Goal: Task Accomplishment & Management: Manage account settings

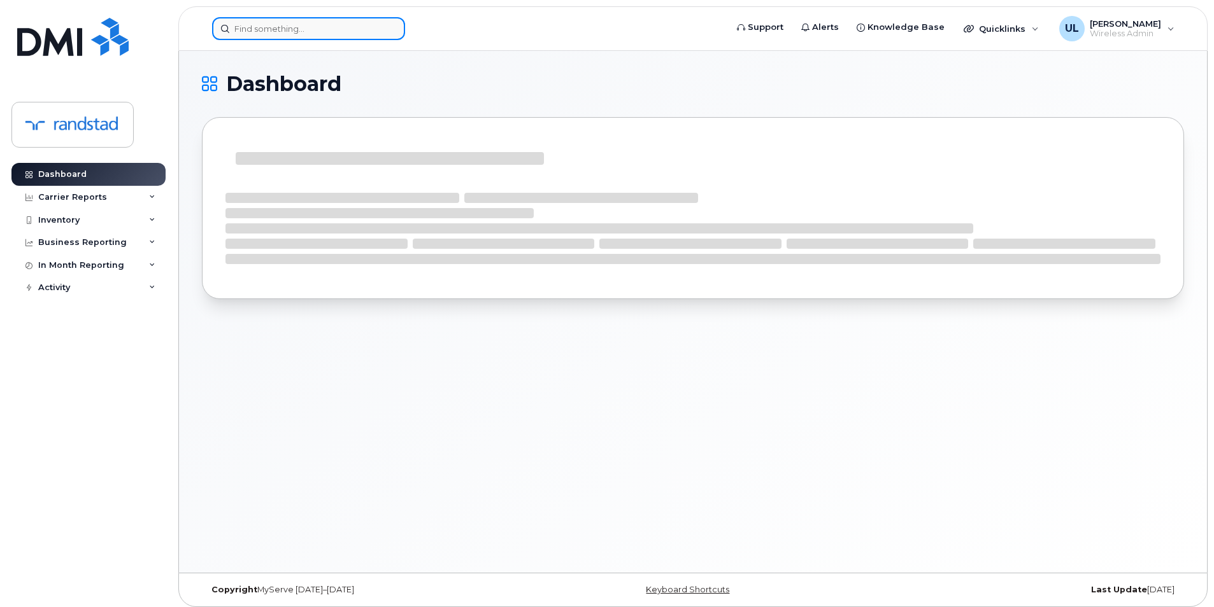
click at [361, 31] on input at bounding box center [308, 28] width 193 height 23
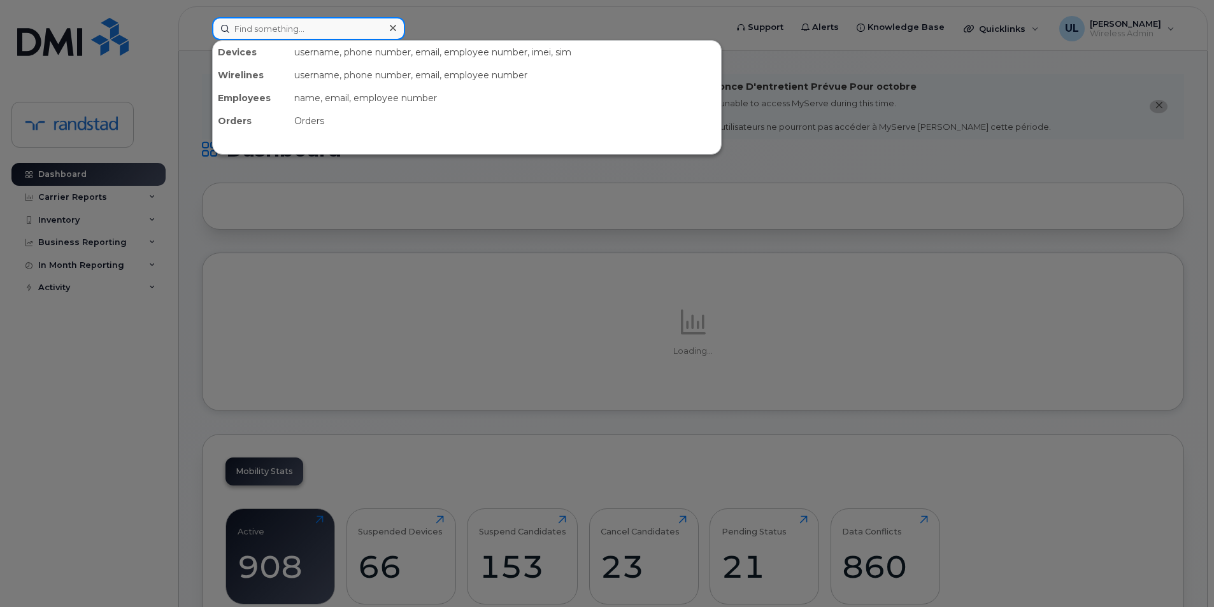
paste input "353519516088327"
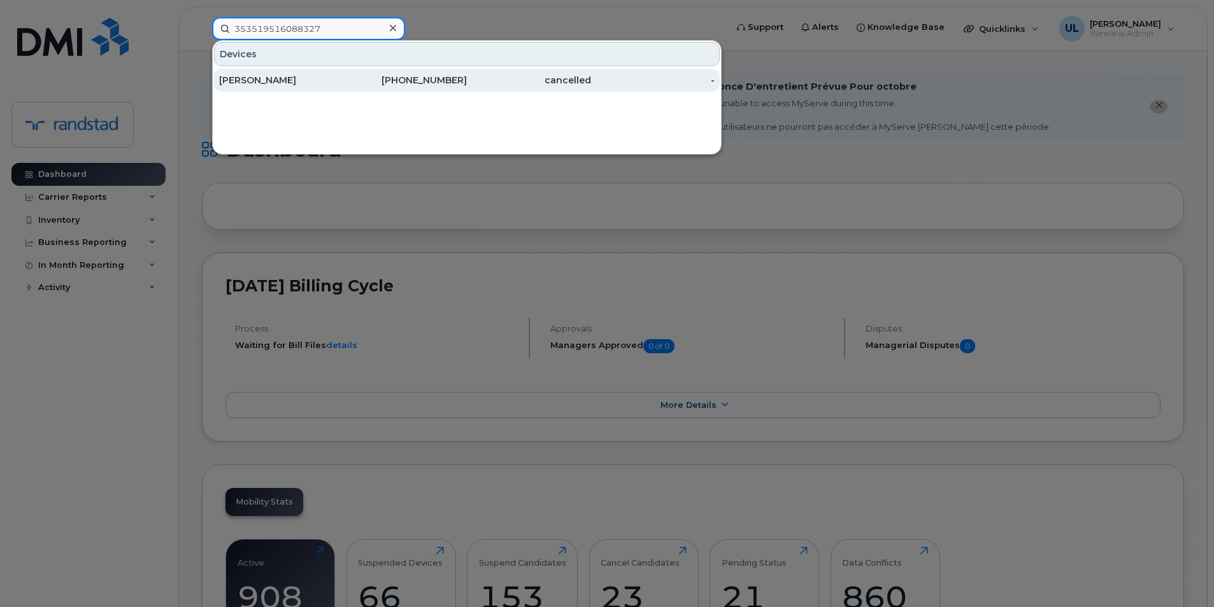
type input "353519516088327"
click at [338, 85] on div "Oleksandr Matala" at bounding box center [281, 80] width 124 height 13
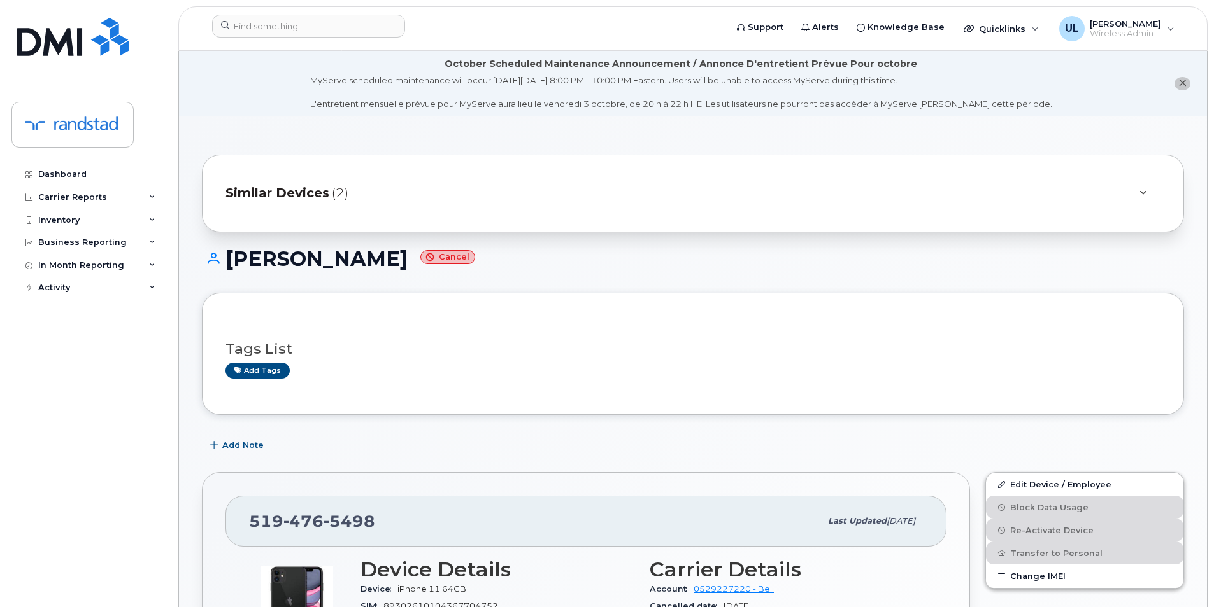
scroll to position [318, 0]
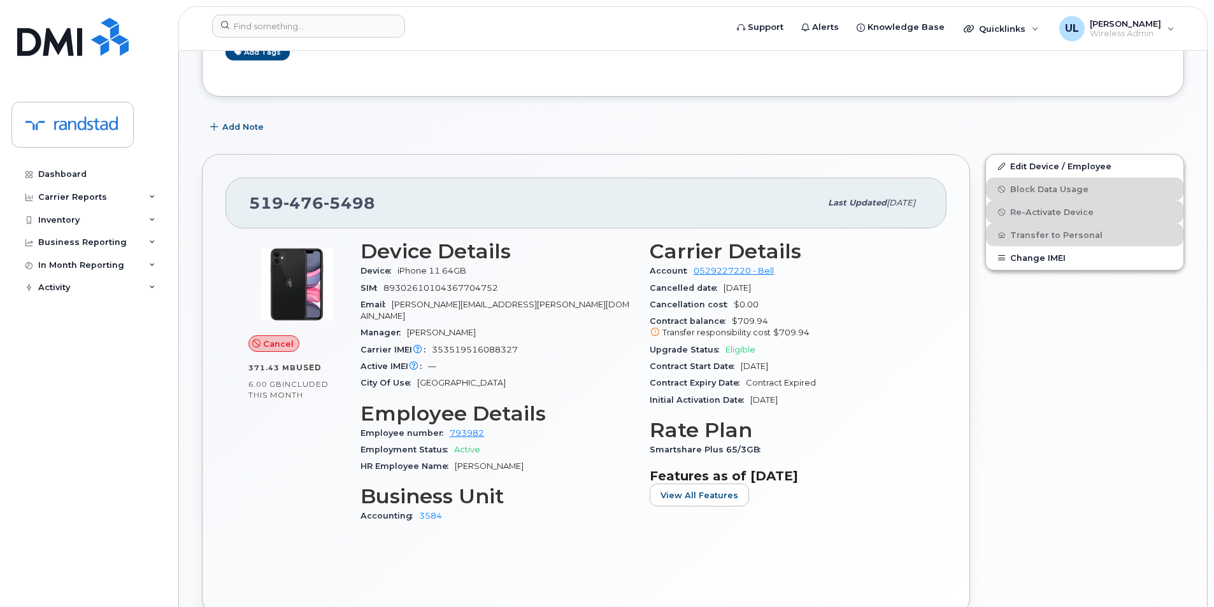
click at [341, 213] on div "519 476 5498" at bounding box center [534, 203] width 571 height 27
drag, startPoint x: 341, startPoint y: 213, endPoint x: 267, endPoint y: 224, distance: 74.0
click at [267, 224] on div "519 476 5498 Last updated May 21, 2024" at bounding box center [585, 203] width 721 height 51
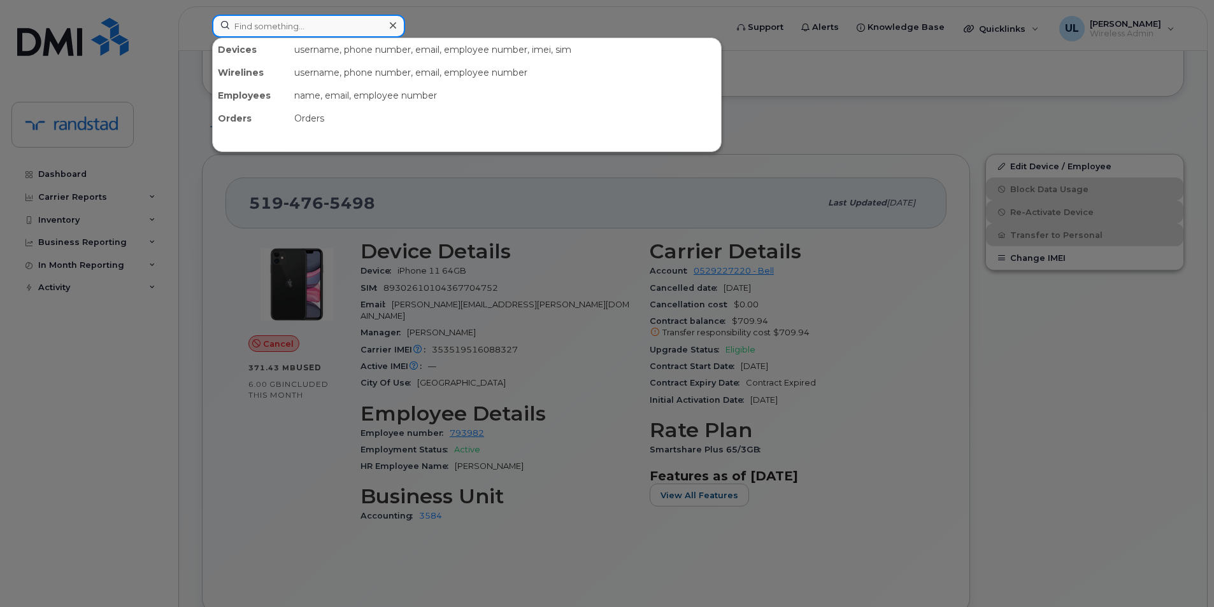
click at [283, 34] on input at bounding box center [308, 26] width 193 height 23
paste input "356555085023631"
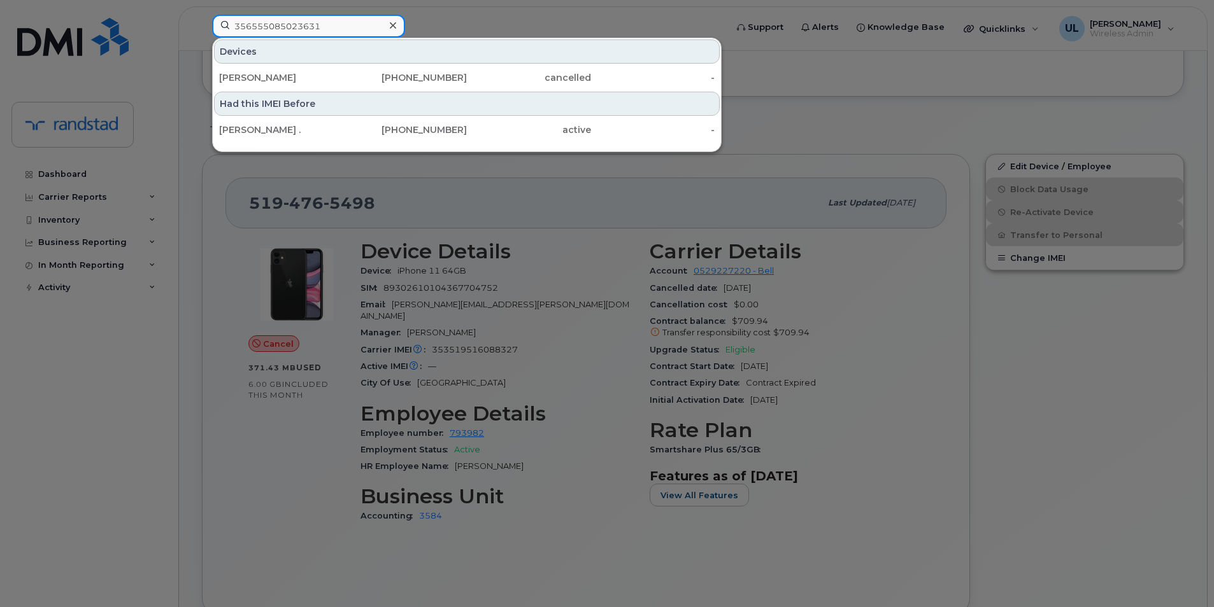
type input "356555085023631"
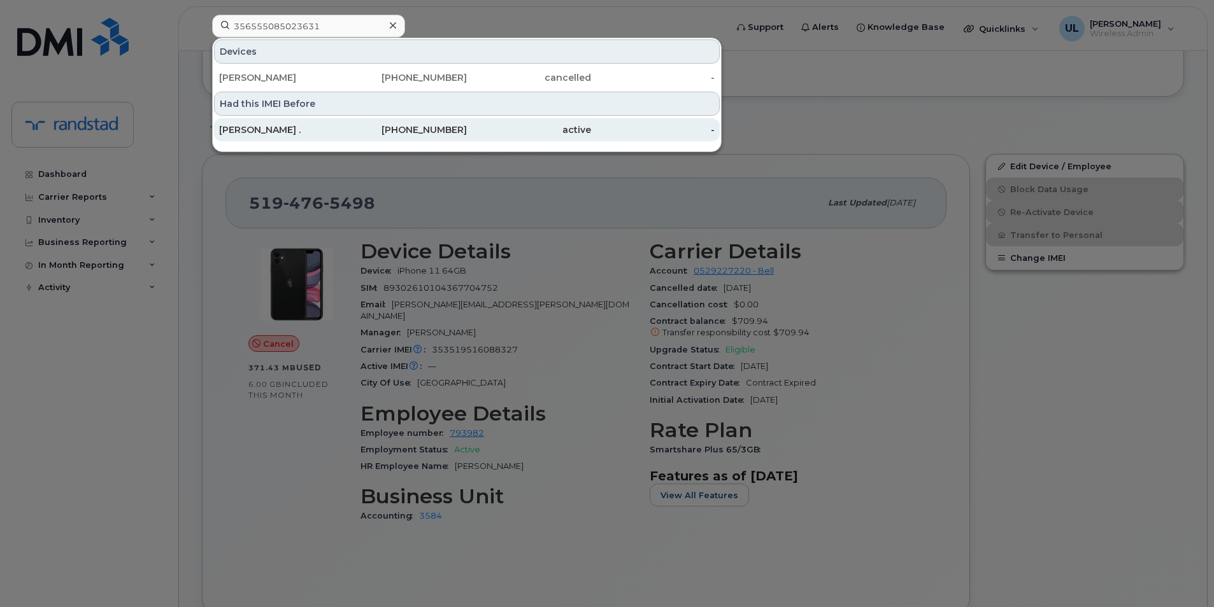
click at [333, 138] on div "Alain ." at bounding box center [281, 129] width 124 height 23
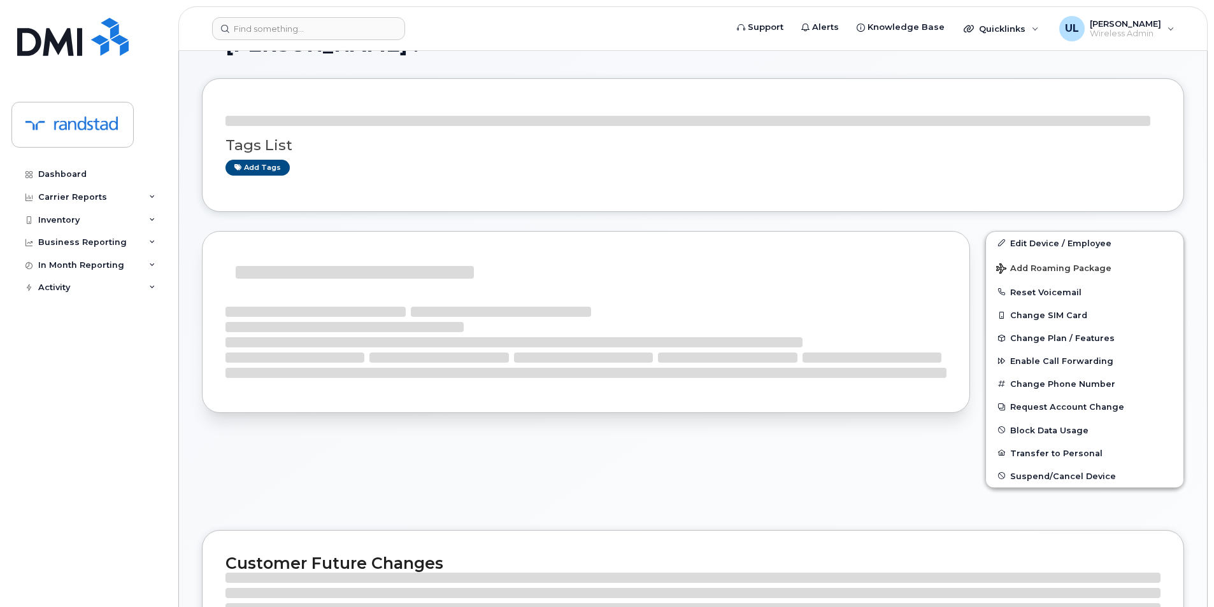
scroll to position [212, 0]
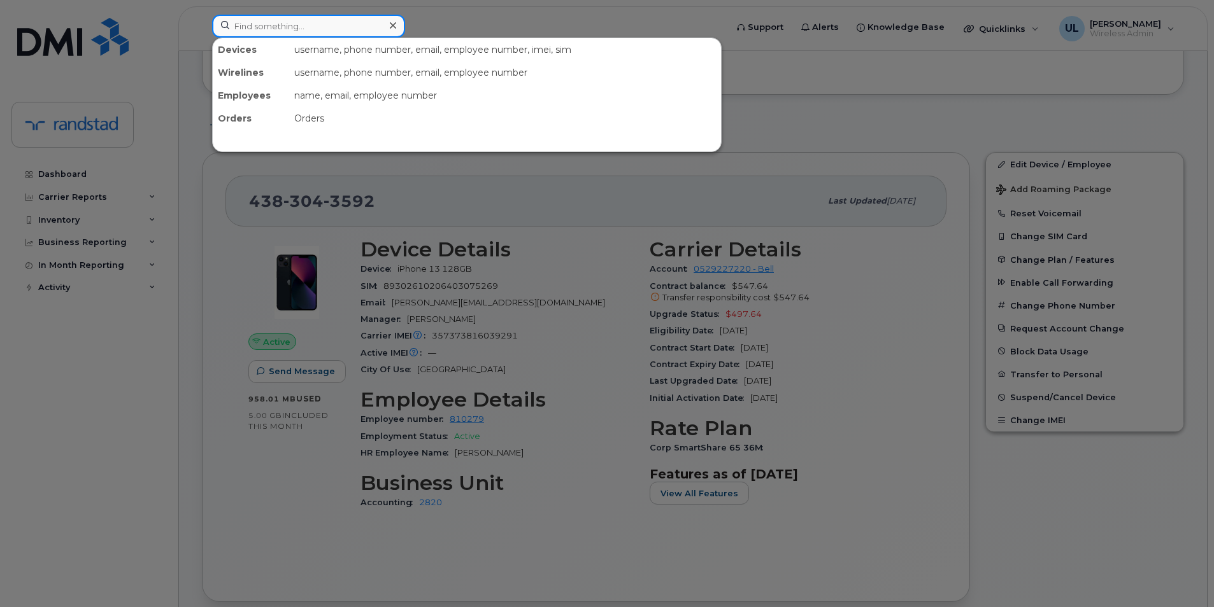
drag, startPoint x: 263, startPoint y: 31, endPoint x: 267, endPoint y: 45, distance: 14.5
click at [263, 31] on input at bounding box center [308, 26] width 193 height 23
paste input "356561086821577"
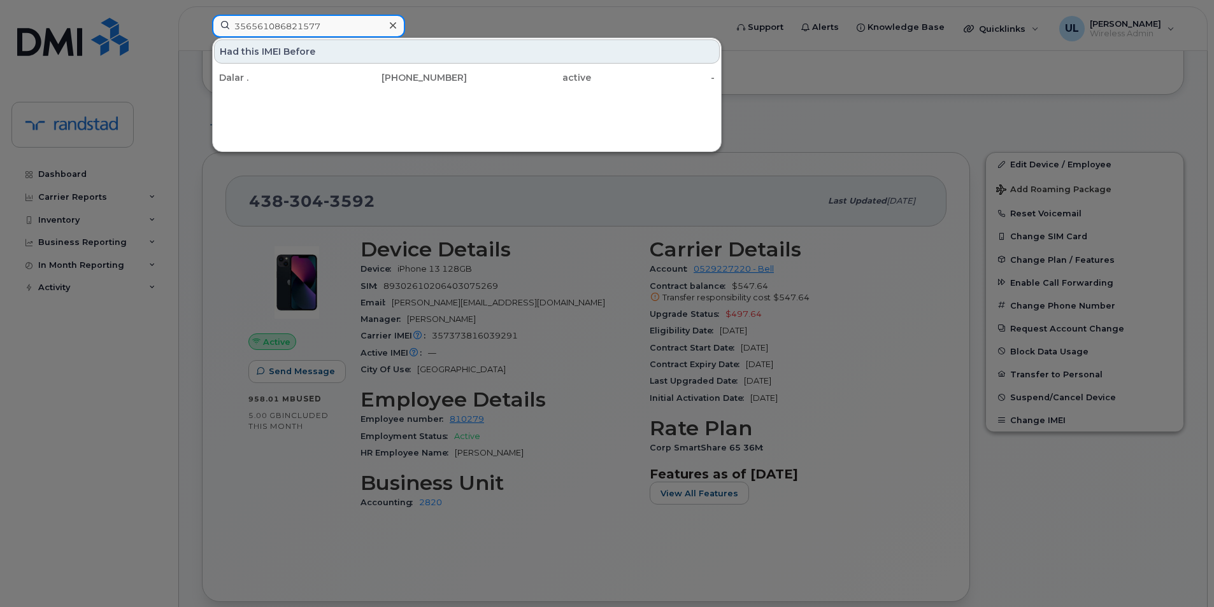
type input "356561086821577"
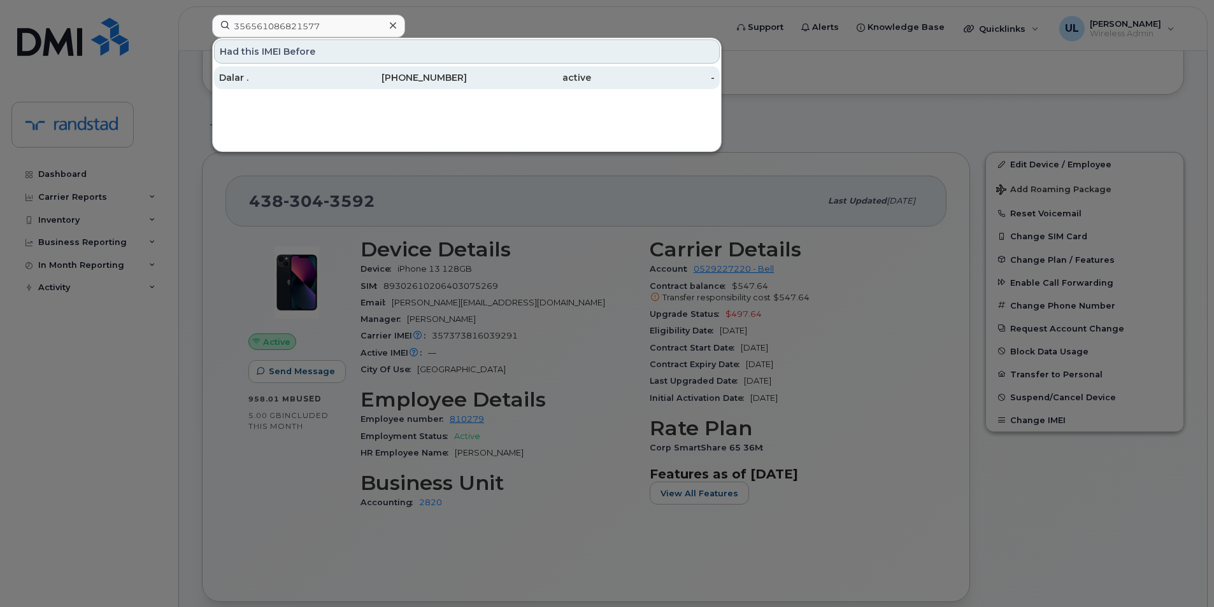
click at [292, 80] on div "Dalar ." at bounding box center [281, 77] width 124 height 13
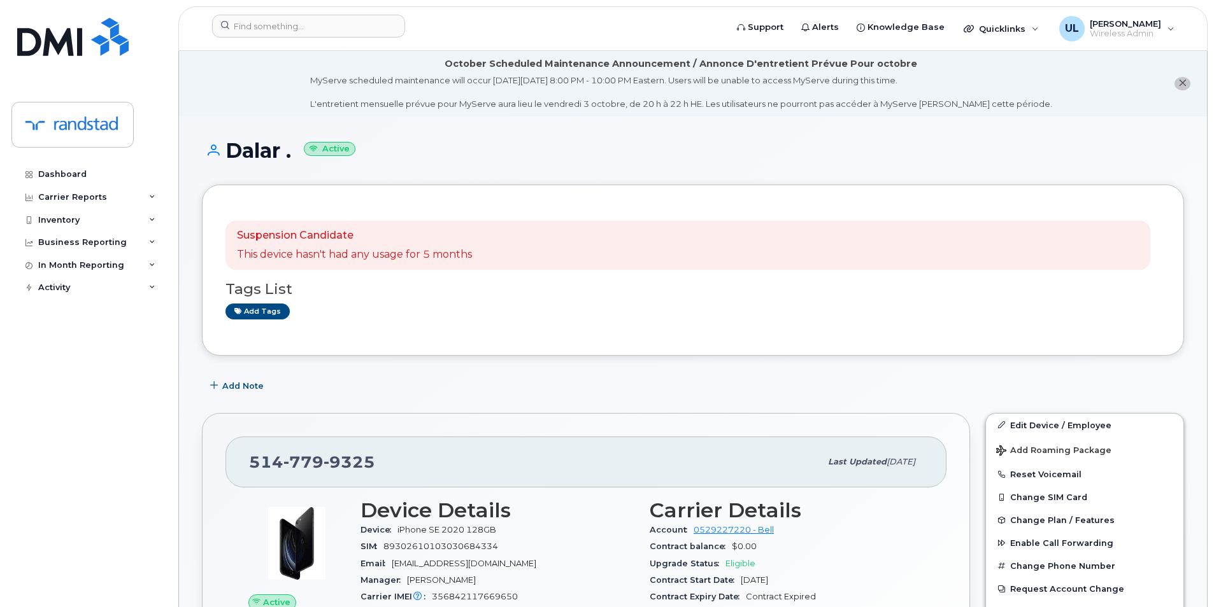
scroll to position [212, 0]
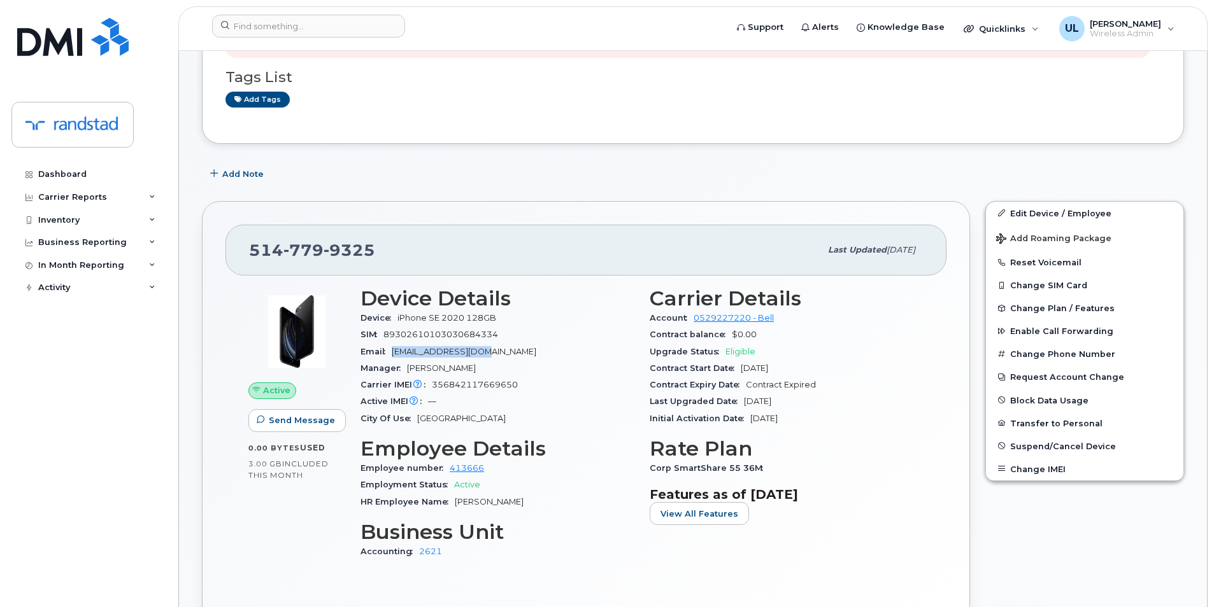
drag, startPoint x: 393, startPoint y: 351, endPoint x: 478, endPoint y: 353, distance: 84.7
click at [478, 353] on div "Email dalar.messerkhanian@randstad.ca" at bounding box center [497, 352] width 274 height 17
copy span "dalar.messerkhanian"
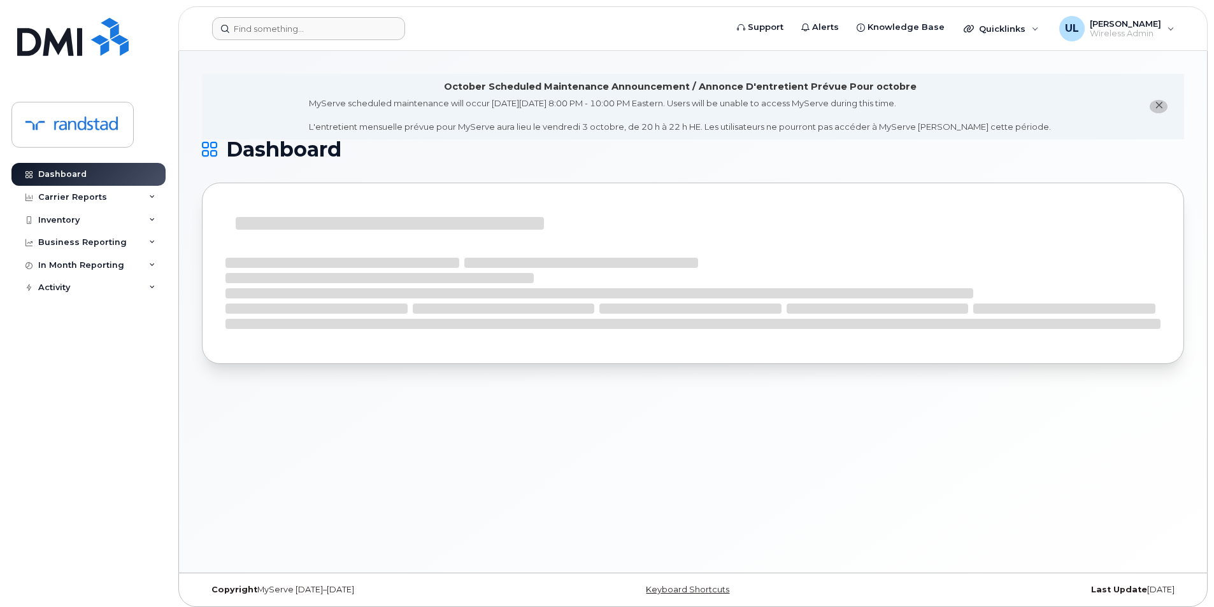
click at [314, 16] on header "Support Alerts Knowledge Base Quicklinks Suspend / Cancel Device Change SIM Car…" at bounding box center [692, 28] width 1029 height 45
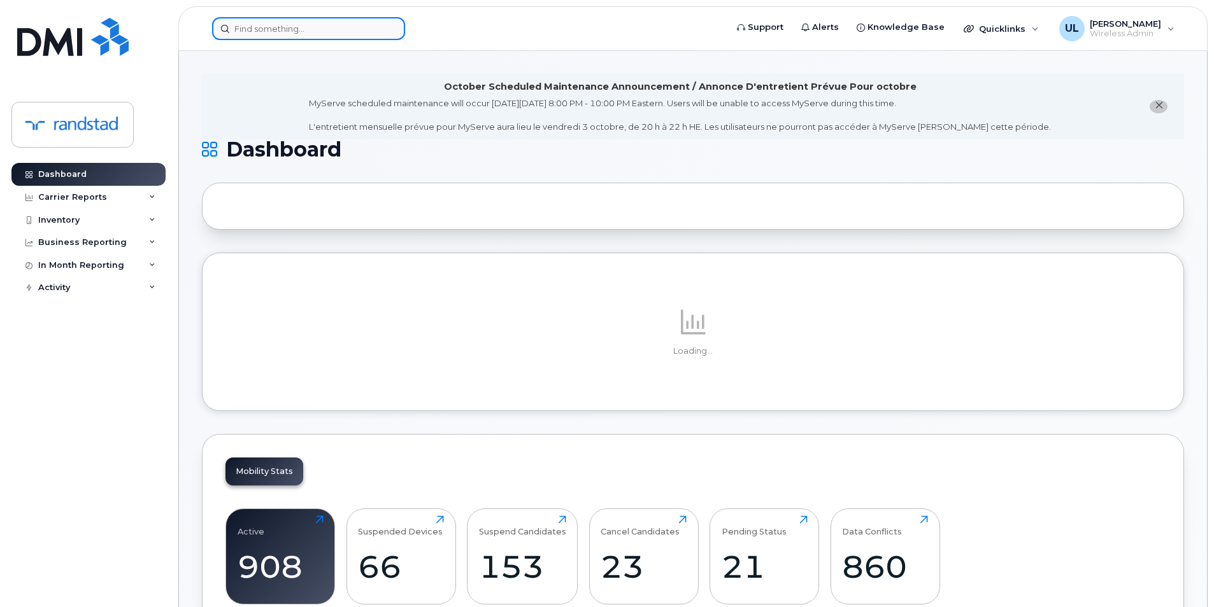
click at [316, 24] on input at bounding box center [308, 28] width 193 height 23
paste input "356477107830598"
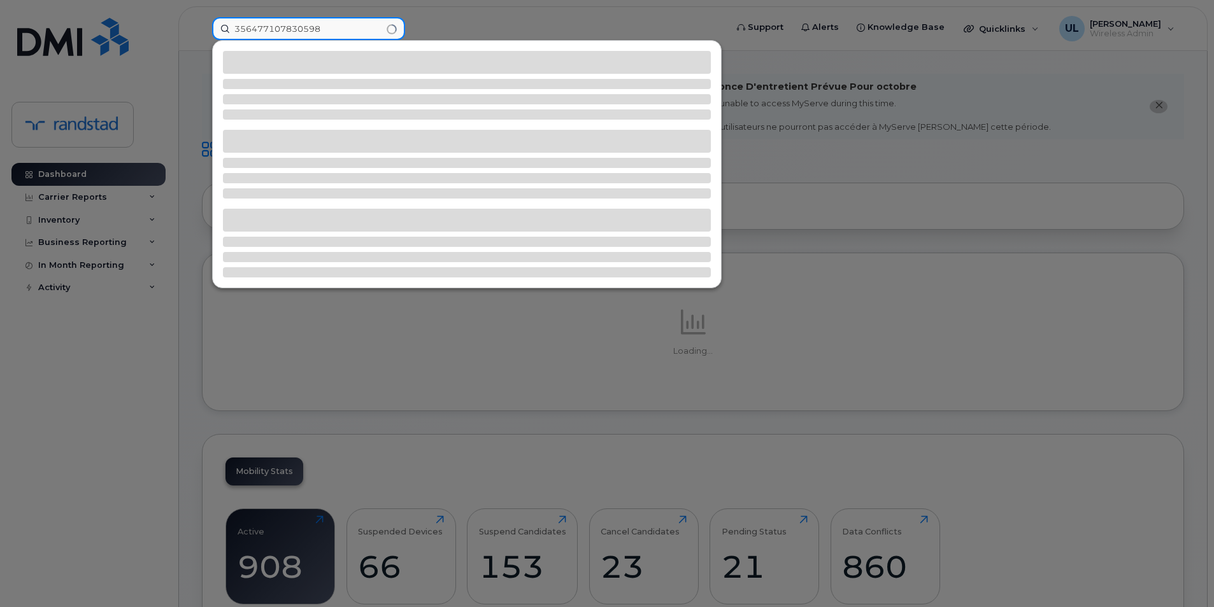
type input "356477107830598"
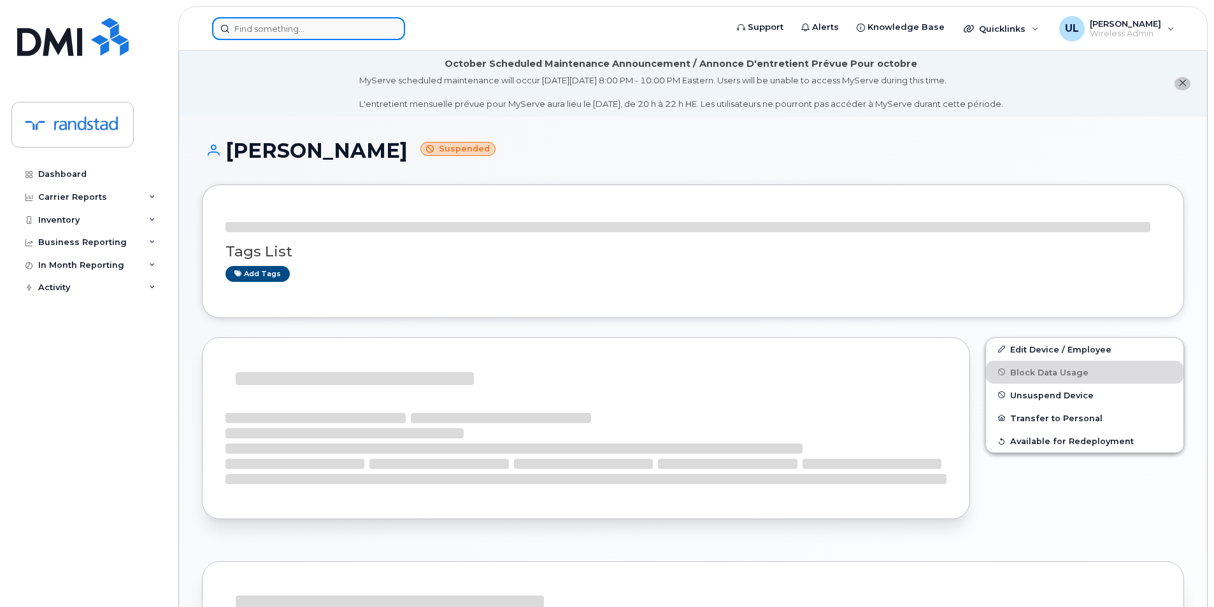
click at [317, 31] on input at bounding box center [308, 28] width 193 height 23
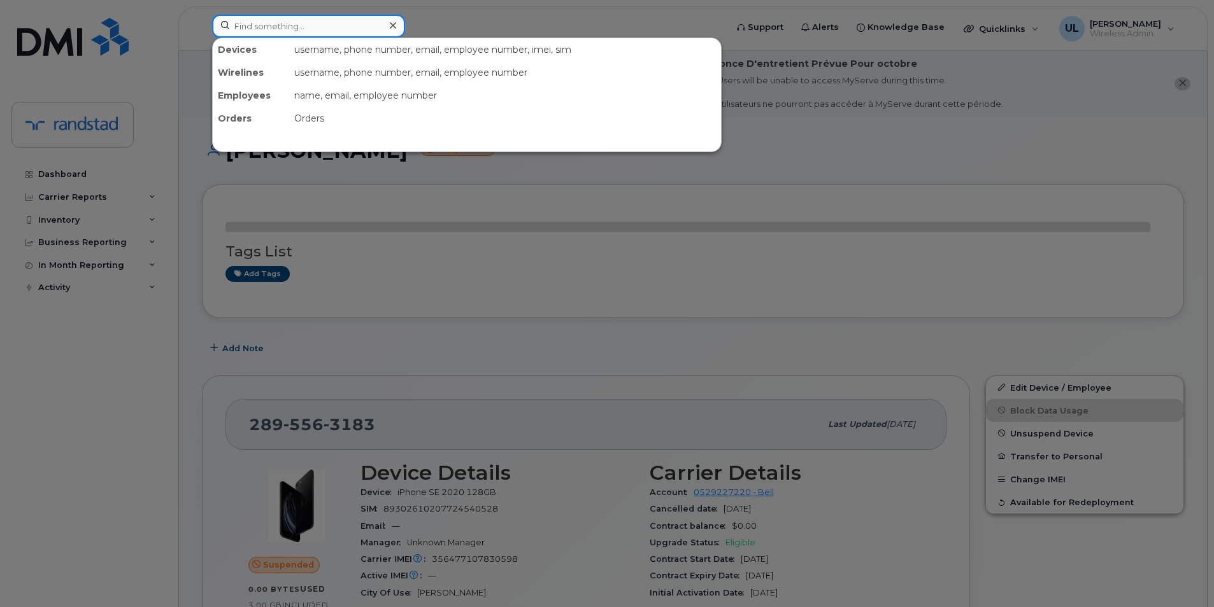
paste input "356477107830598"
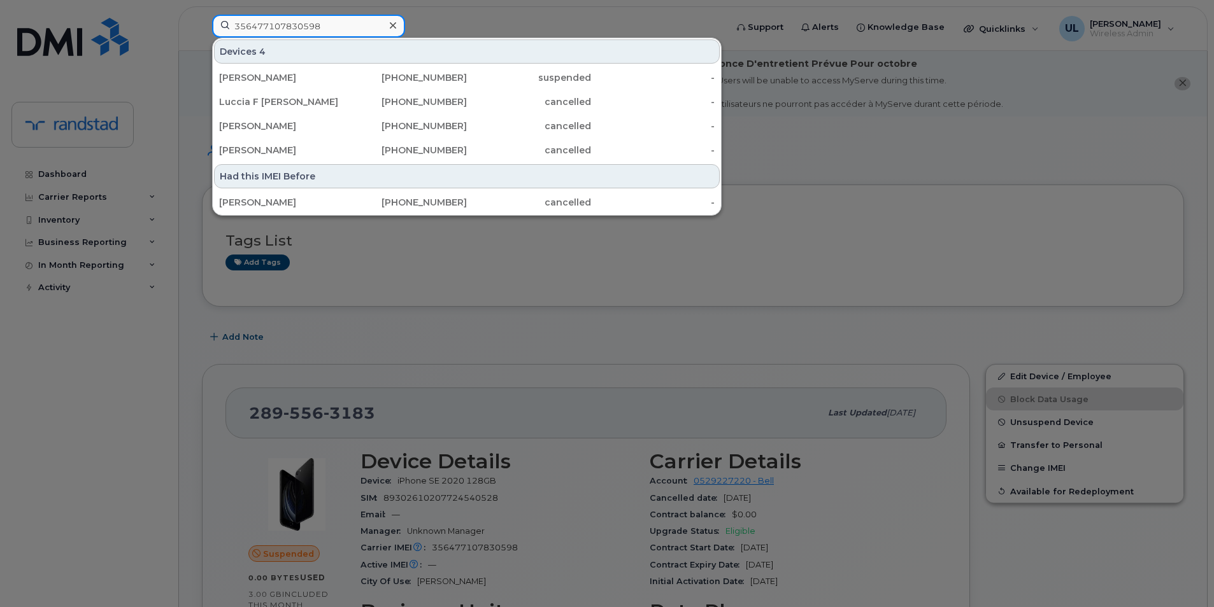
type input "356477107830598"
click at [404, 301] on div at bounding box center [607, 303] width 1214 height 607
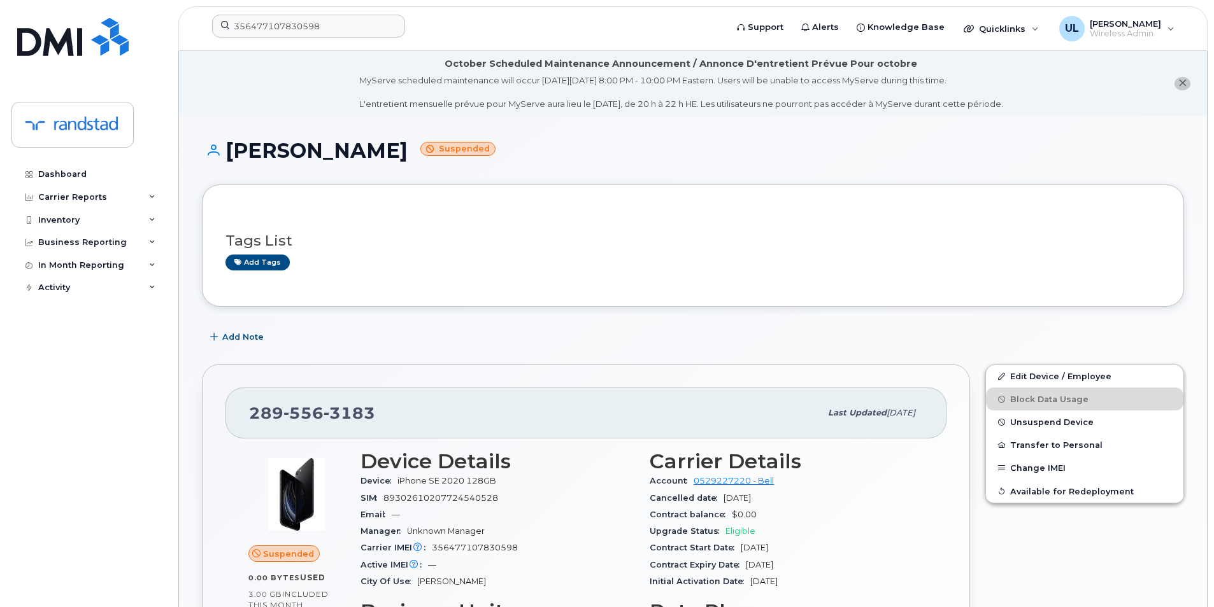
drag, startPoint x: 233, startPoint y: 155, endPoint x: 363, endPoint y: 157, distance: 129.9
click at [363, 157] on h1 "Darryl Collet Suspended" at bounding box center [693, 150] width 982 height 22
copy h1 "Darryl Collet"
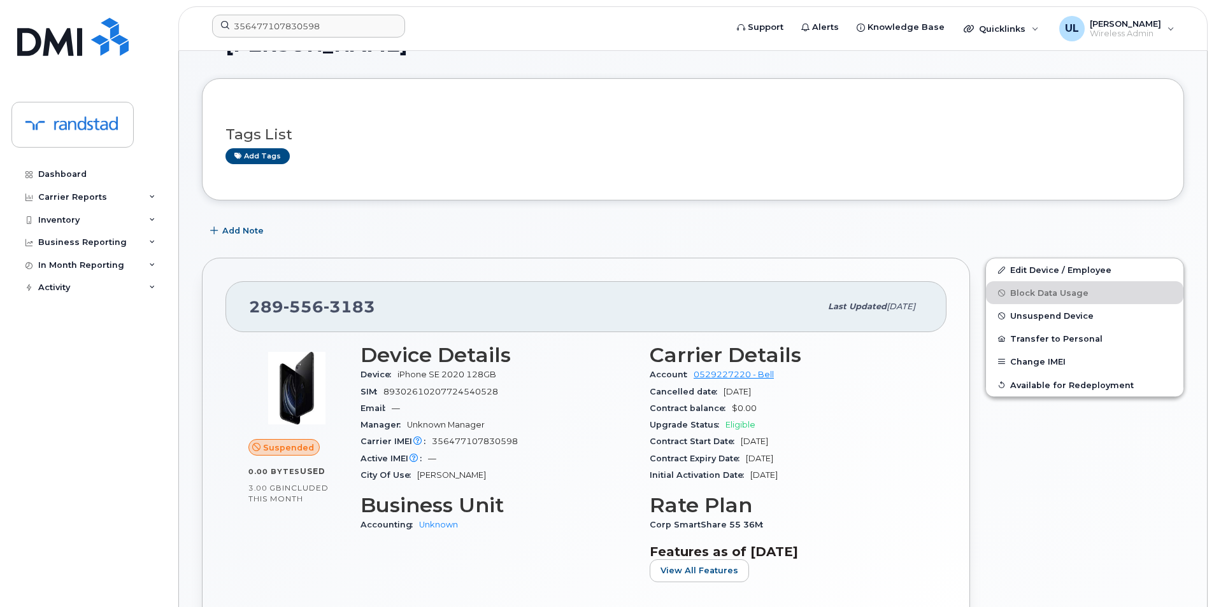
click at [455, 439] on span "356477107830598" at bounding box center [475, 442] width 86 height 10
copy span "356477107830598"
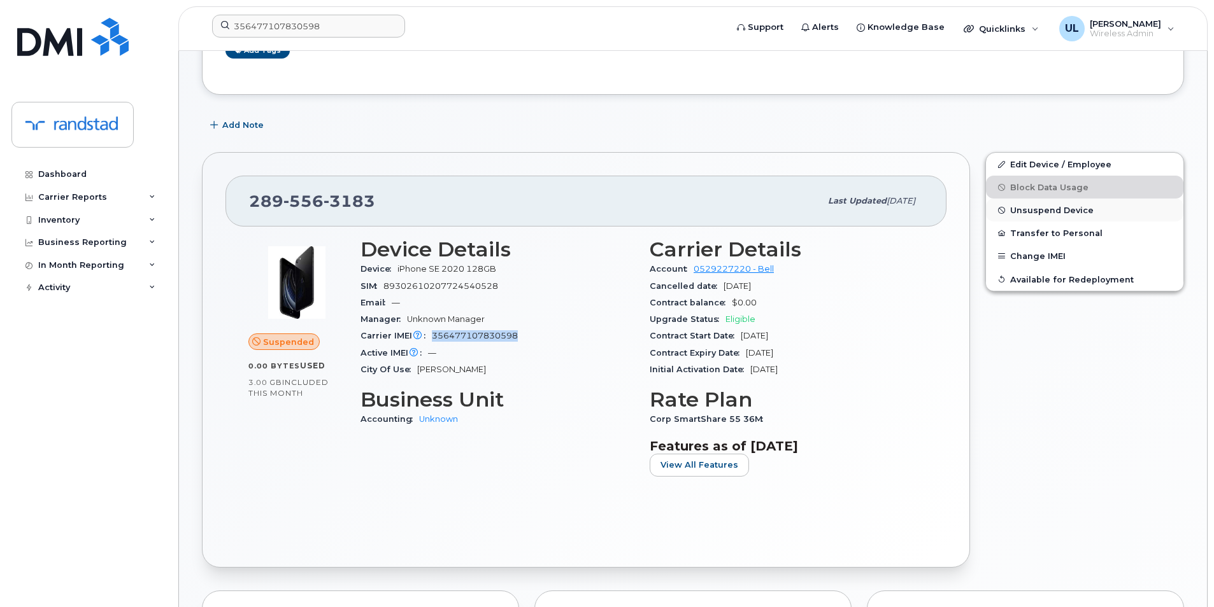
click at [1047, 213] on span "Unsuspend Device" at bounding box center [1051, 211] width 83 height 10
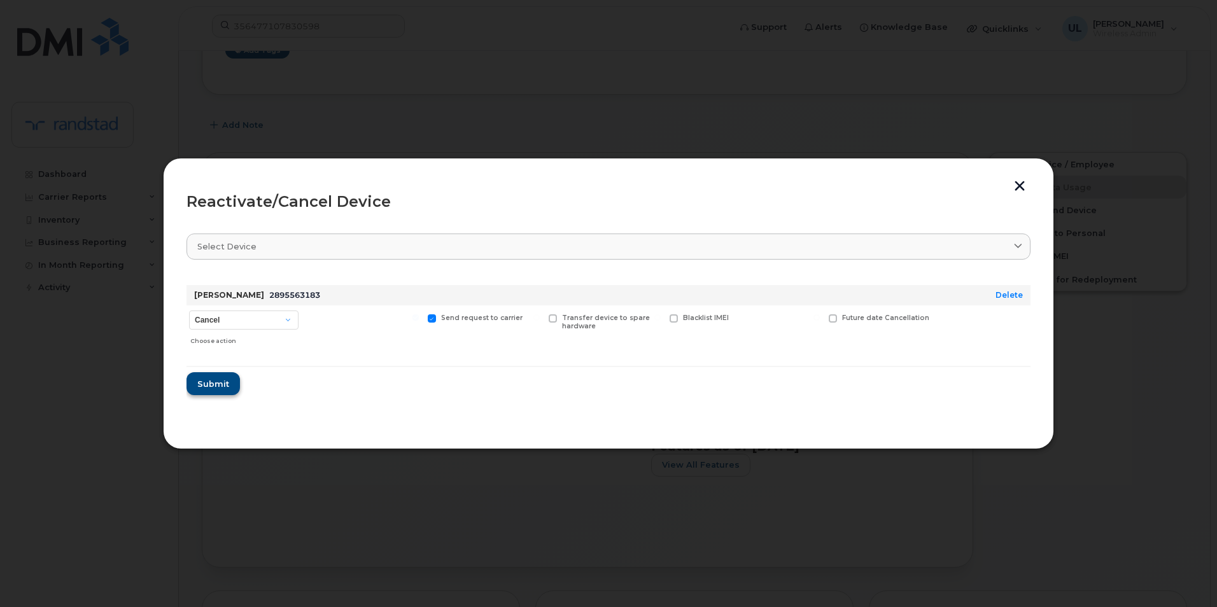
drag, startPoint x: 247, startPoint y: 377, endPoint x: 232, endPoint y: 382, distance: 16.1
click at [246, 377] on form "Darryl Collet 2895563183 Delete Cancel Suspend - Extend Suspension Reactivate C…" at bounding box center [609, 335] width 844 height 120
click at [225, 382] on span "Submit" at bounding box center [213, 384] width 32 height 12
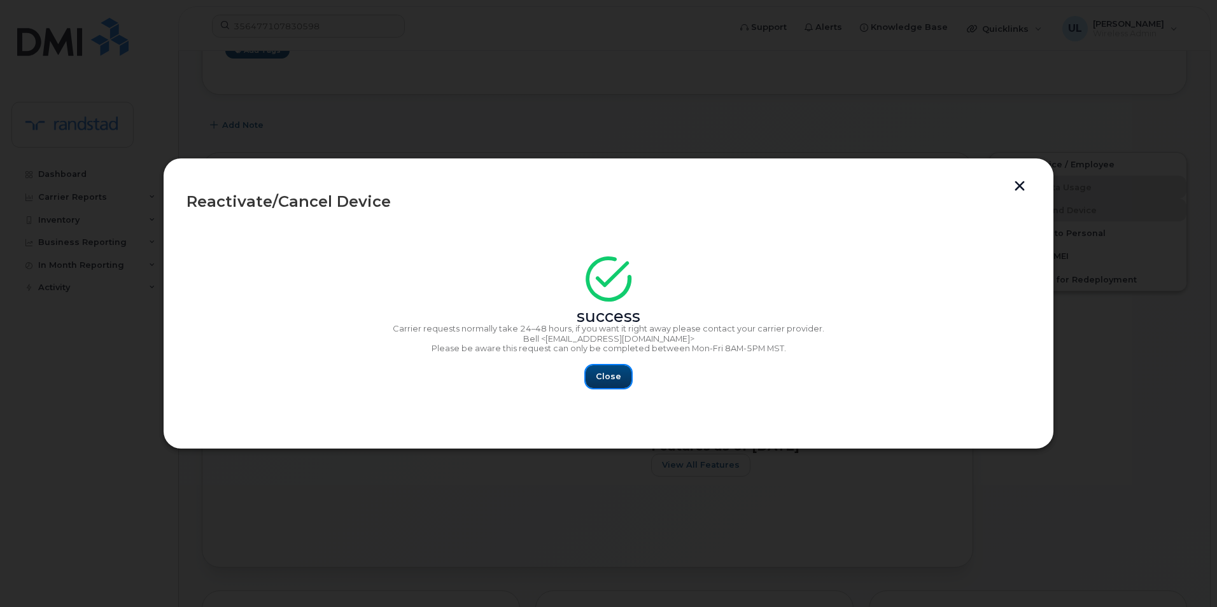
click at [610, 372] on span "Close" at bounding box center [608, 377] width 25 height 12
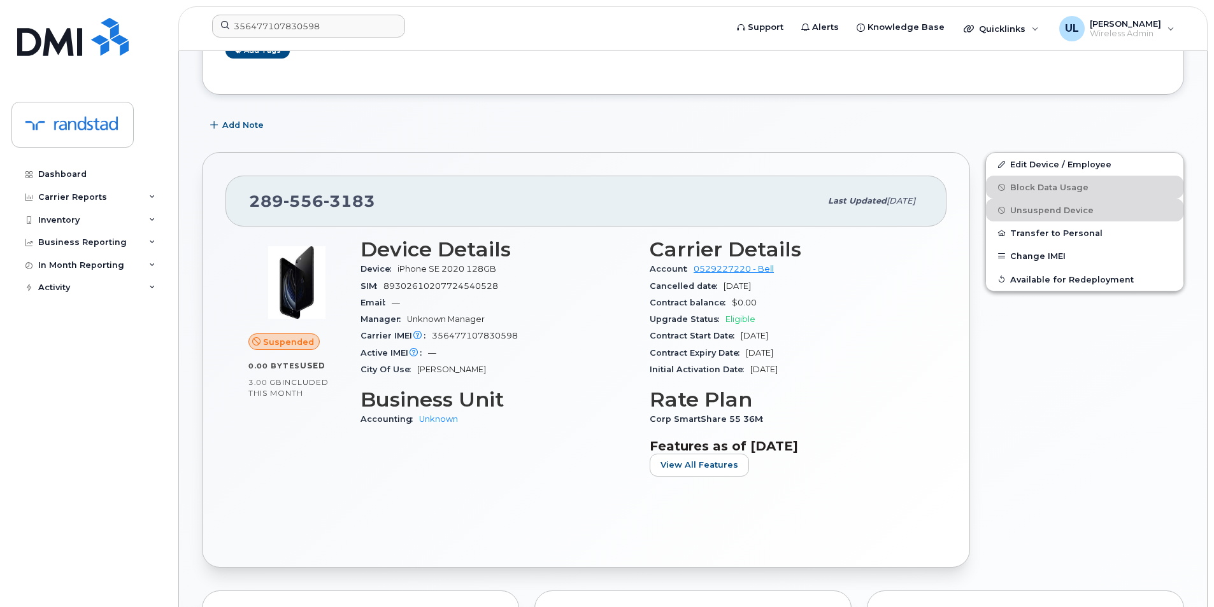
scroll to position [0, 0]
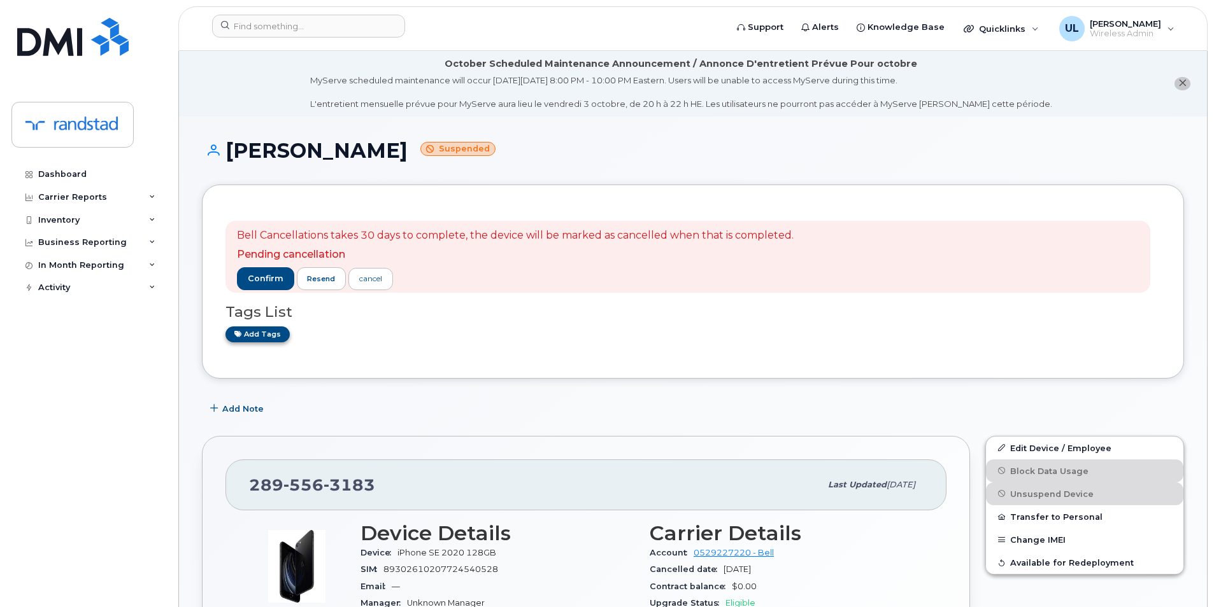
scroll to position [212, 0]
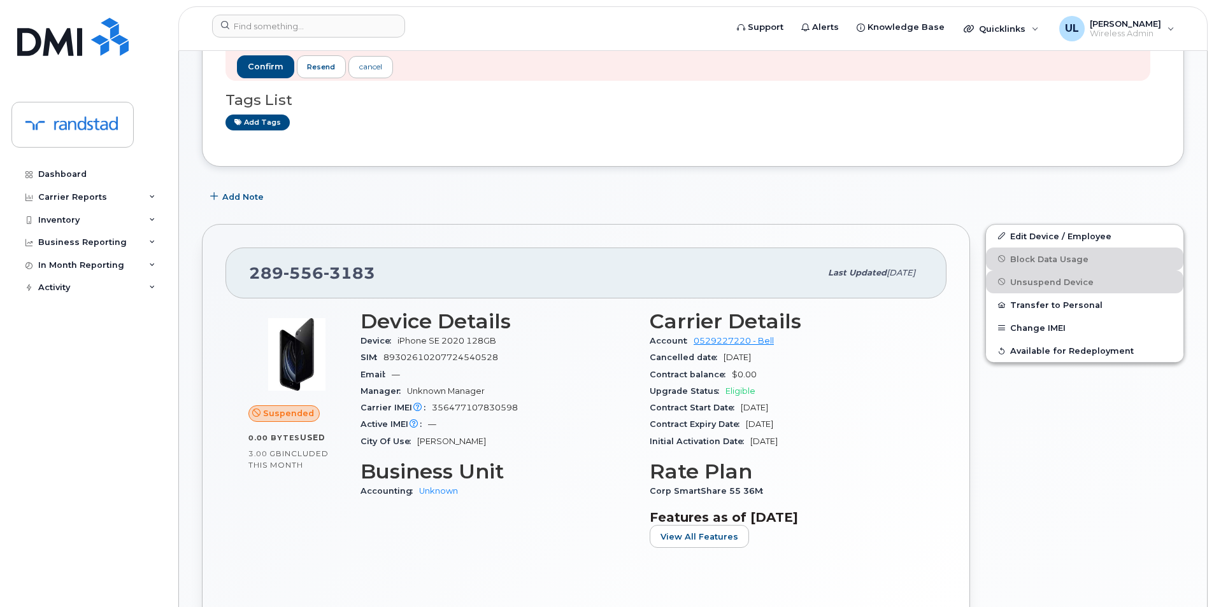
click at [285, 46] on header "Support Alerts Knowledge Base Quicklinks Suspend / Cancel Device Change SIM Car…" at bounding box center [692, 28] width 1029 height 45
click at [291, 31] on input at bounding box center [308, 26] width 193 height 23
paste input "356851118022520"
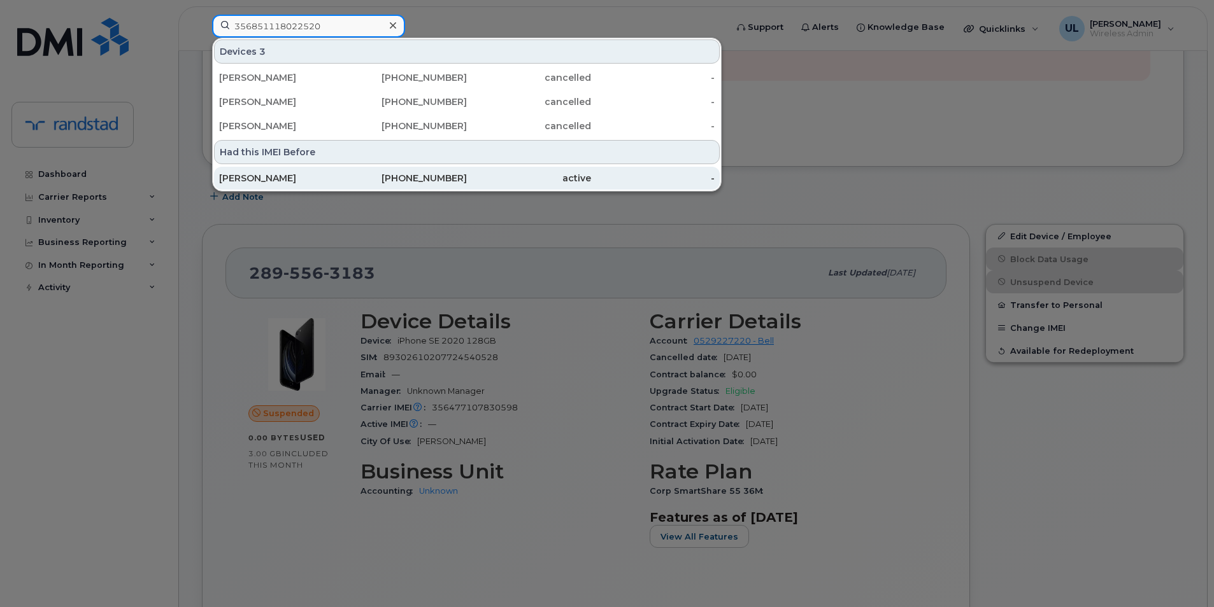
type input "356851118022520"
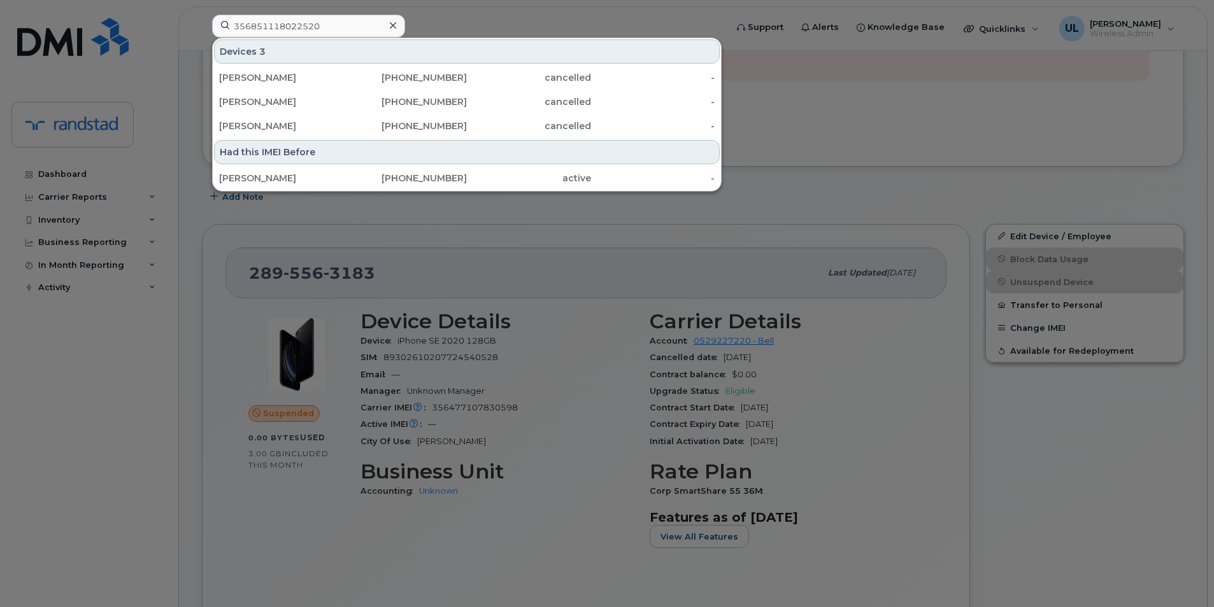
drag, startPoint x: 320, startPoint y: 175, endPoint x: 306, endPoint y: 155, distance: 24.4
click at [320, 175] on div "[PERSON_NAME]" at bounding box center [281, 178] width 124 height 13
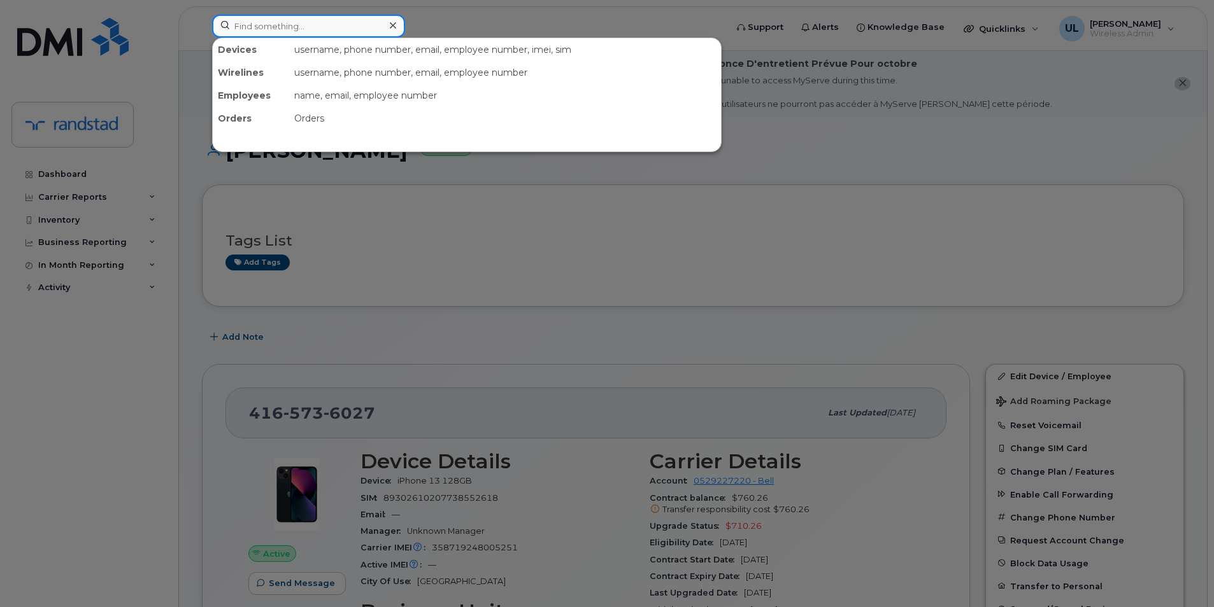
click at [290, 22] on input at bounding box center [308, 26] width 193 height 23
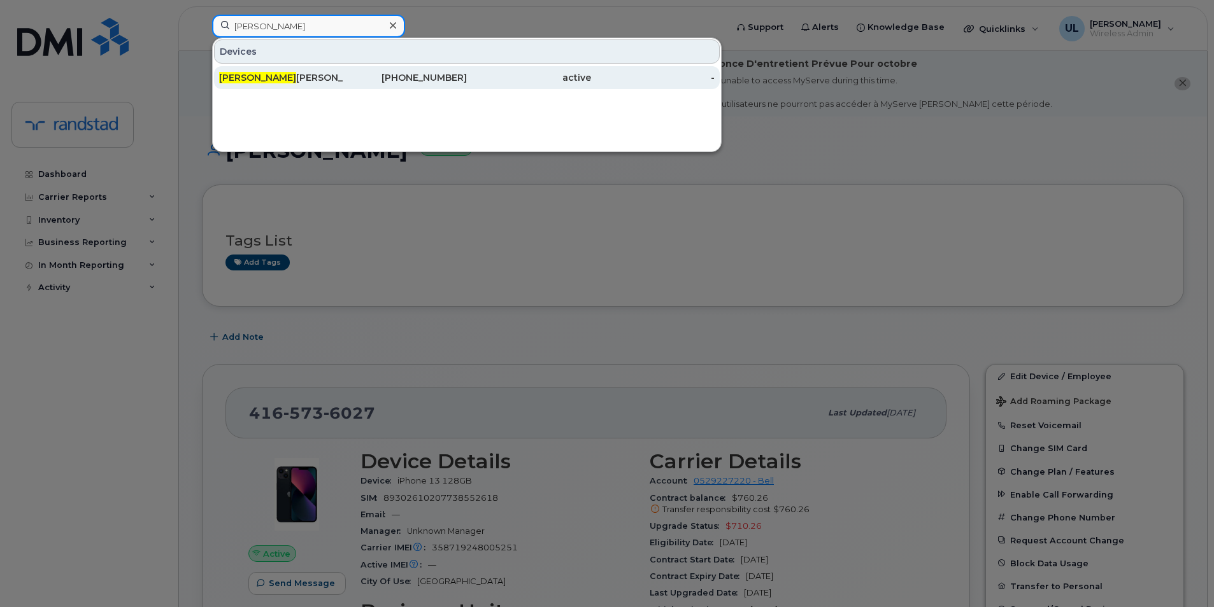
type input "hussein"
click at [295, 71] on div "Hussein Hassen" at bounding box center [281, 77] width 124 height 23
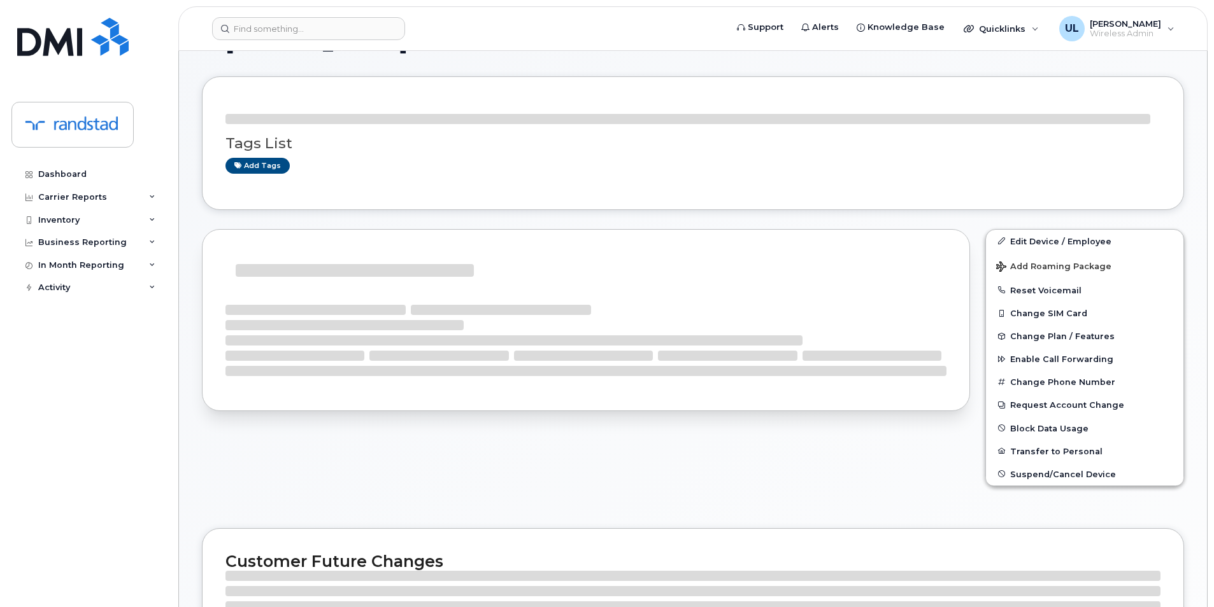
scroll to position [174, 0]
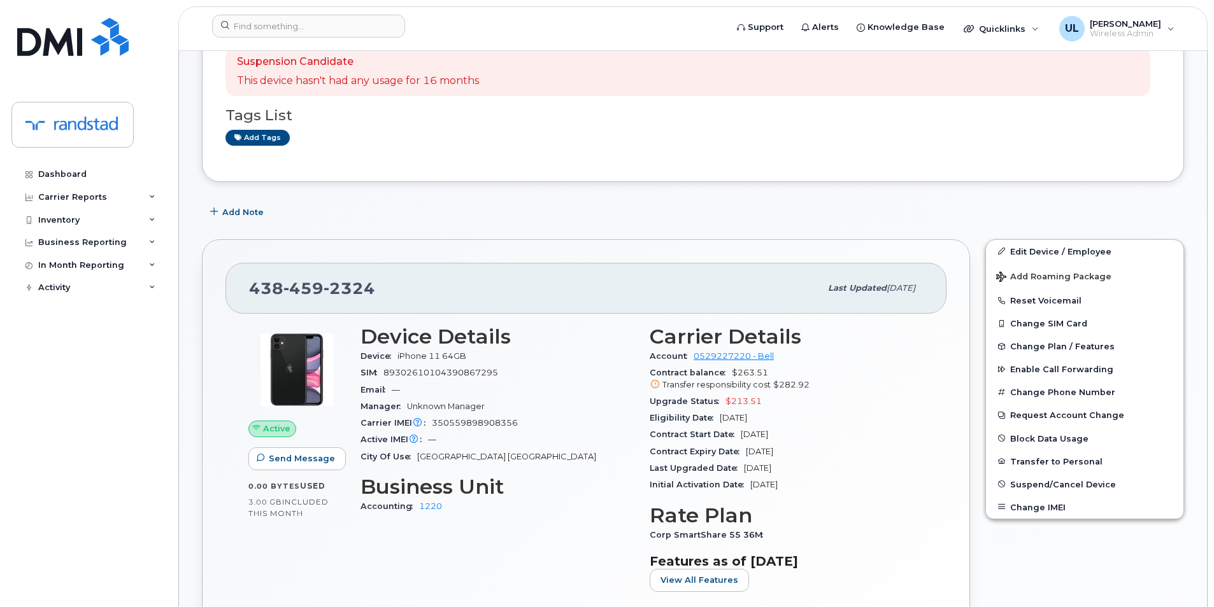
click at [332, 312] on div "438 459 2324 Last updated Oct 01, 2025" at bounding box center [585, 288] width 721 height 51
copy span "438 459 2324"
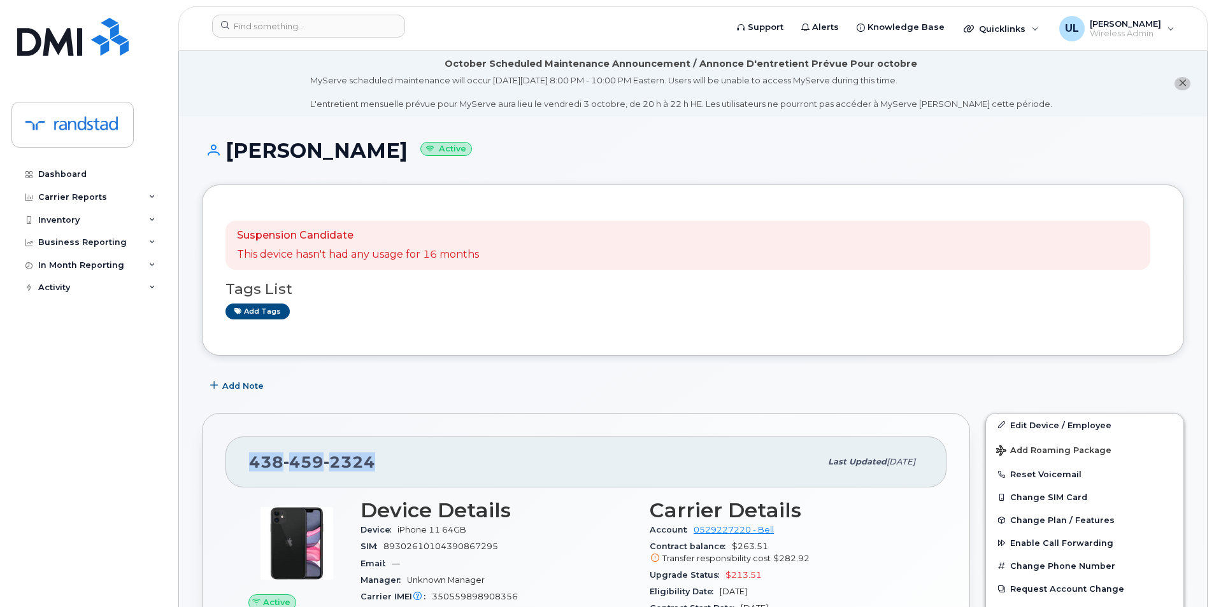
drag, startPoint x: 225, startPoint y: 152, endPoint x: 394, endPoint y: 158, distance: 169.5
click at [394, 158] on h1 "Hussein Hassen Active" at bounding box center [693, 150] width 982 height 22
copy h1 "Hussein Hassen"
click at [260, 25] on input at bounding box center [308, 26] width 193 height 23
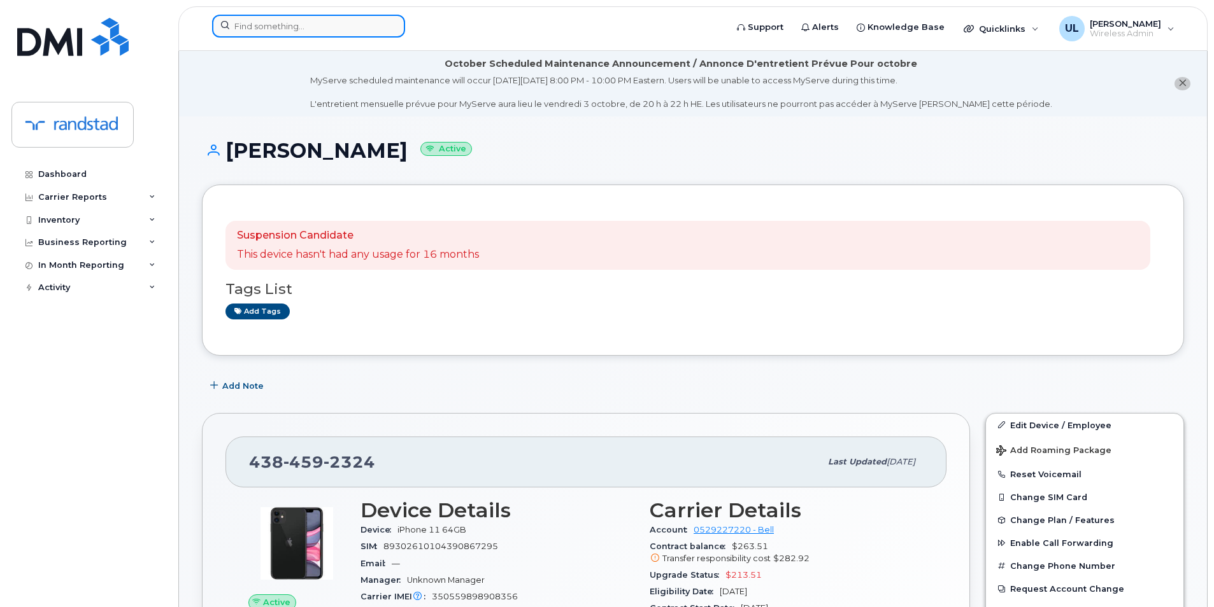
paste input "352563749387156"
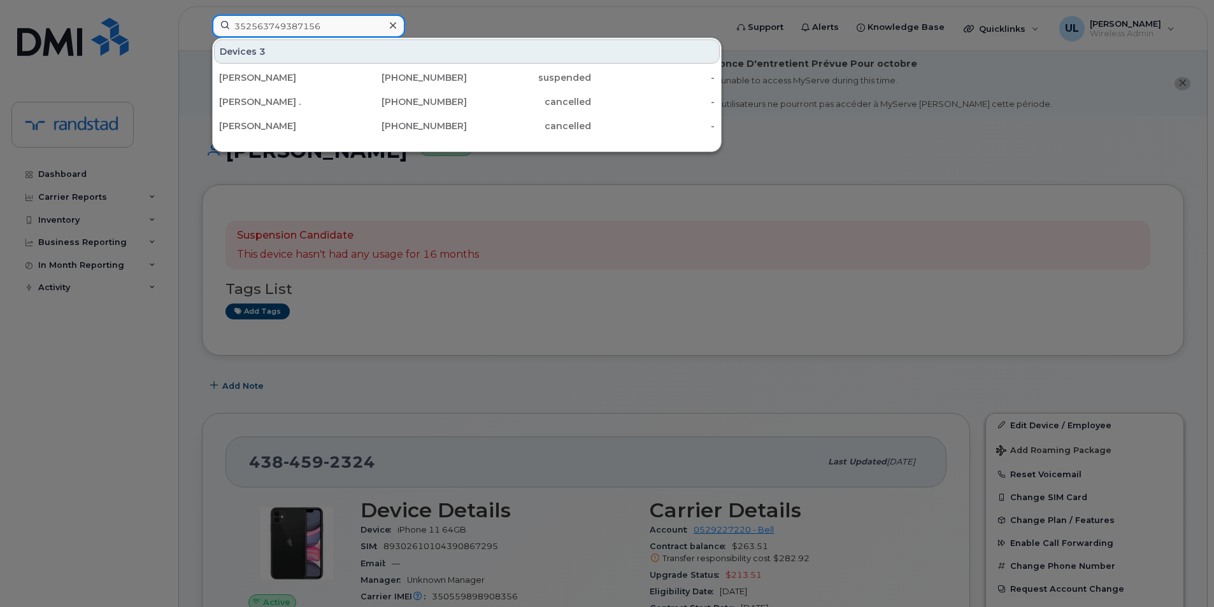
type input "352563749387156"
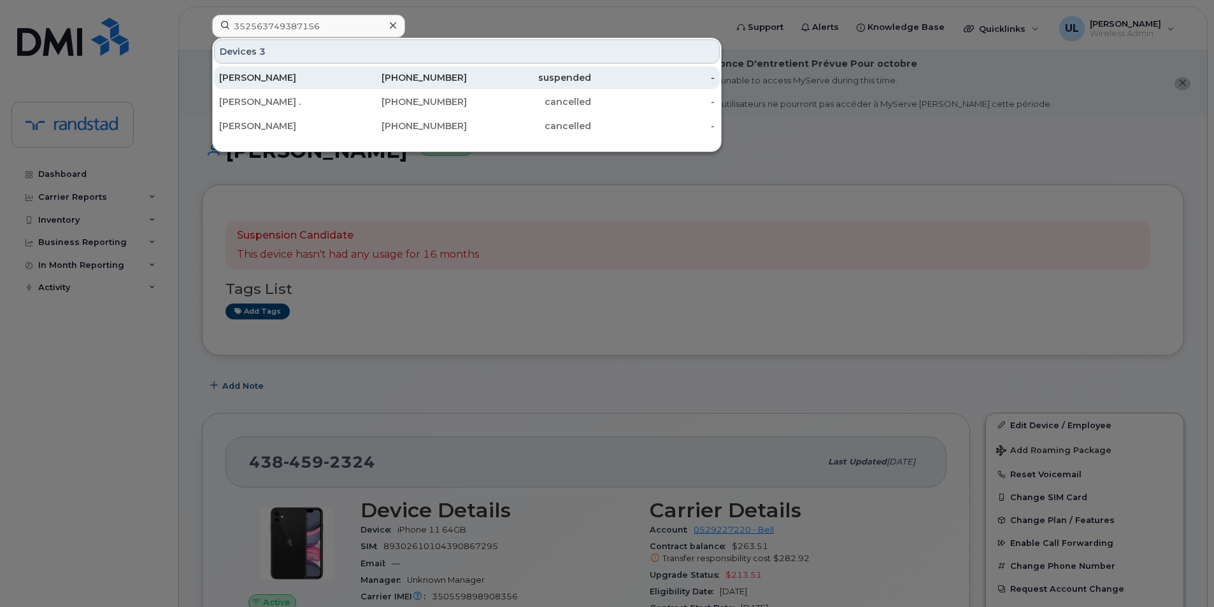
click at [296, 69] on div "Stephanie Carbonneau" at bounding box center [281, 77] width 124 height 23
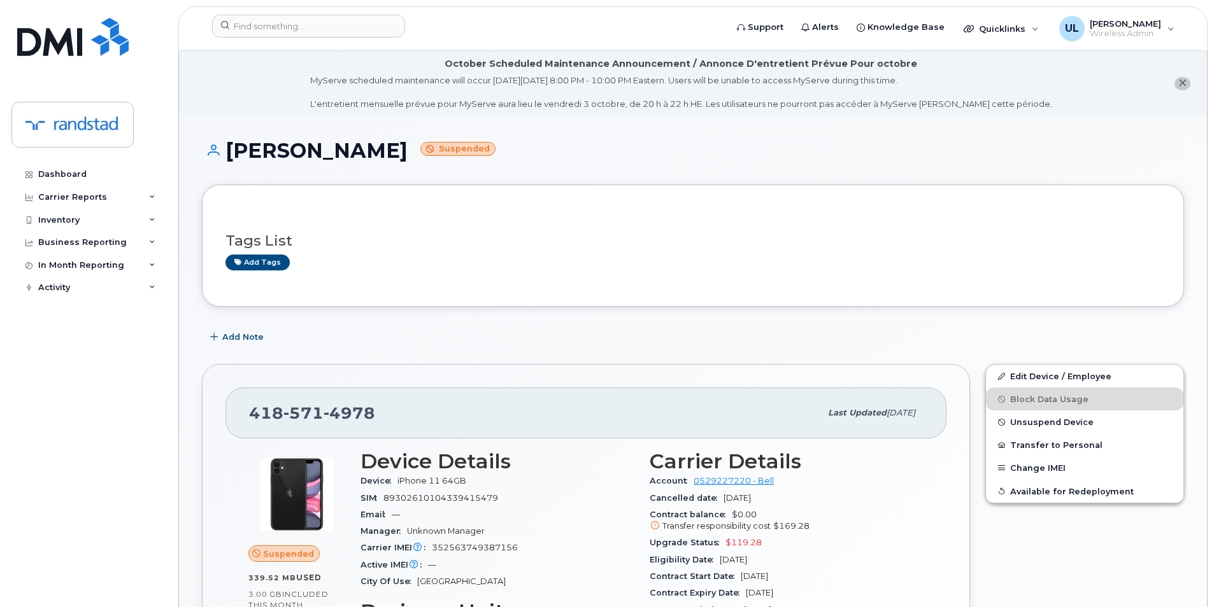
scroll to position [106, 0]
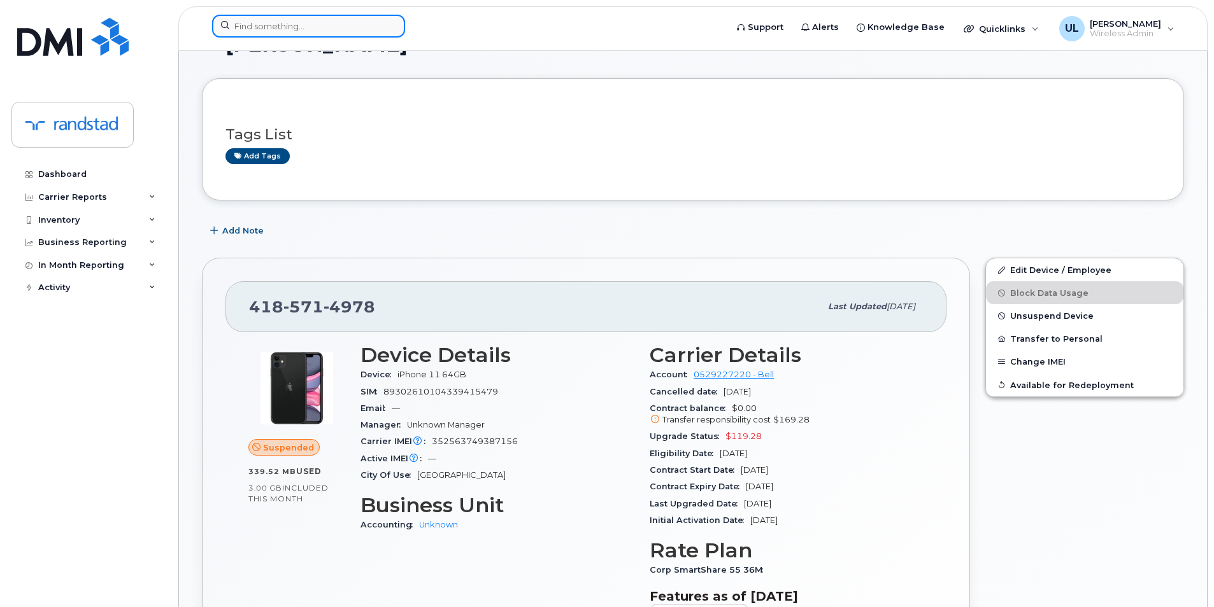
click at [307, 25] on input at bounding box center [308, 26] width 193 height 23
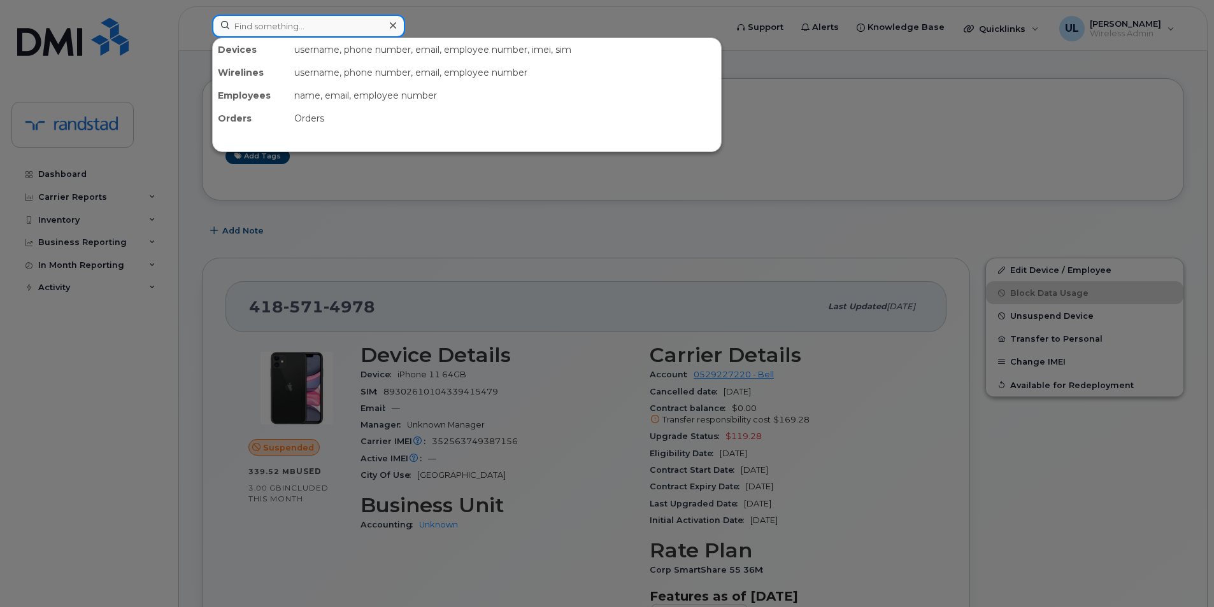
paste input "[PERSON_NAME]"
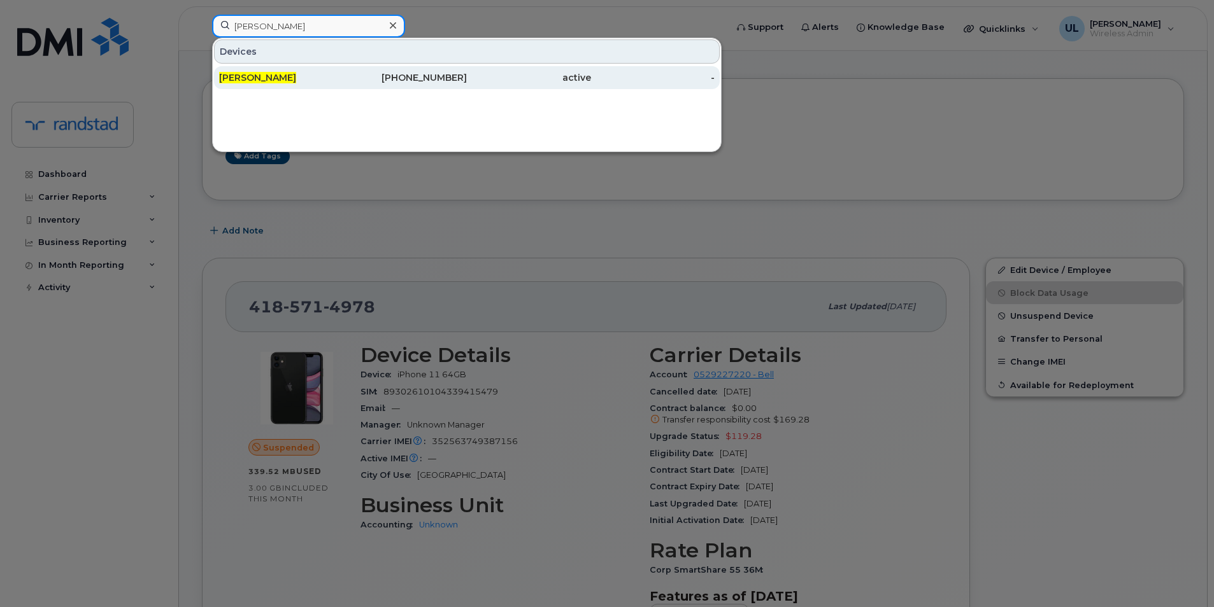
type input "[PERSON_NAME]"
click at [322, 72] on div "[PERSON_NAME]" at bounding box center [281, 77] width 124 height 13
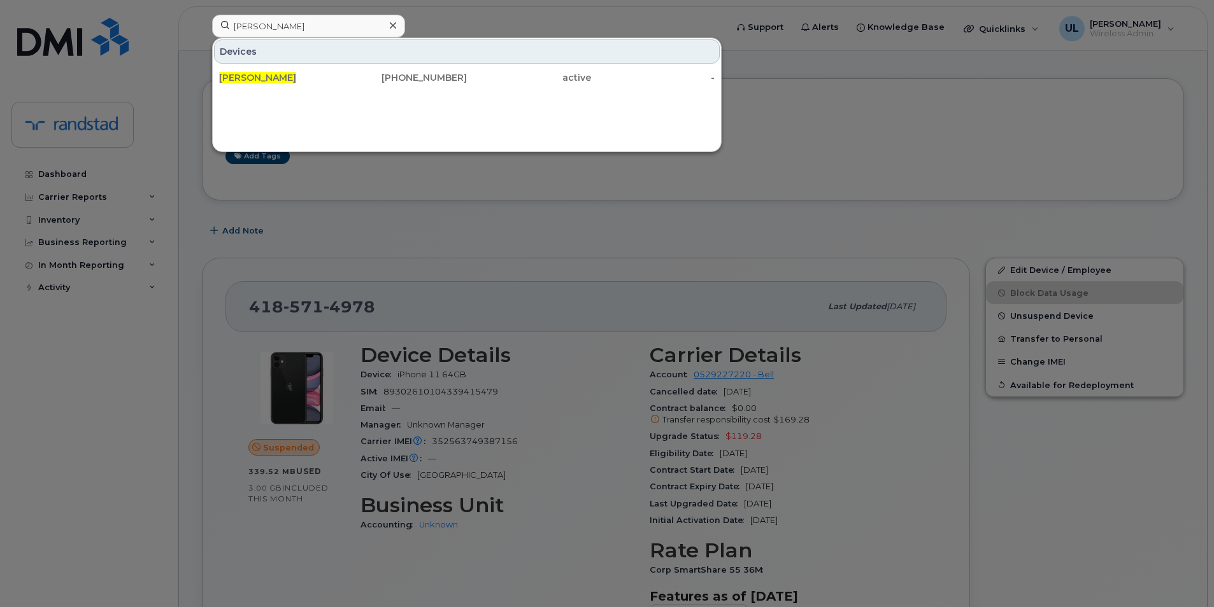
click at [420, 239] on div at bounding box center [607, 303] width 1214 height 607
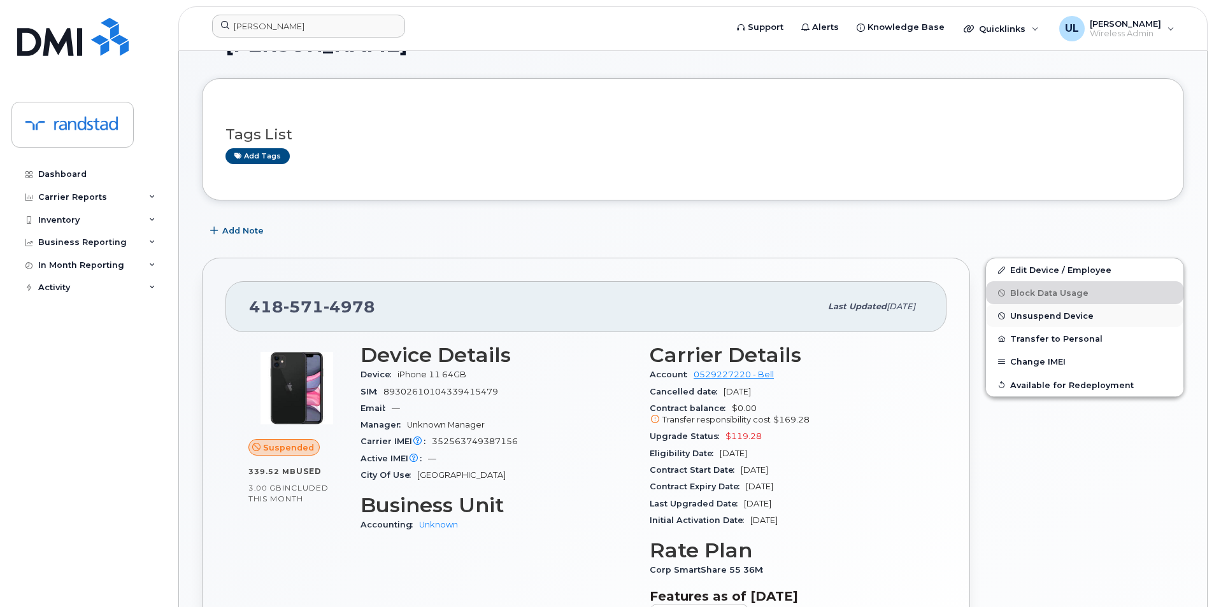
click at [1011, 311] on span "Unsuspend Device" at bounding box center [1051, 316] width 83 height 10
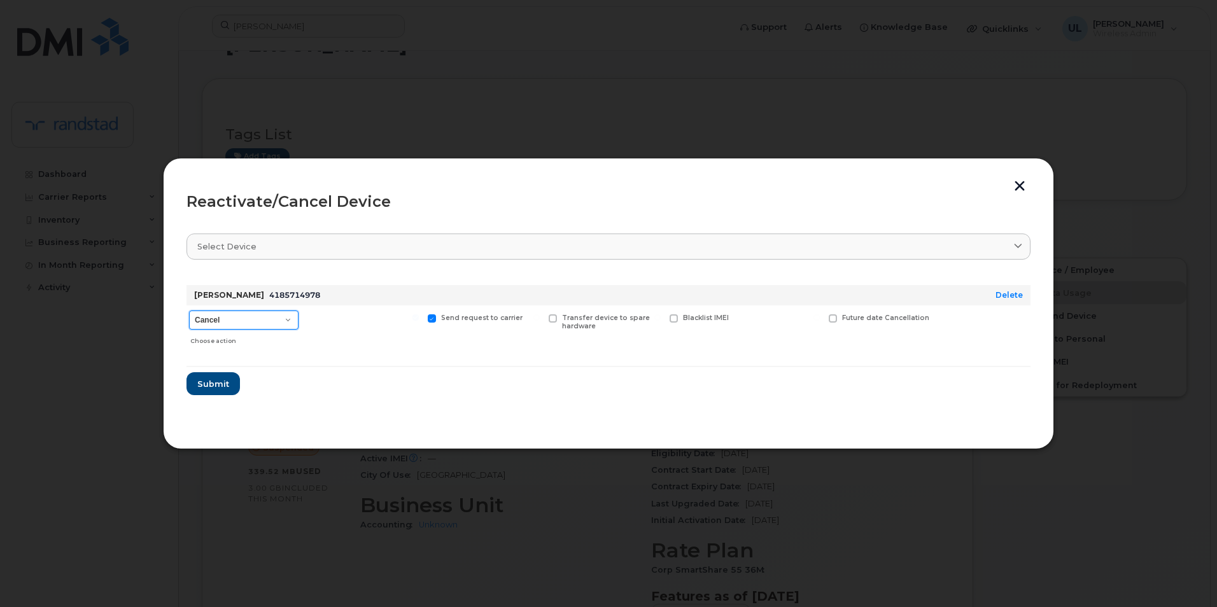
click at [281, 324] on select "Cancel Suspend - Extend Suspension Reactivate" at bounding box center [244, 320] width 110 height 19
select select "[object Object]"
click at [189, 311] on select "Cancel Suspend - Extend Suspension Reactivate" at bounding box center [244, 320] width 110 height 19
click at [216, 381] on span "Submit" at bounding box center [213, 384] width 32 height 12
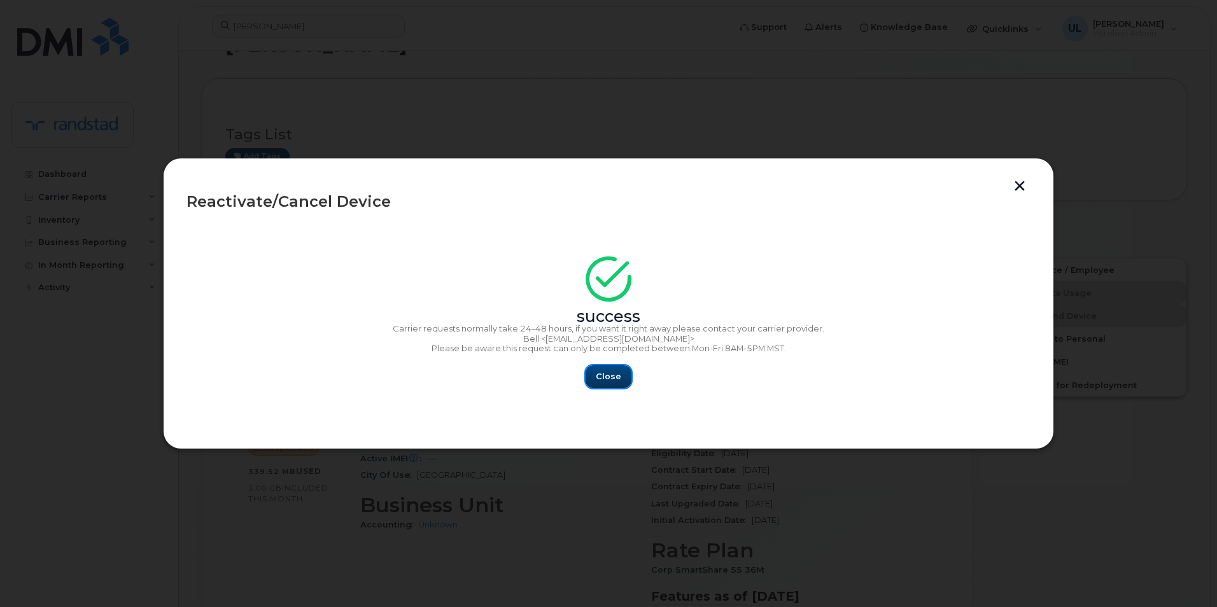
click at [599, 369] on button "Close" at bounding box center [609, 376] width 46 height 23
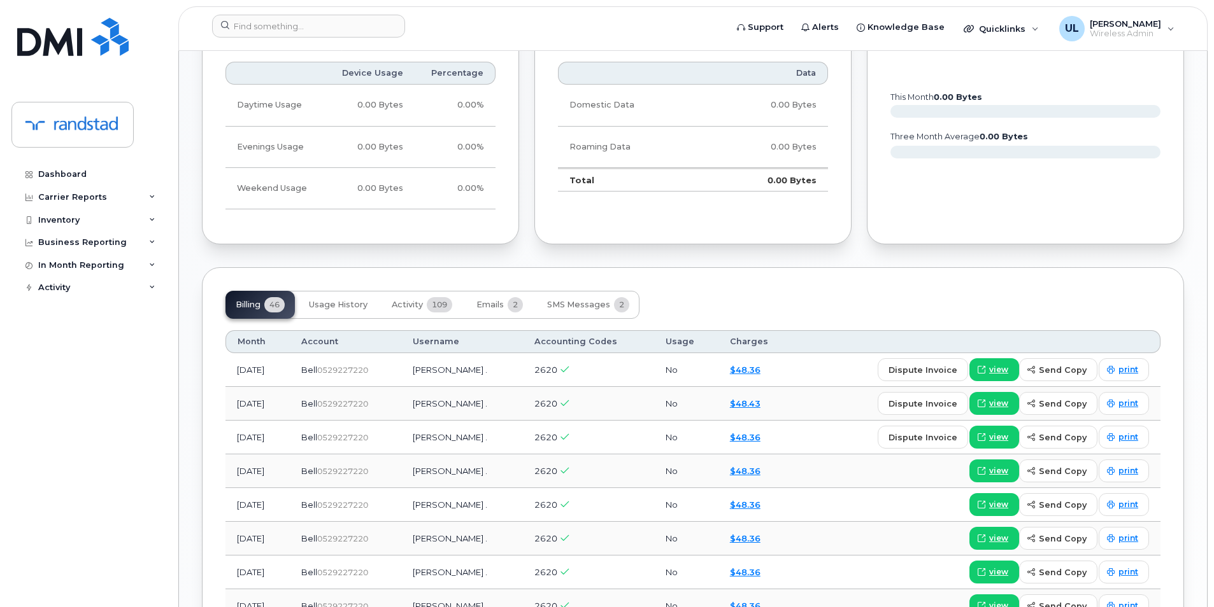
scroll to position [955, 0]
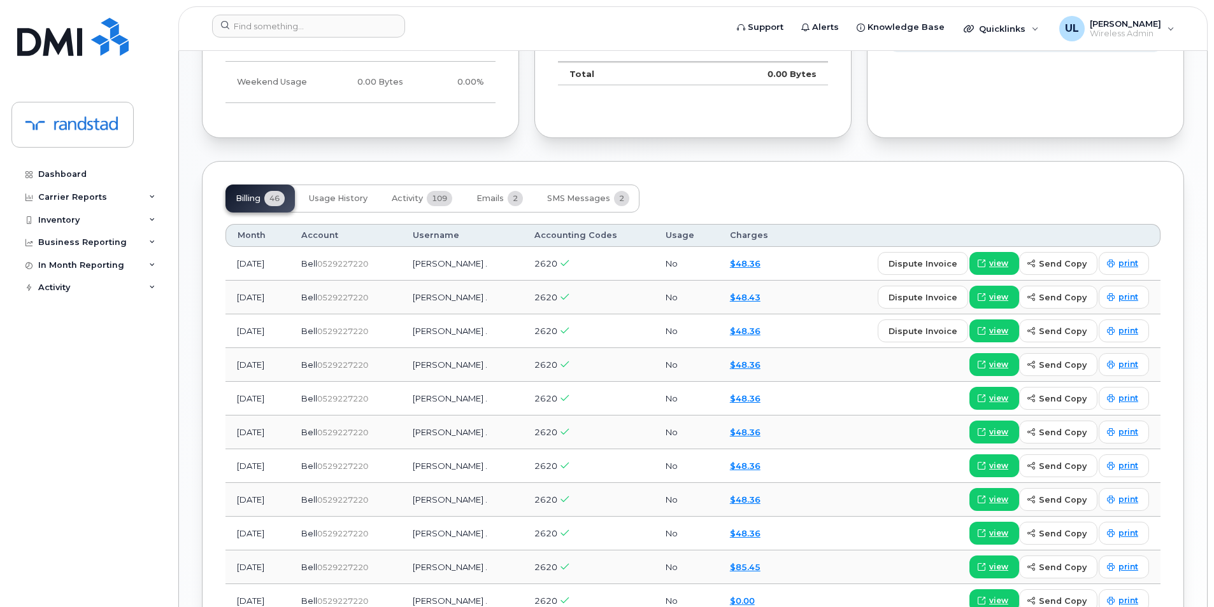
click at [454, 261] on td "Justin ." at bounding box center [461, 264] width 121 height 34
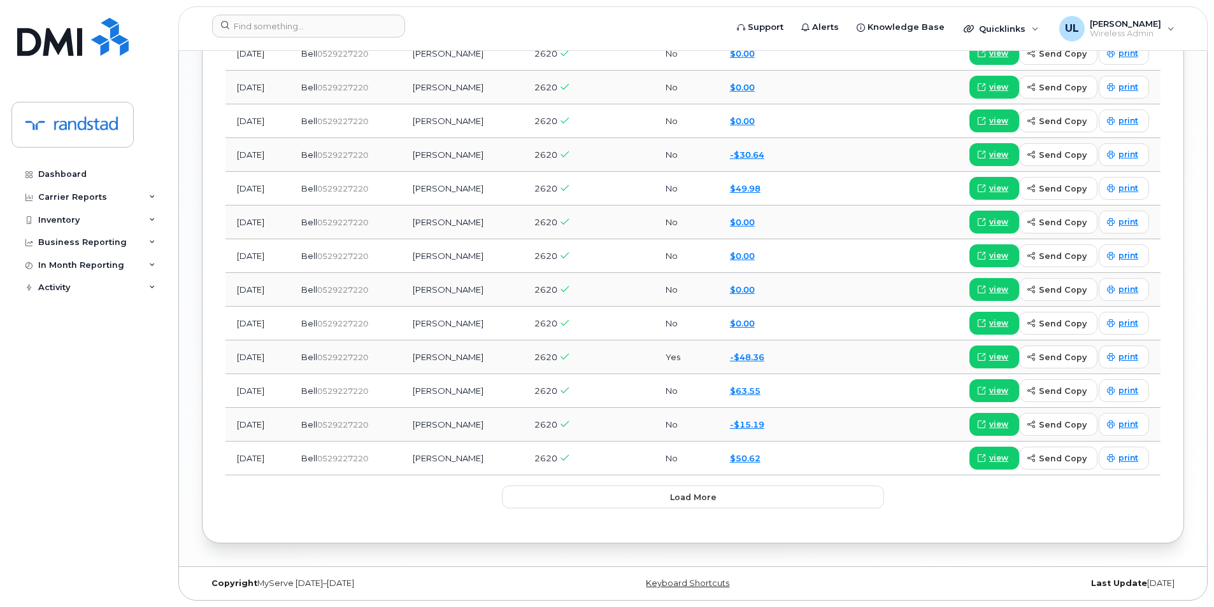
scroll to position [1358, 0]
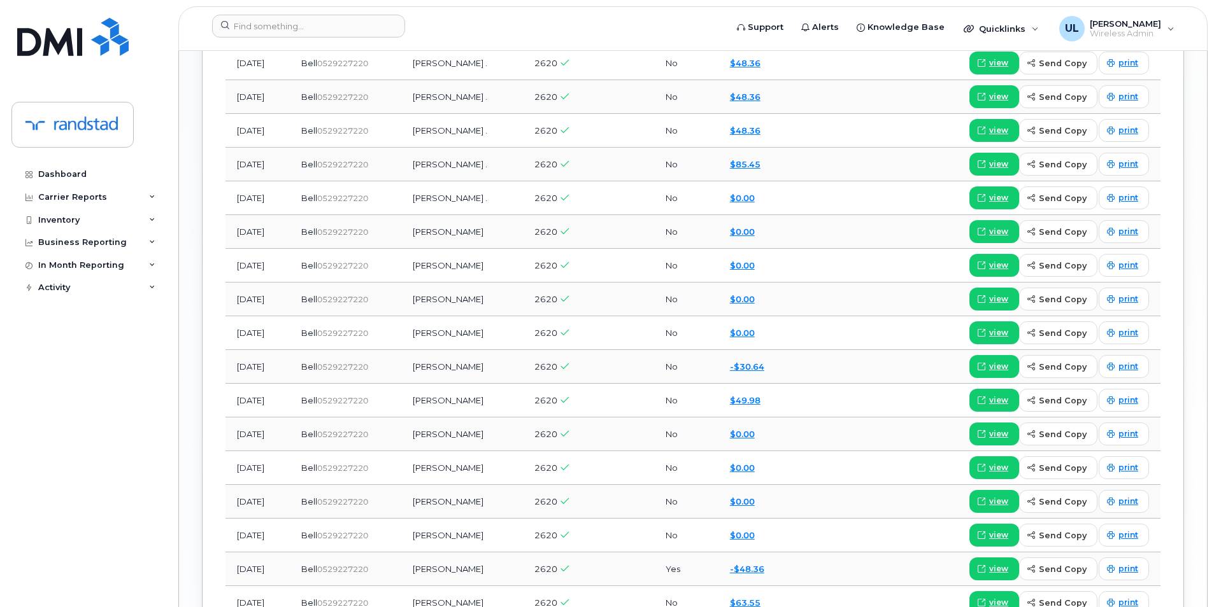
click at [471, 353] on td "[PERSON_NAME]" at bounding box center [461, 367] width 121 height 34
click at [472, 362] on td "[PERSON_NAME]" at bounding box center [461, 367] width 121 height 34
copy td "[PERSON_NAME]"
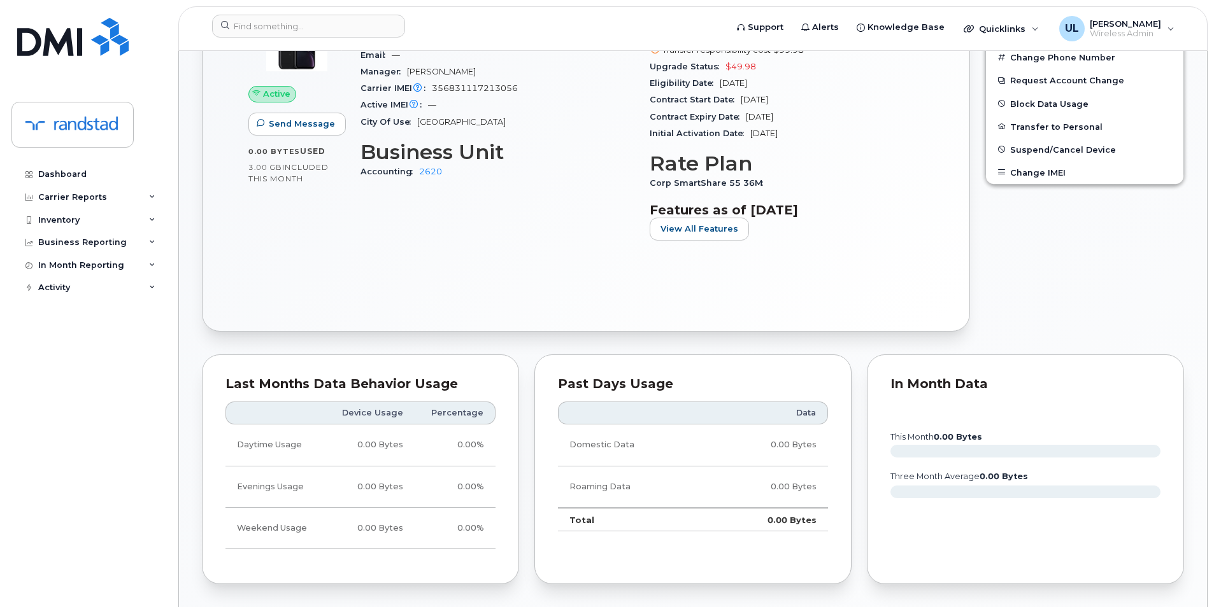
scroll to position [85, 0]
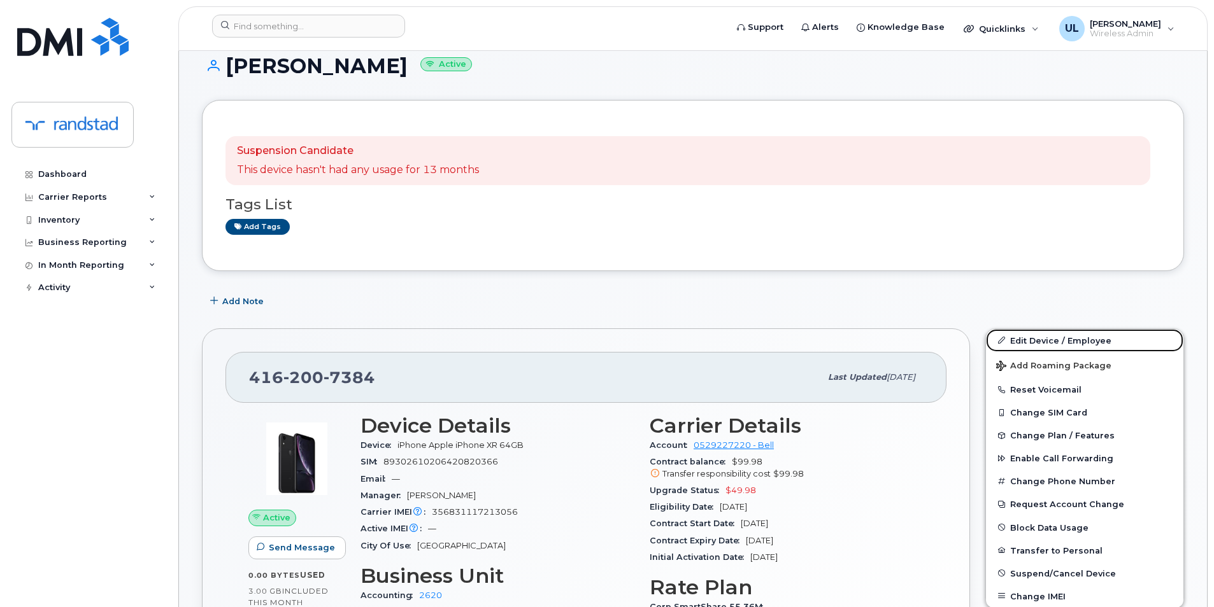
drag, startPoint x: 1072, startPoint y: 334, endPoint x: 990, endPoint y: 309, distance: 85.2
click at [1072, 334] on link "Edit Device / Employee" at bounding box center [1084, 340] width 197 height 23
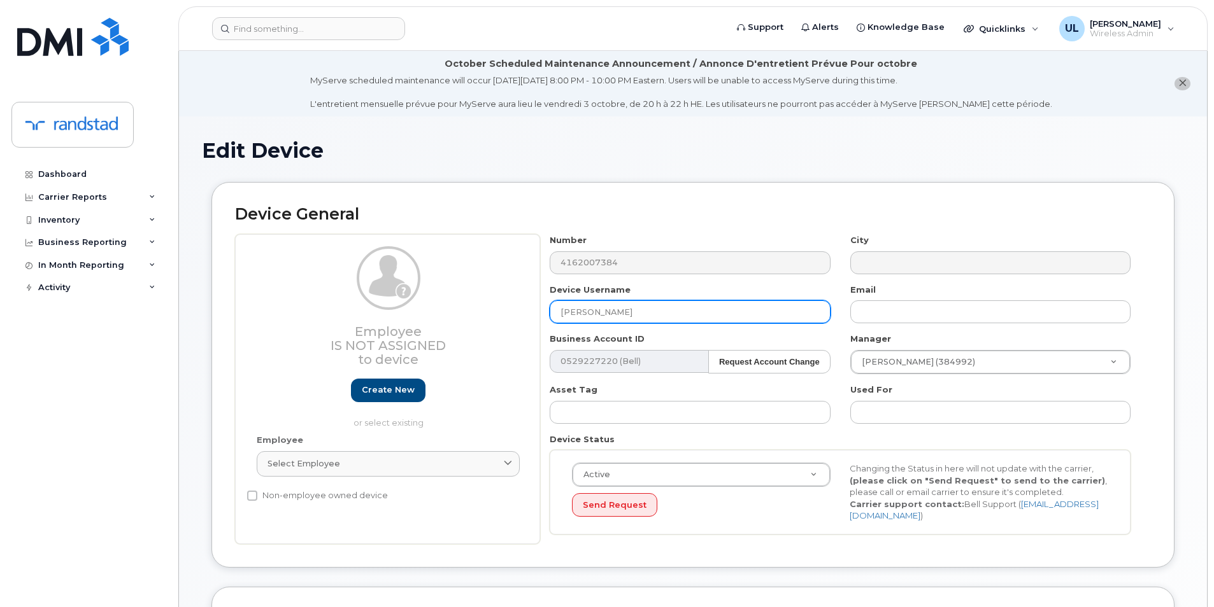
click at [700, 302] on input "[PERSON_NAME]" at bounding box center [690, 312] width 280 height 23
paste input "[PERSON_NAME]"
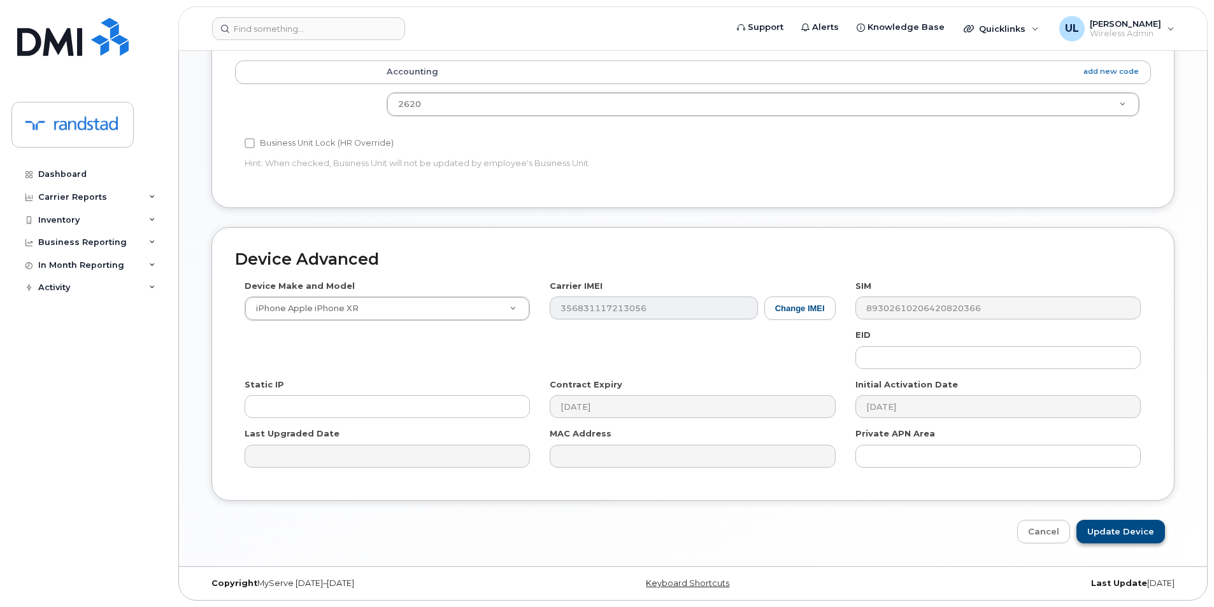
type input "[PERSON_NAME]"
click at [1112, 523] on input "Update Device" at bounding box center [1120, 532] width 89 height 24
type input "Saving..."
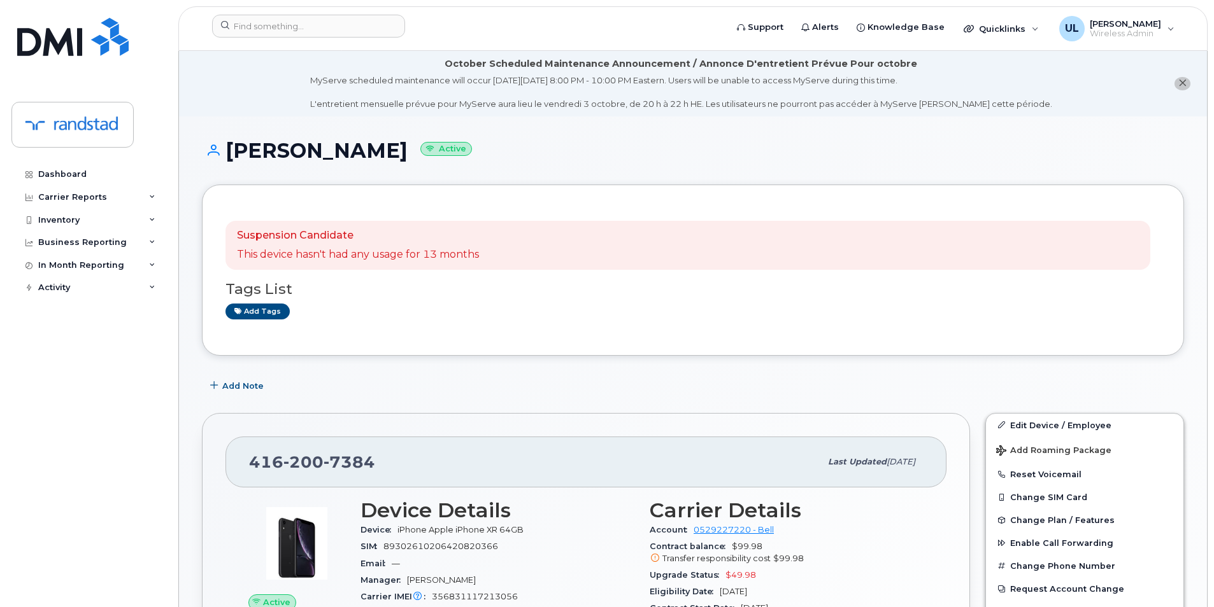
scroll to position [212, 0]
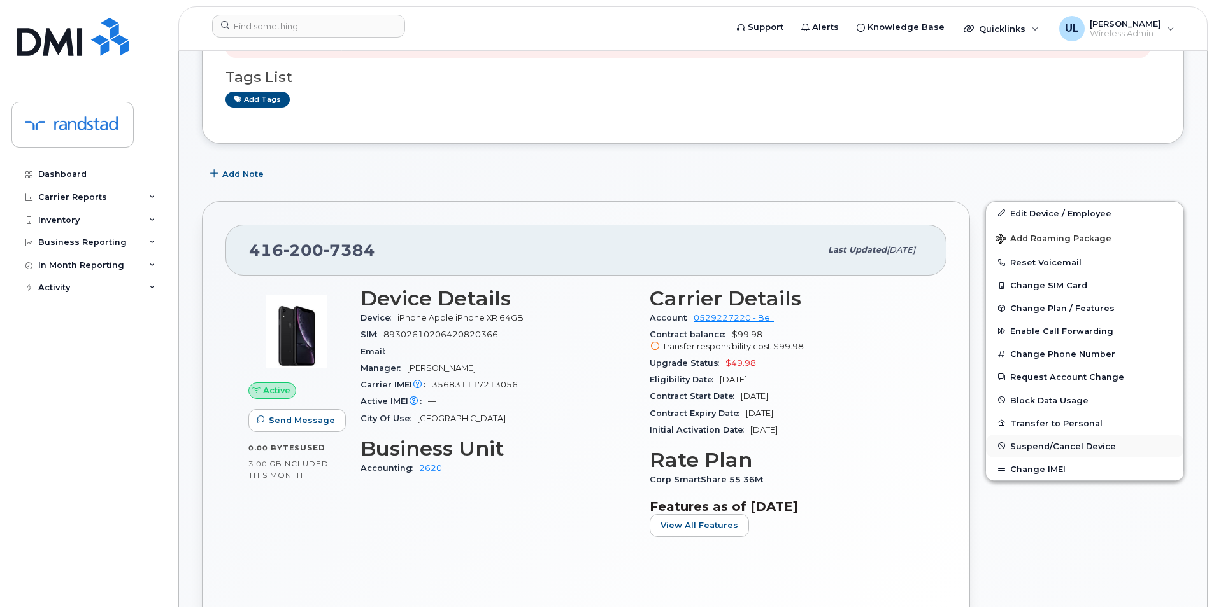
click at [1037, 448] on span "Suspend/Cancel Device" at bounding box center [1063, 446] width 106 height 10
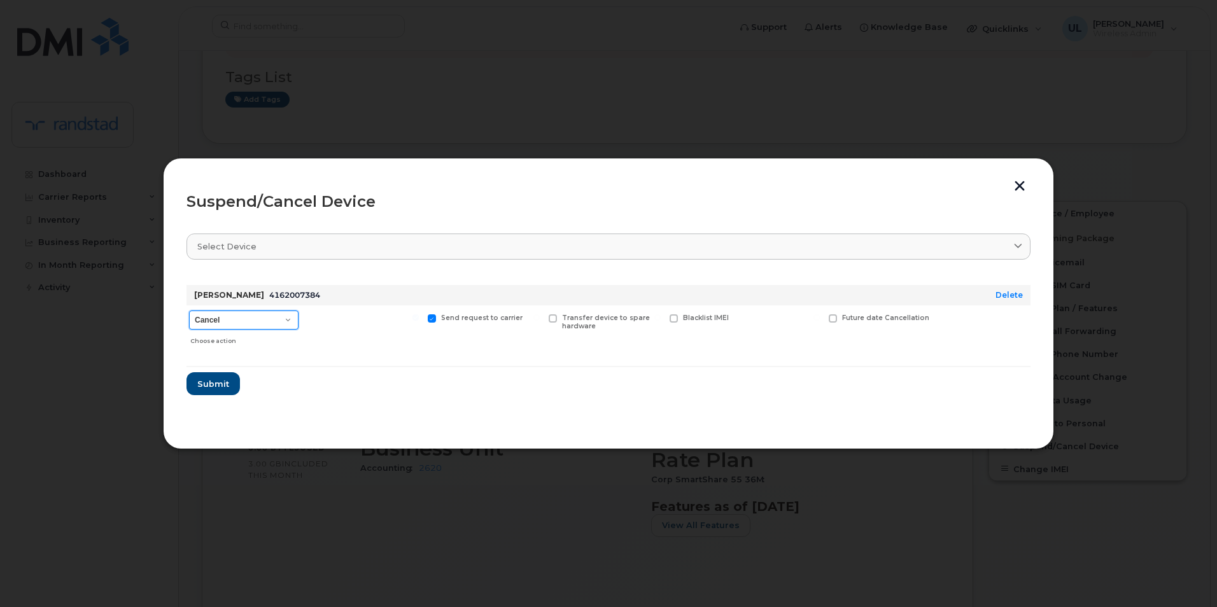
click at [279, 315] on select "Cancel Suspend - Extend Suspension Suspend - Reduced Rate Suspend - Full Rate S…" at bounding box center [244, 320] width 110 height 19
select select "[object Object]"
click at [189, 311] on select "Cancel Suspend - Extend Suspension Suspend - Reduced Rate Suspend - Full Rate S…" at bounding box center [244, 320] width 110 height 19
click at [225, 387] on span "Submit" at bounding box center [213, 384] width 32 height 12
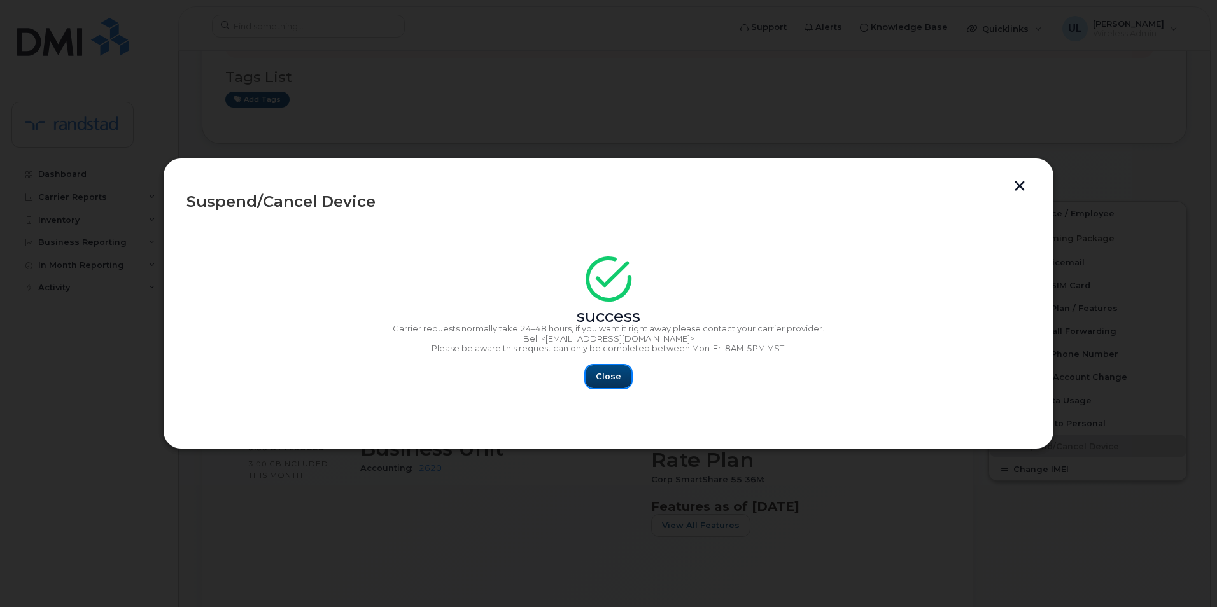
click at [616, 381] on span "Close" at bounding box center [608, 377] width 25 height 12
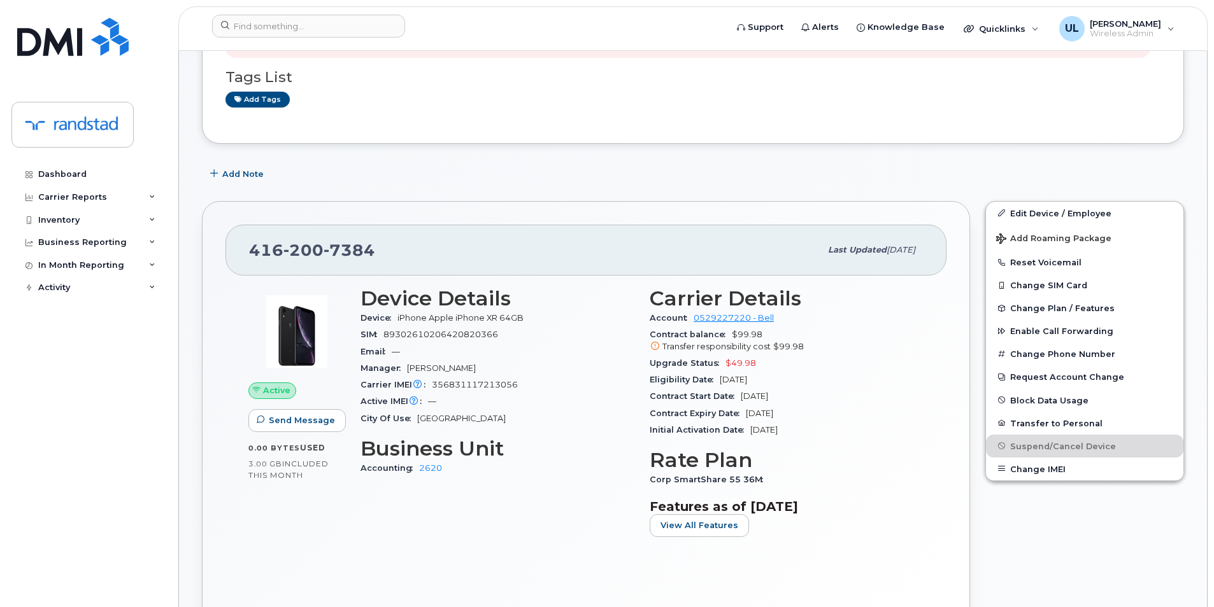
scroll to position [0, 0]
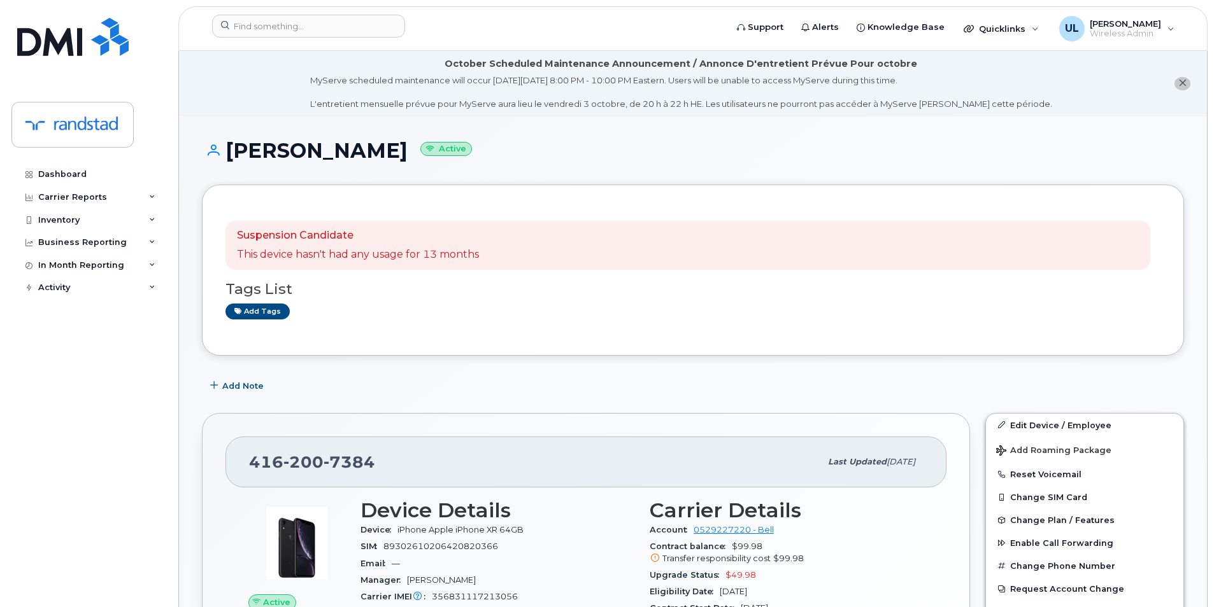
copy span "416 200 7384"
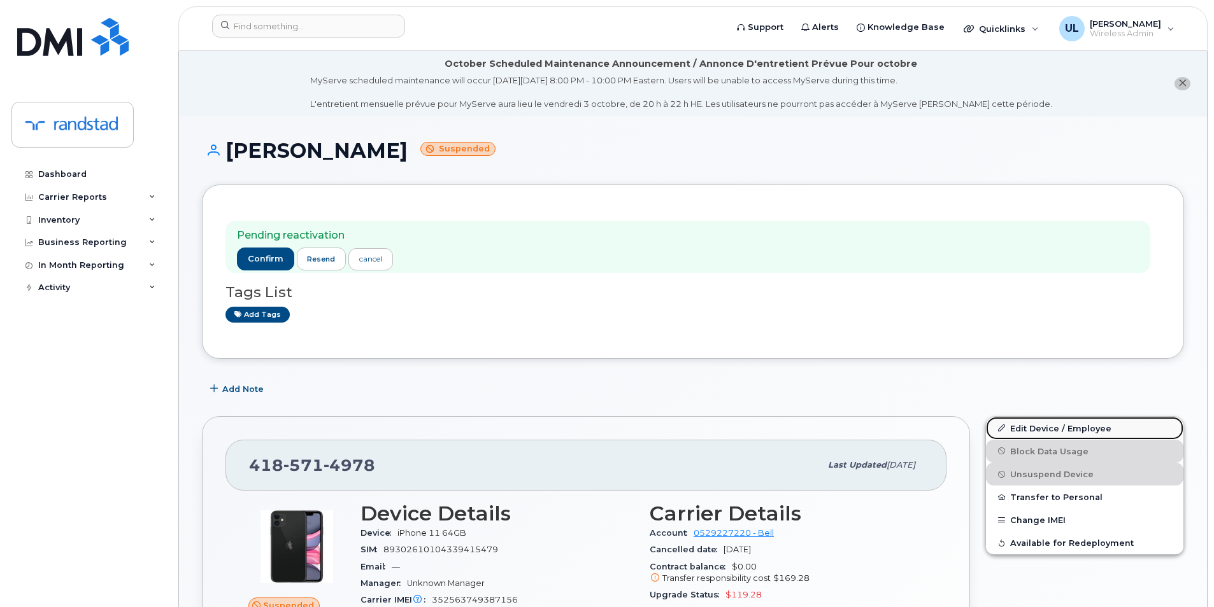
click at [1000, 422] on link "Edit Device / Employee" at bounding box center [1084, 428] width 197 height 23
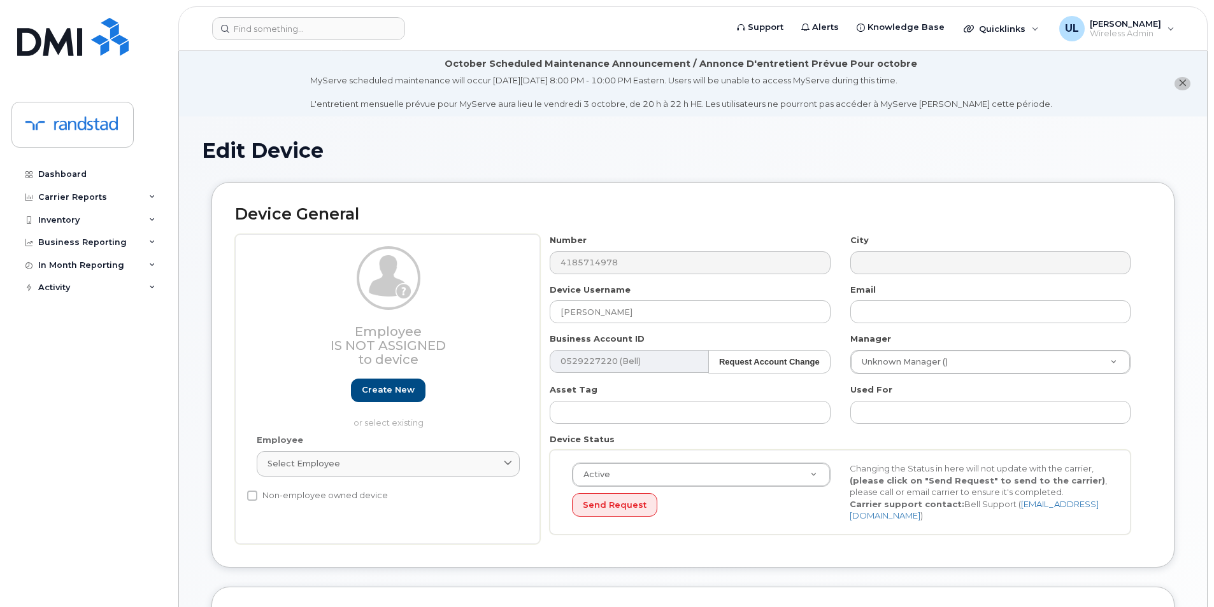
scroll to position [212, 0]
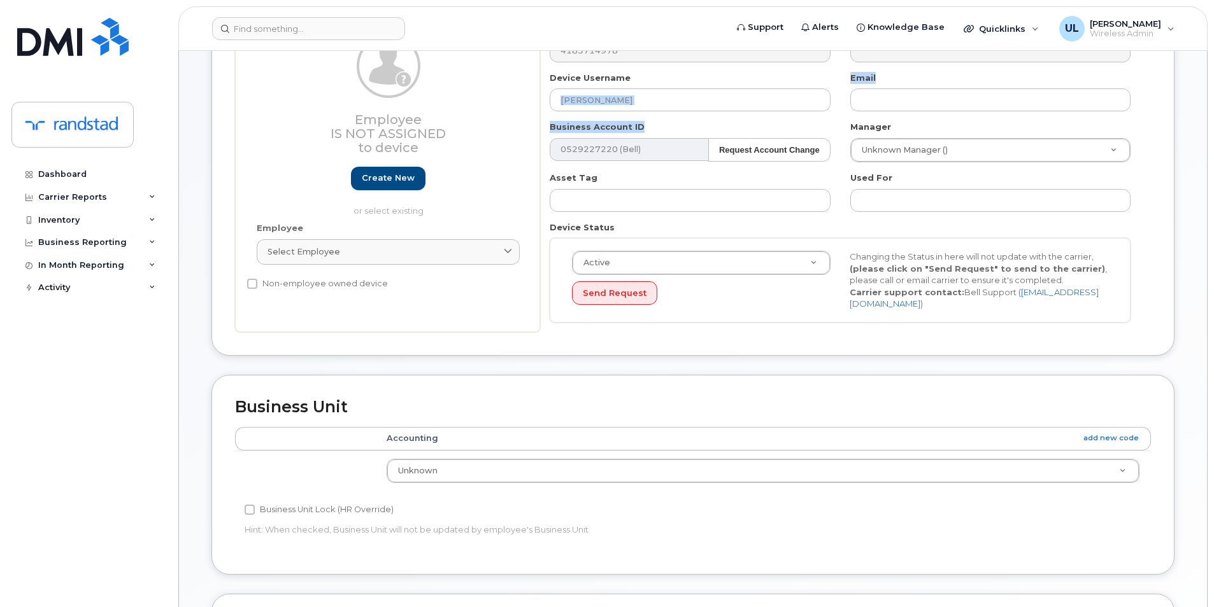
click at [688, 116] on div "Number 4185714978 City Device Username [PERSON_NAME] Email Business Account ID …" at bounding box center [840, 177] width 600 height 310
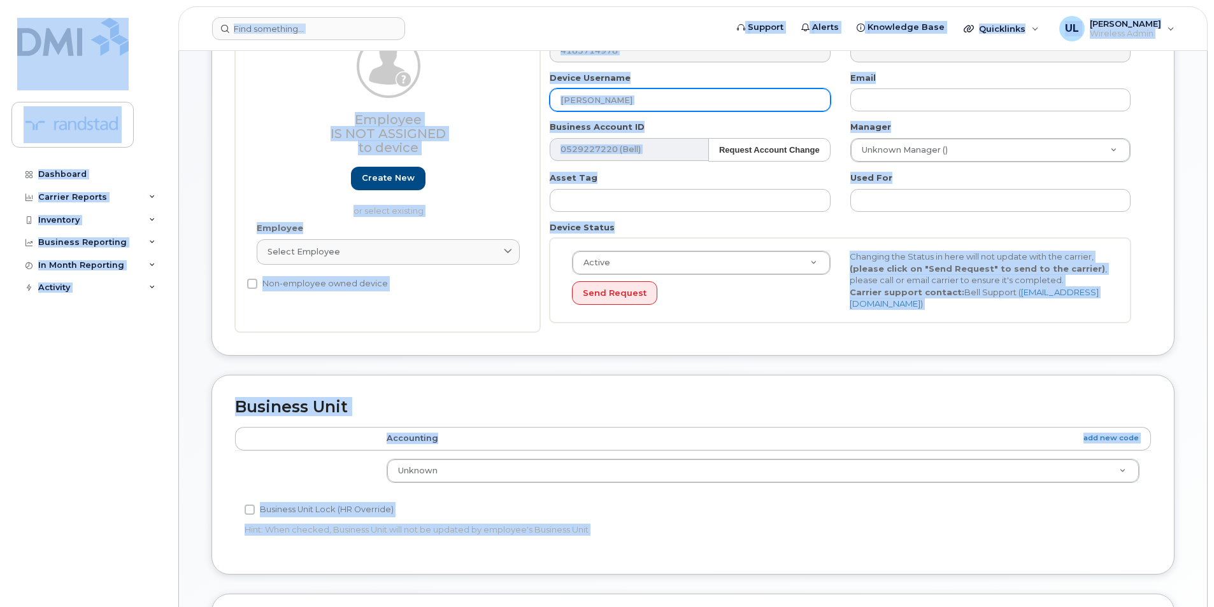
click at [696, 102] on input "[PERSON_NAME]" at bounding box center [690, 100] width 280 height 23
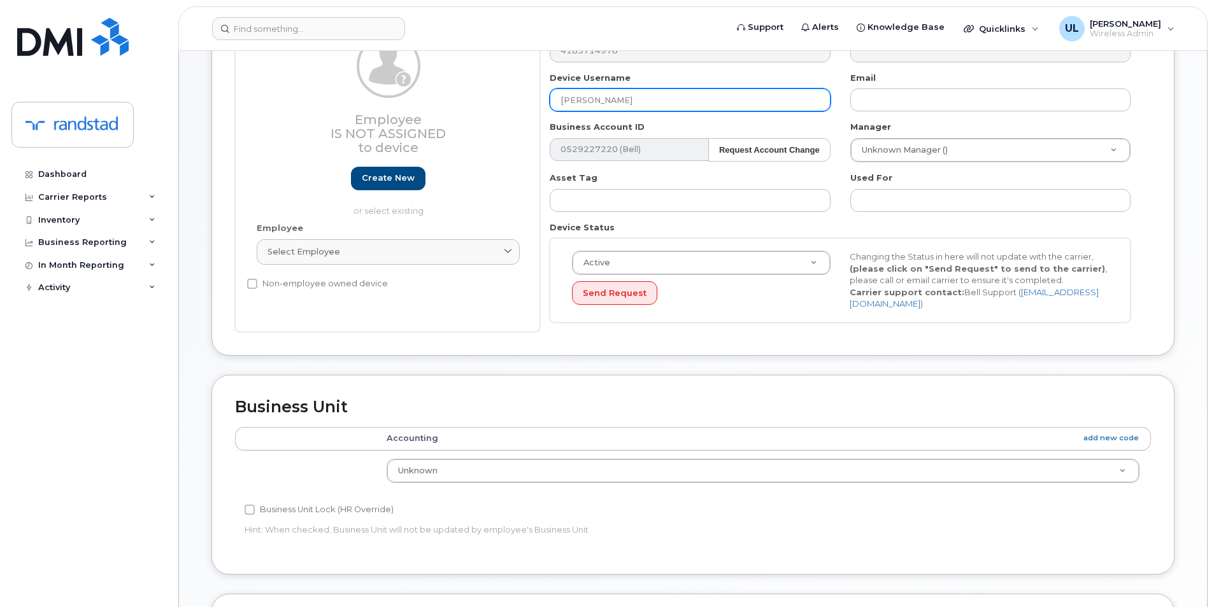
paste input "[PERSON_NAME]"
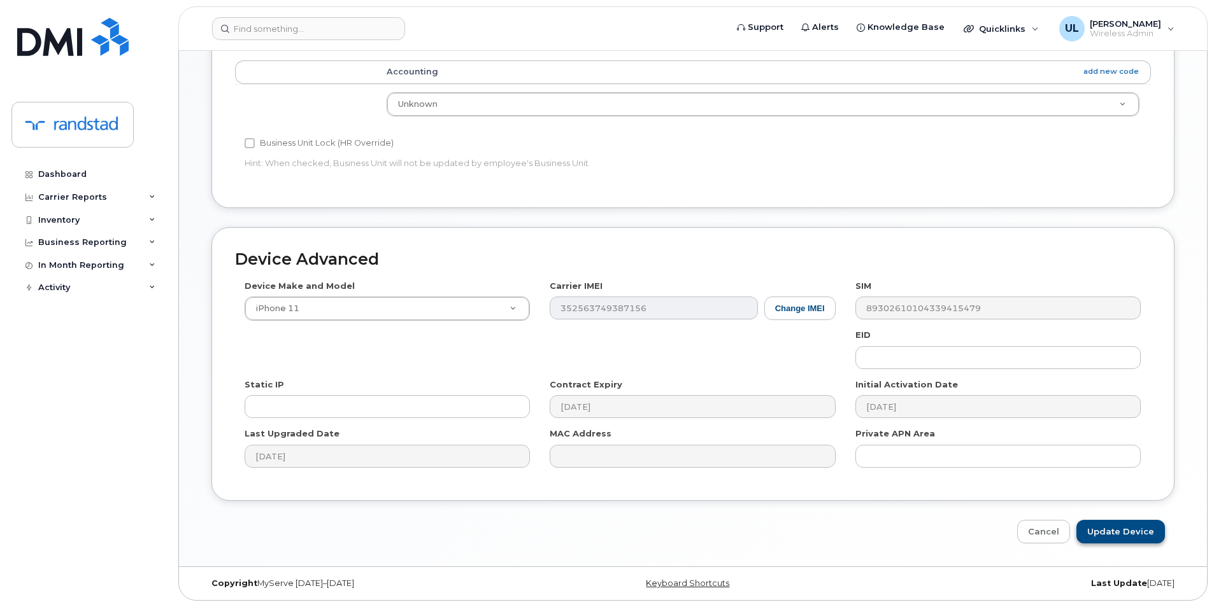
type input "[PERSON_NAME]"
click at [1115, 520] on input "Update Device" at bounding box center [1120, 532] width 89 height 24
type input "Saving..."
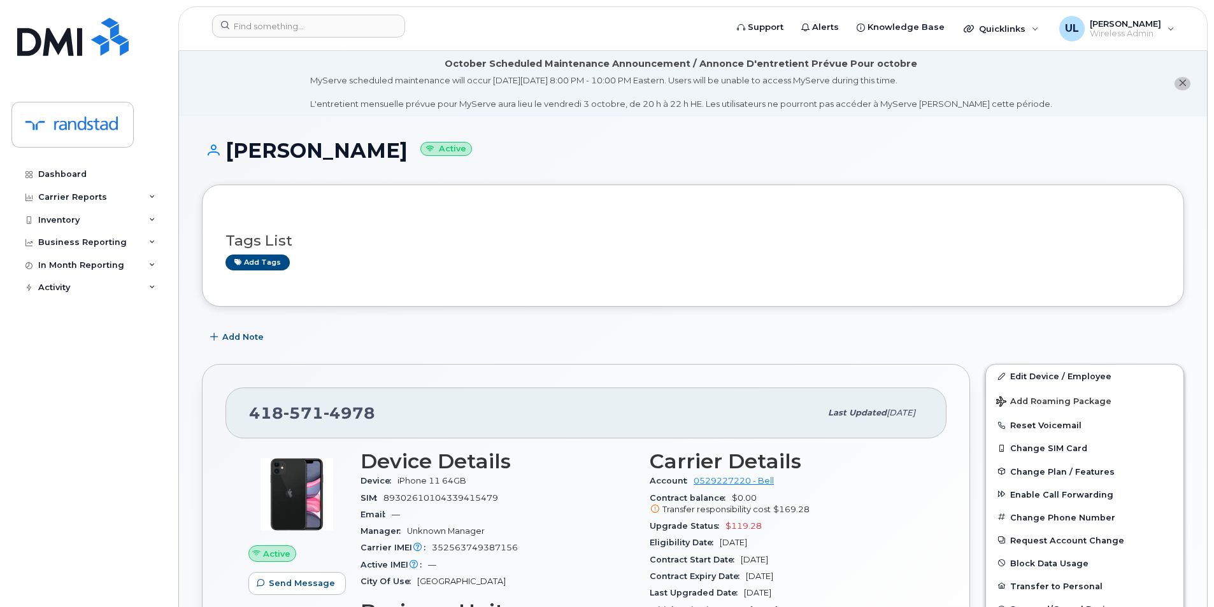
scroll to position [106, 0]
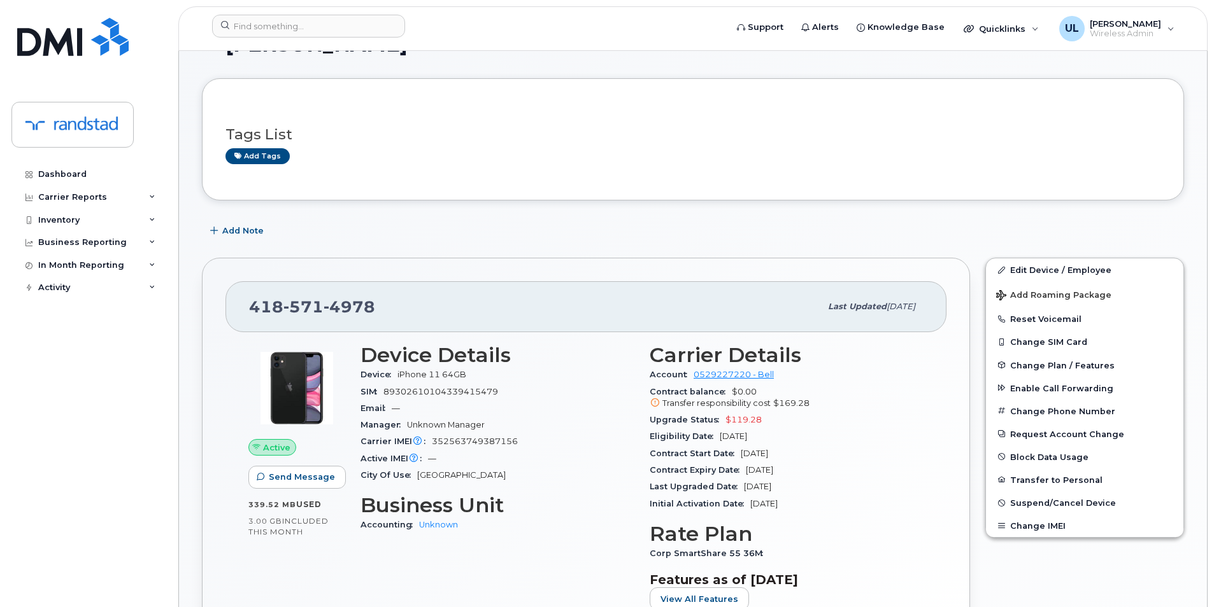
click at [350, 289] on div "418 571 4978 Last updated Oct 01, 2025" at bounding box center [585, 306] width 721 height 51
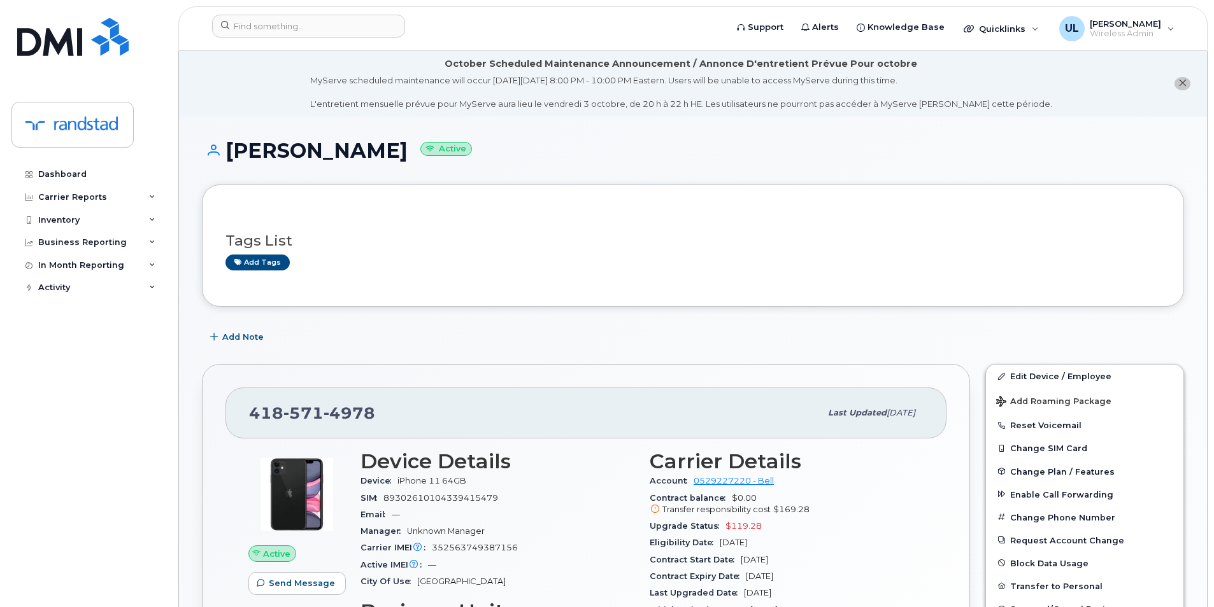
scroll to position [212, 0]
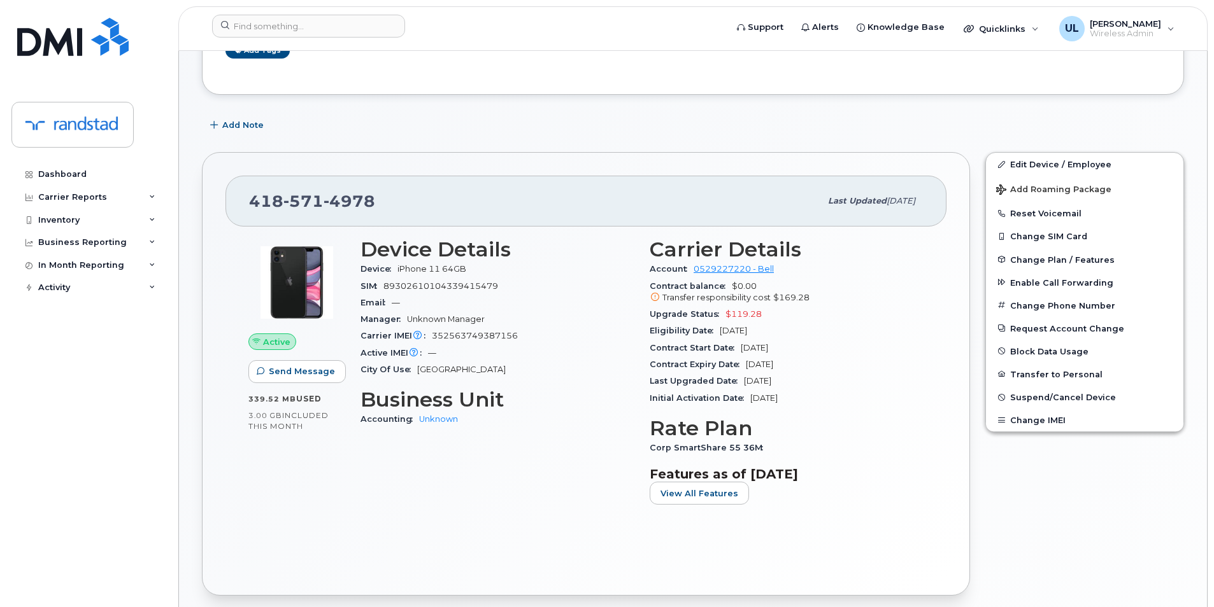
drag, startPoint x: 807, startPoint y: 368, endPoint x: 747, endPoint y: 367, distance: 59.9
click at [747, 367] on div "Contract Expiry Date Sep 25, 2026" at bounding box center [786, 365] width 274 height 17
copy span "Sep 25, 2026"
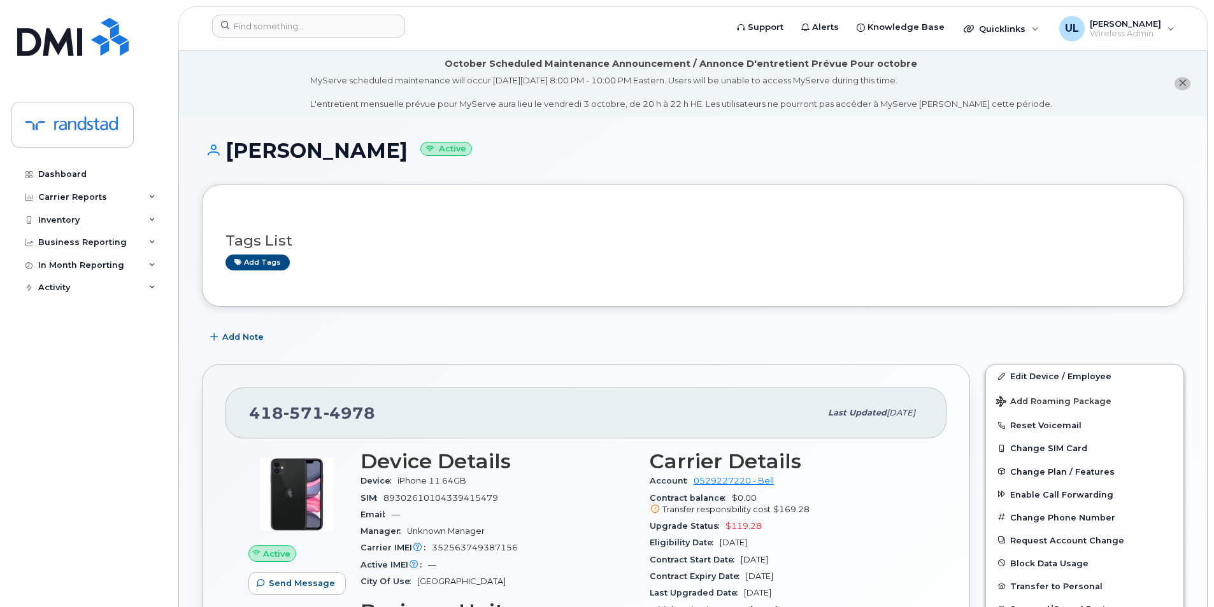
drag, startPoint x: 225, startPoint y: 147, endPoint x: 443, endPoint y: 157, distance: 218.0
click at [443, 157] on h1 "Andreanne Boisvert Active" at bounding box center [693, 150] width 982 height 22
copy h1 "[PERSON_NAME]"
click at [287, 408] on span "571" at bounding box center [303, 413] width 40 height 19
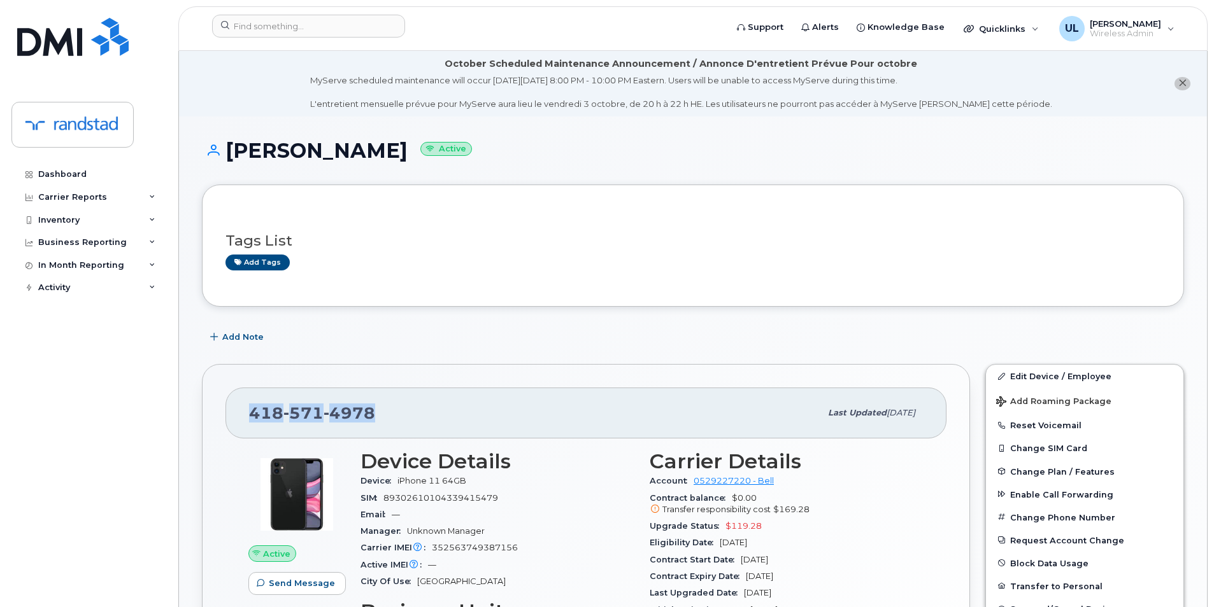
copy span "418 571 4978"
click at [292, 38] on div at bounding box center [465, 29] width 526 height 28
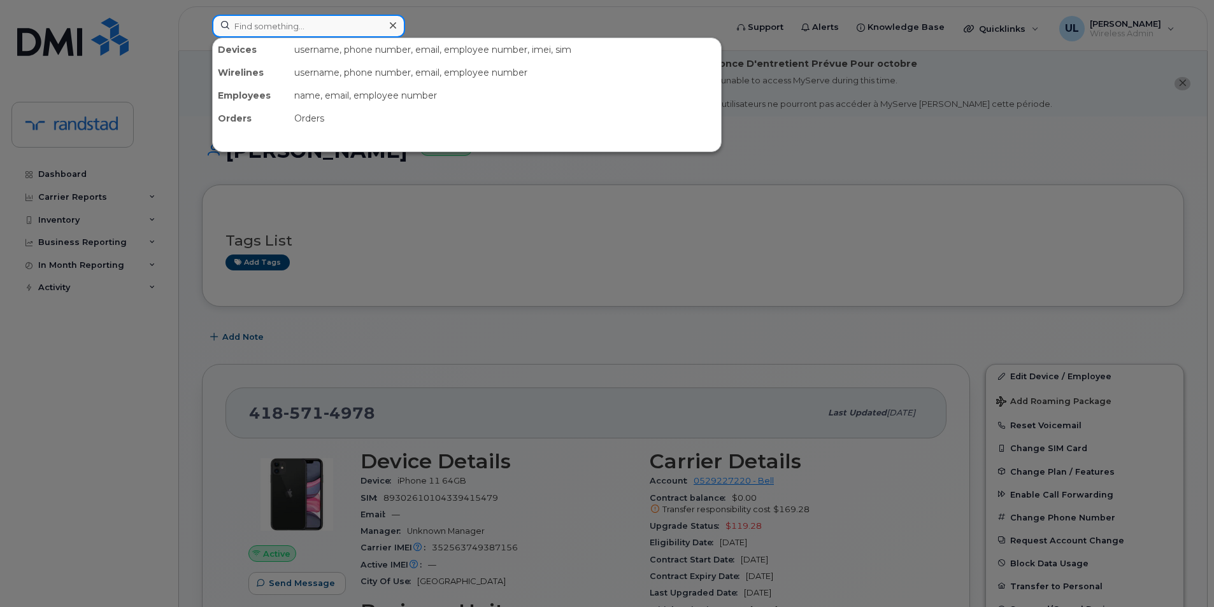
drag, startPoint x: 295, startPoint y: 33, endPoint x: 298, endPoint y: 45, distance: 12.5
click at [295, 33] on input at bounding box center [308, 26] width 193 height 23
paste input "351563856256674"
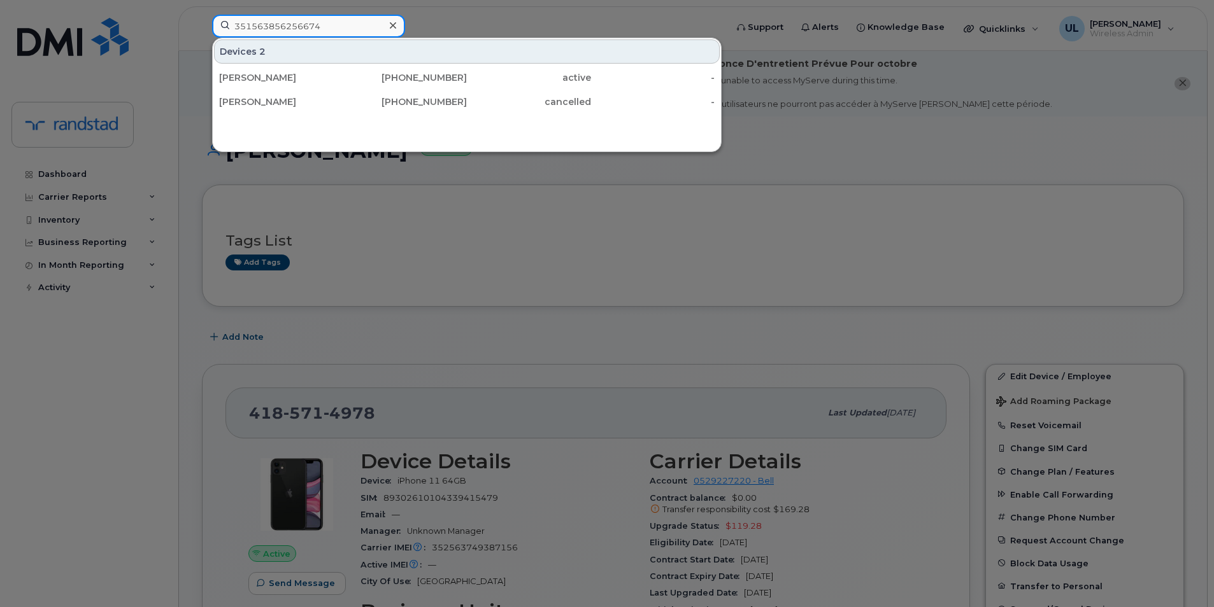
type input "351563856256674"
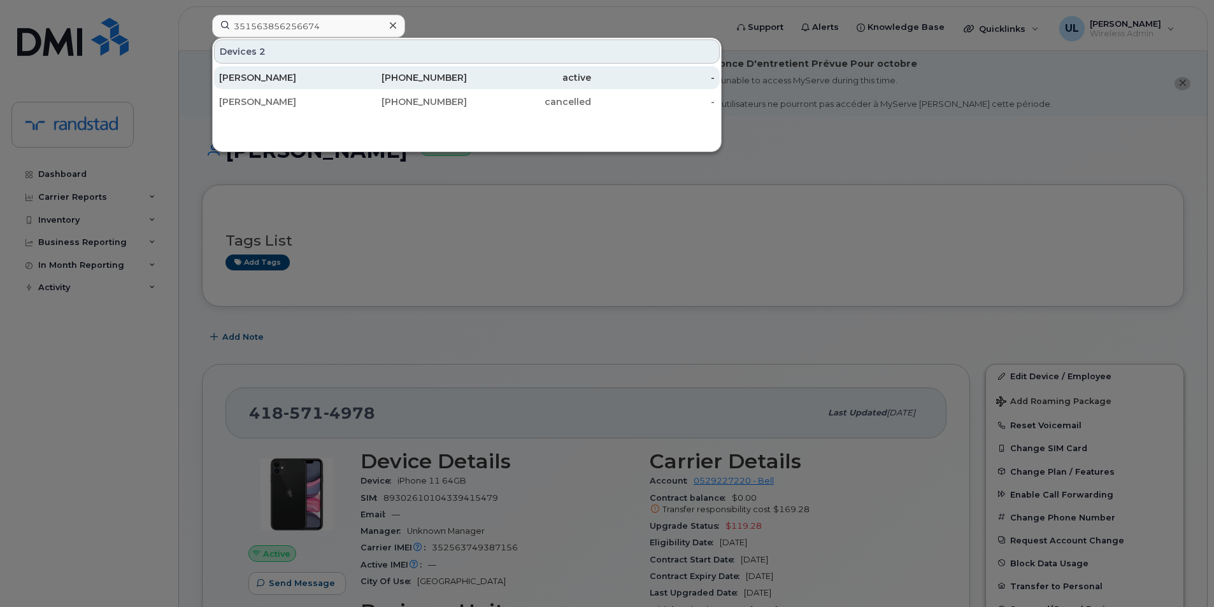
click at [307, 74] on div "[PERSON_NAME]" at bounding box center [281, 77] width 124 height 13
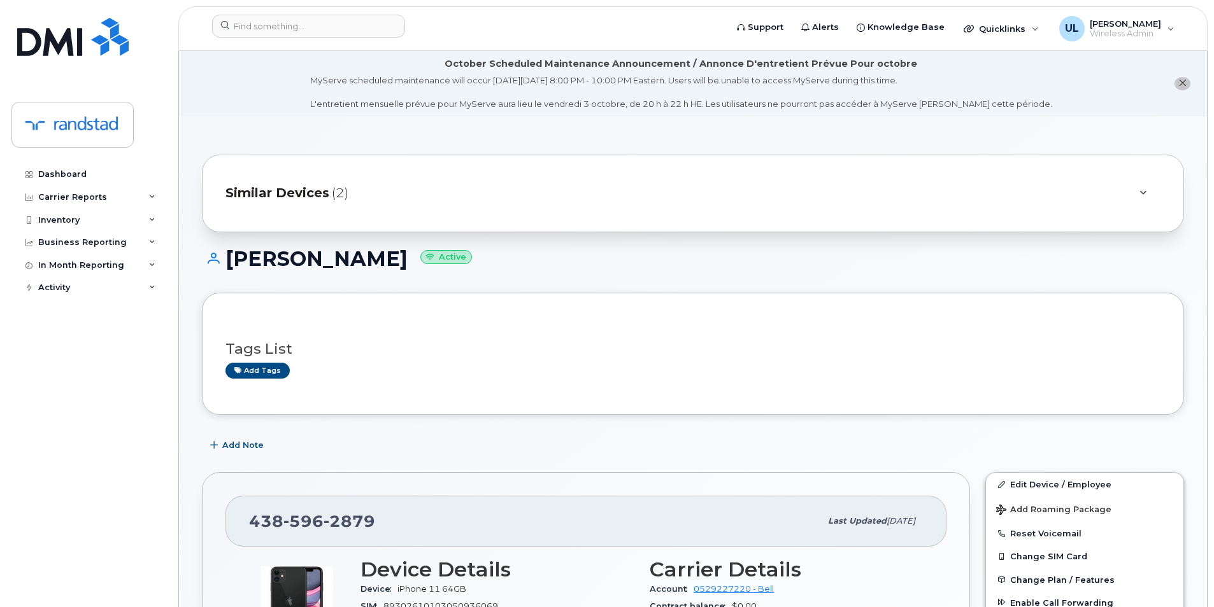
scroll to position [106, 0]
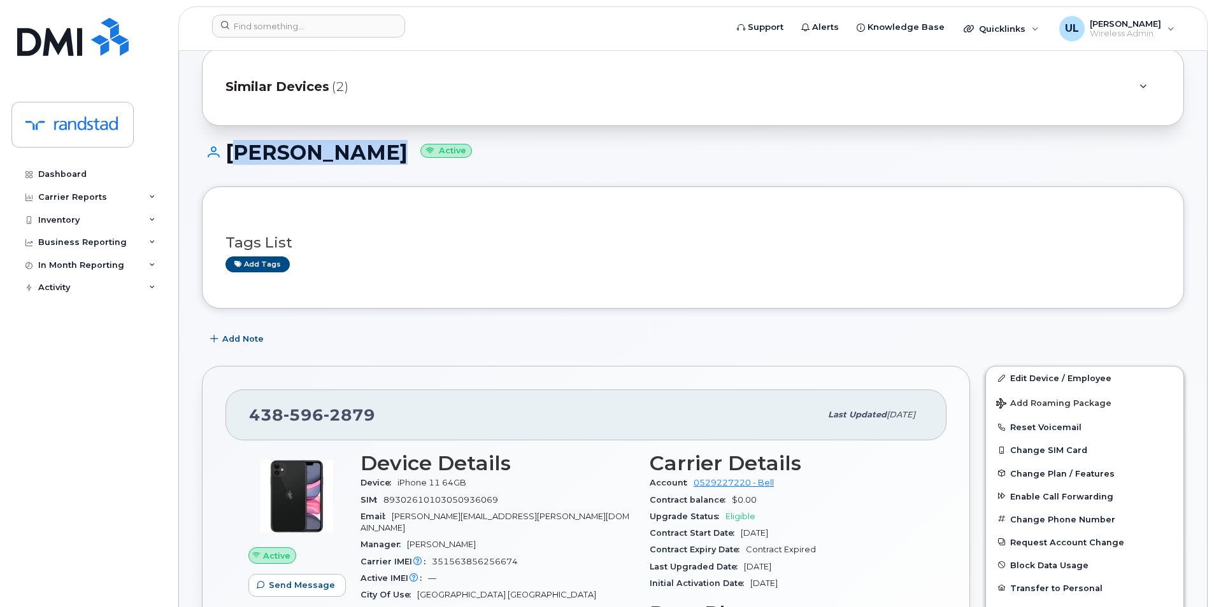
drag, startPoint x: 229, startPoint y: 152, endPoint x: 362, endPoint y: 164, distance: 134.3
click at [362, 164] on h1 "Amélia Nault Active" at bounding box center [693, 152] width 982 height 22
copy h1 "Amélia Nault"
click at [1011, 374] on link "Edit Device / Employee" at bounding box center [1084, 378] width 197 height 23
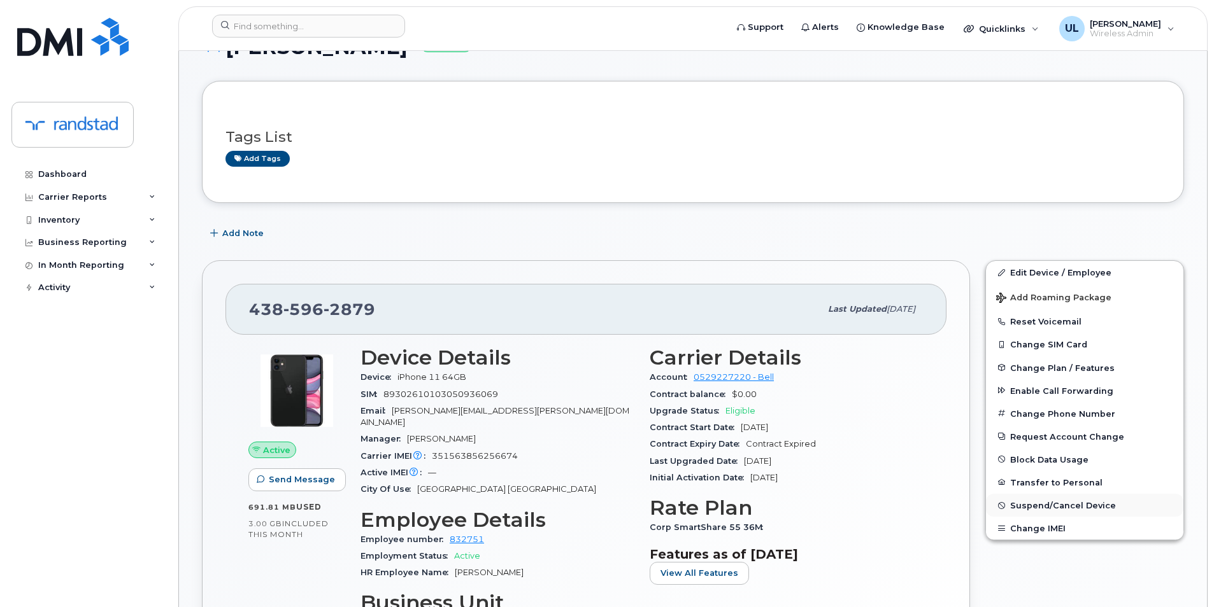
scroll to position [320, 0]
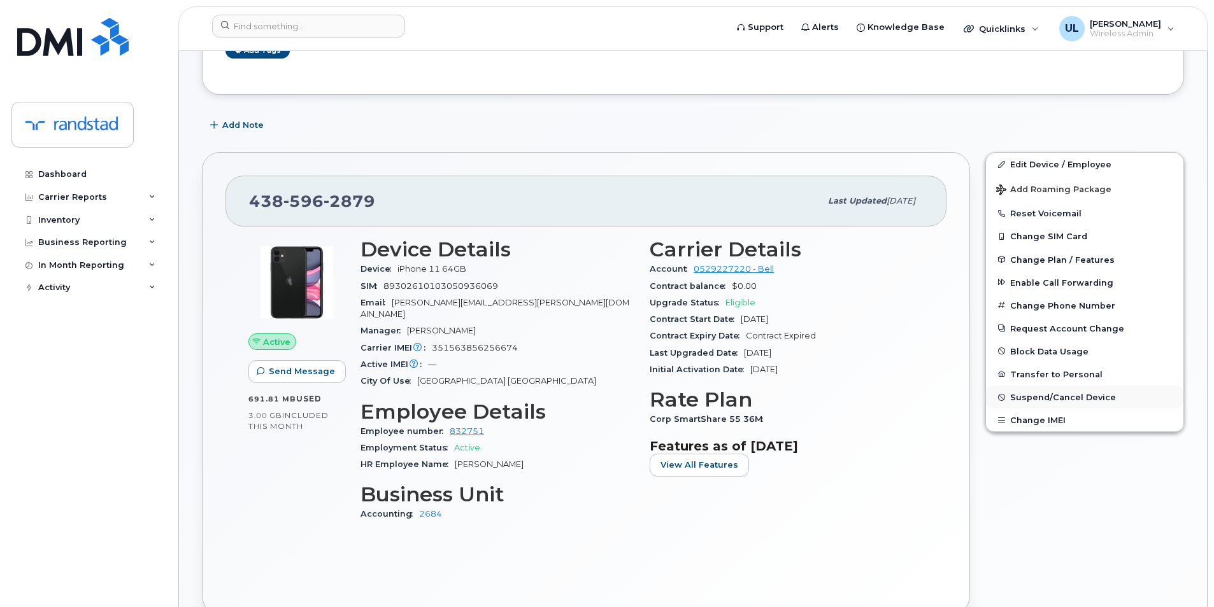
click at [1033, 394] on span "Suspend/Cancel Device" at bounding box center [1063, 398] width 106 height 10
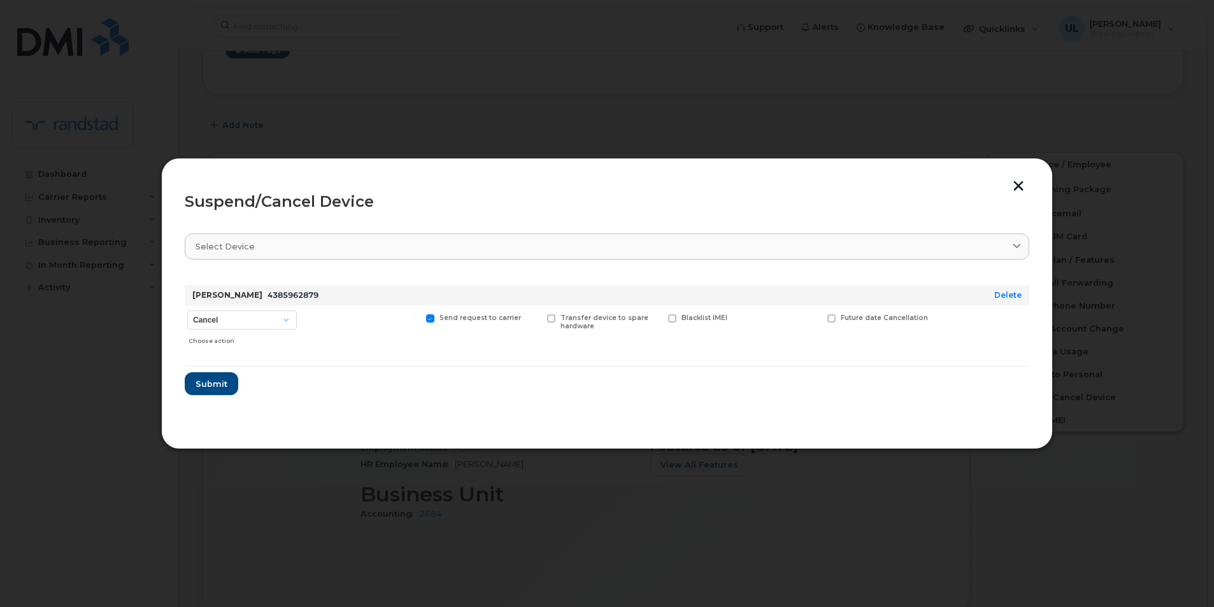
click at [1010, 189] on button "button" at bounding box center [1018, 187] width 19 height 13
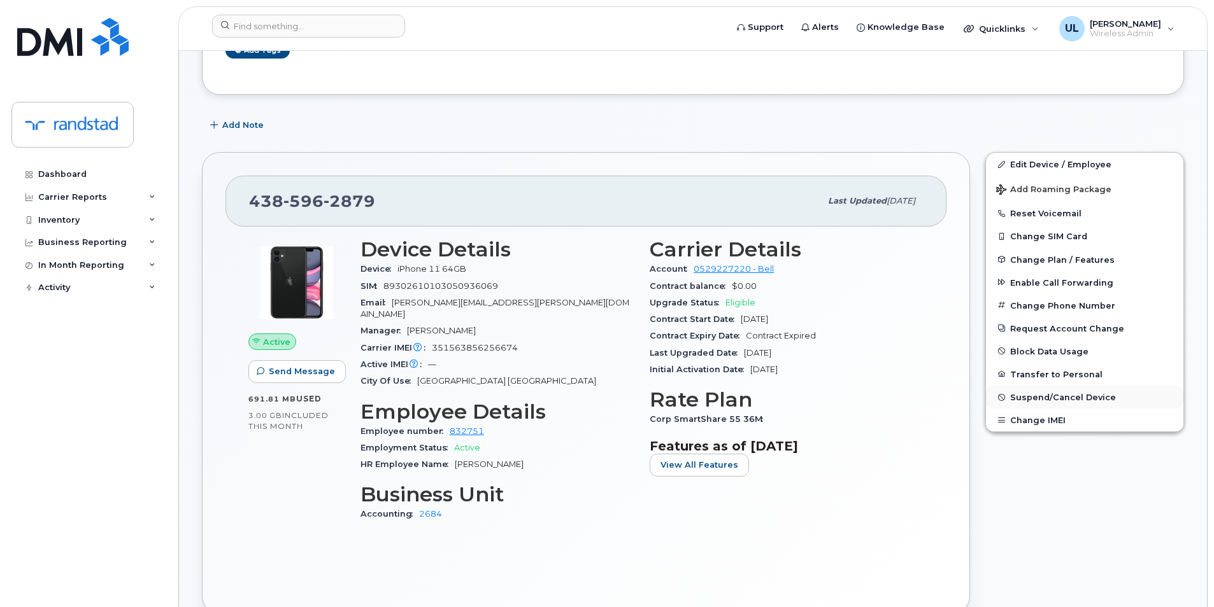
click at [1040, 395] on span "Suspend/Cancel Device" at bounding box center [1063, 398] width 106 height 10
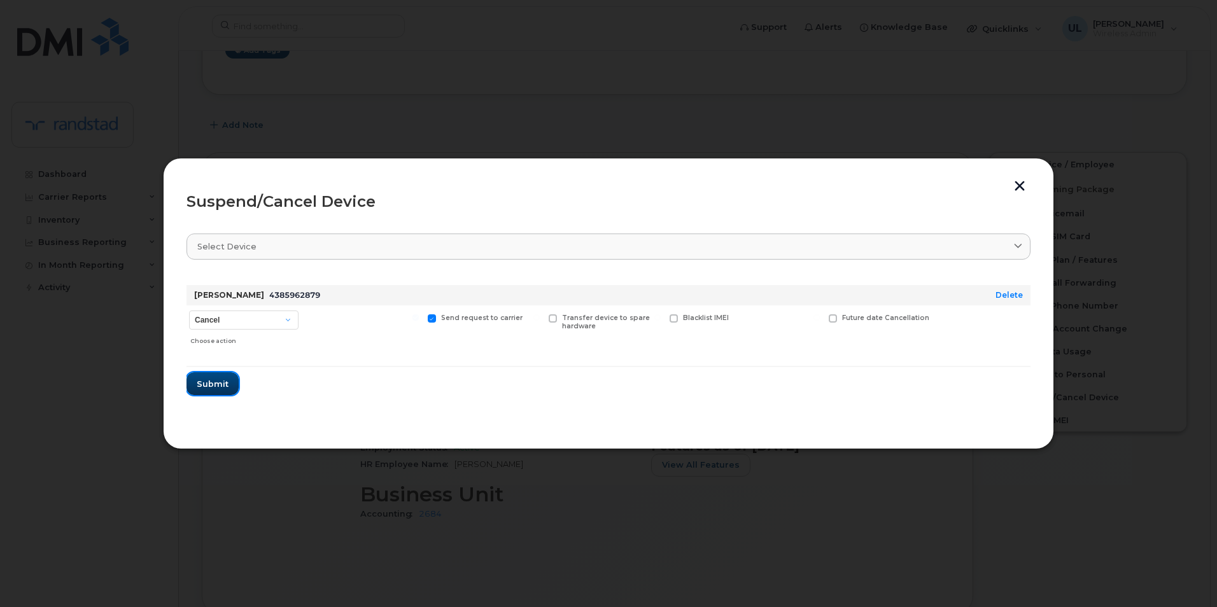
click at [204, 380] on span "Submit" at bounding box center [213, 384] width 32 height 12
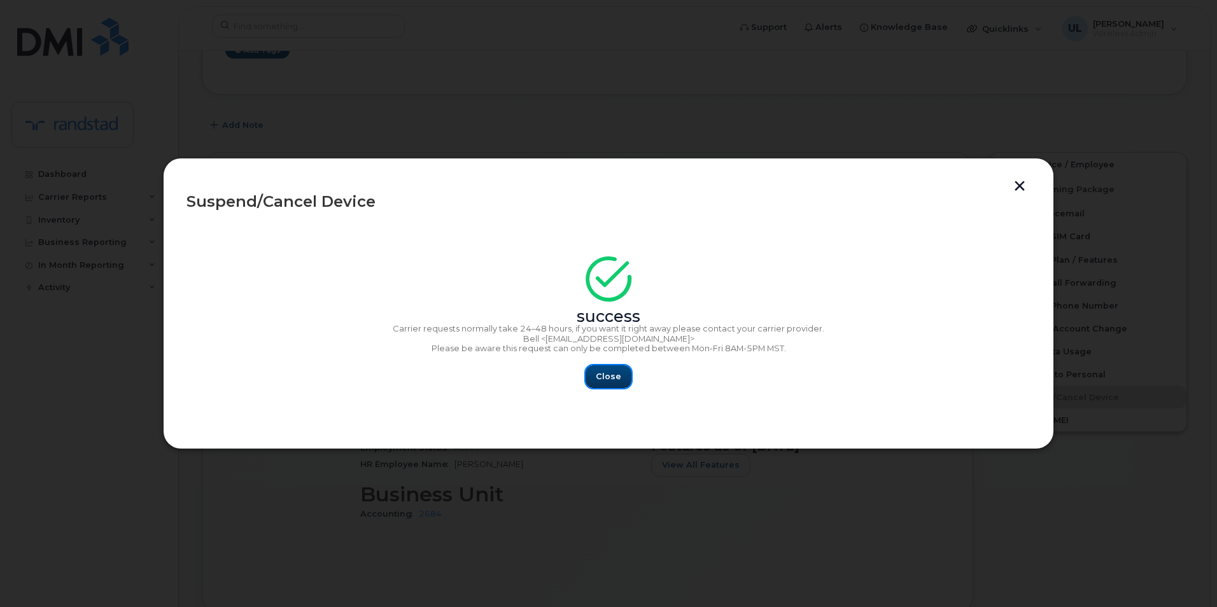
click at [606, 378] on span "Close" at bounding box center [608, 377] width 25 height 12
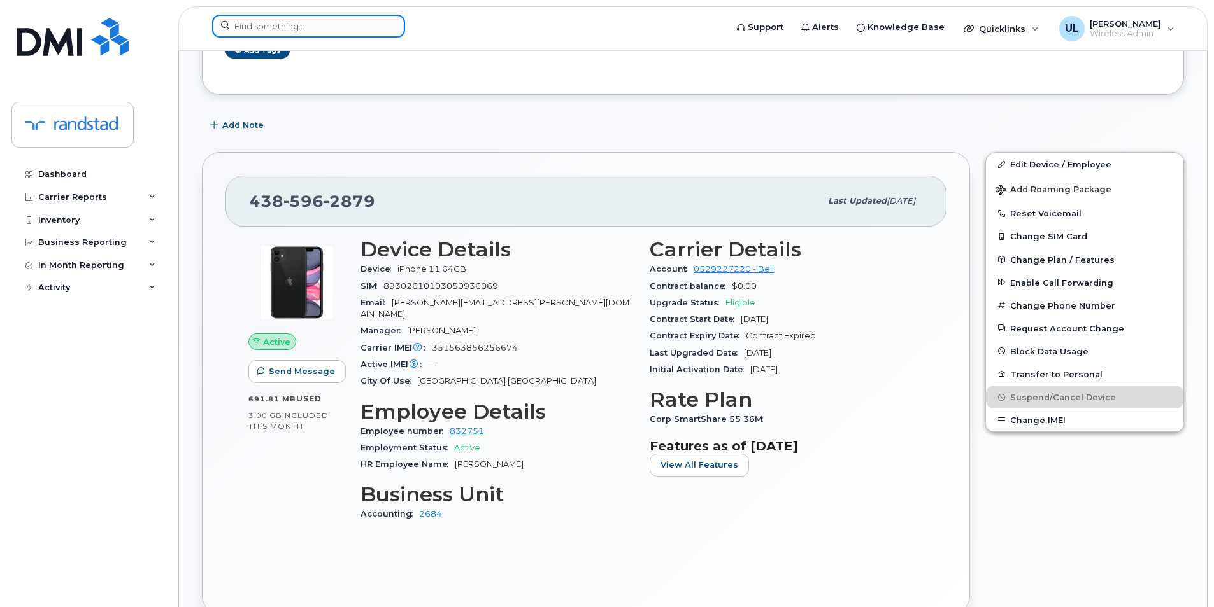
click at [287, 25] on input at bounding box center [308, 26] width 193 height 23
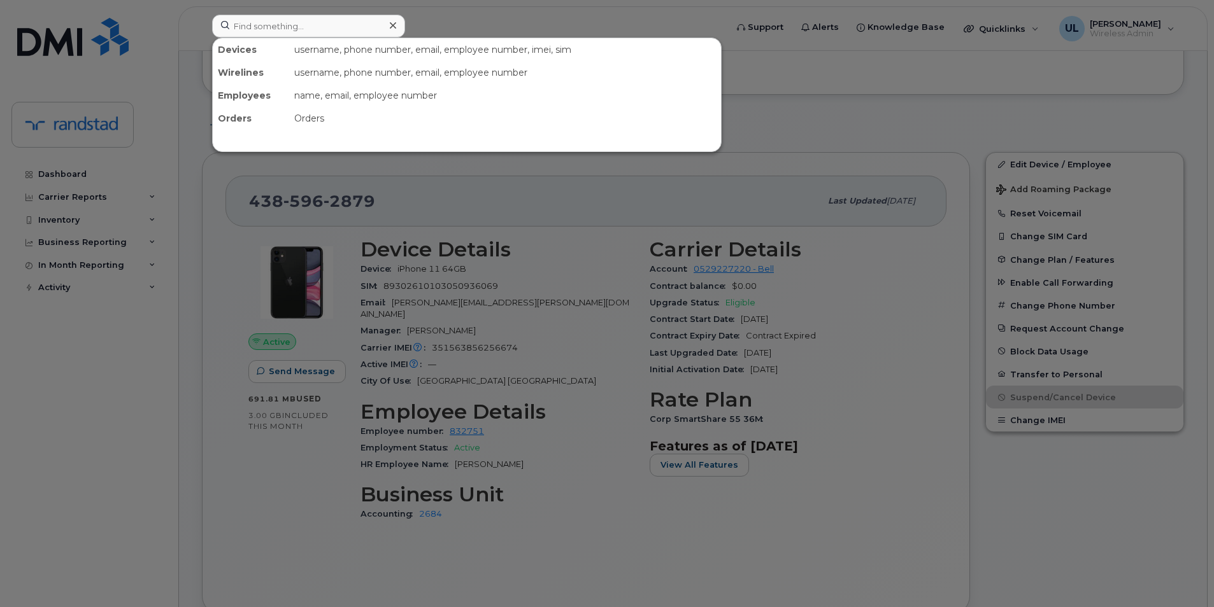
click at [311, 50] on div "username, phone number, email, employee number, imei, sim" at bounding box center [505, 49] width 432 height 23
click at [306, 34] on input at bounding box center [308, 26] width 193 height 23
paste input "Carubba"
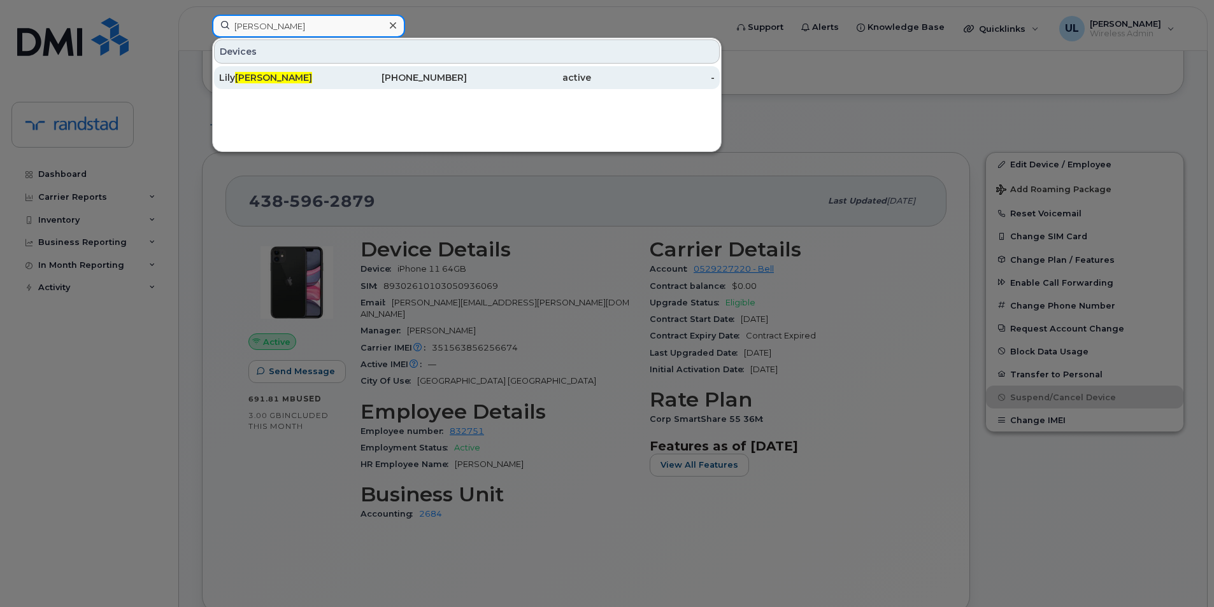
type input "Carubba"
click at [322, 70] on div "Lily Carubba" at bounding box center [281, 77] width 124 height 23
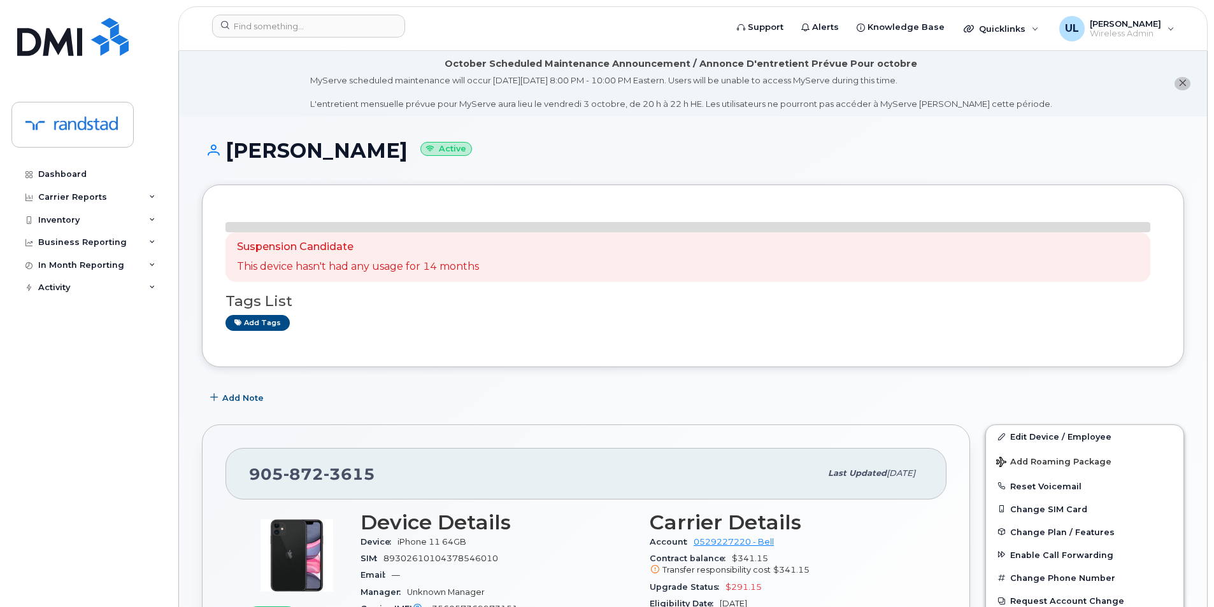
scroll to position [212, 0]
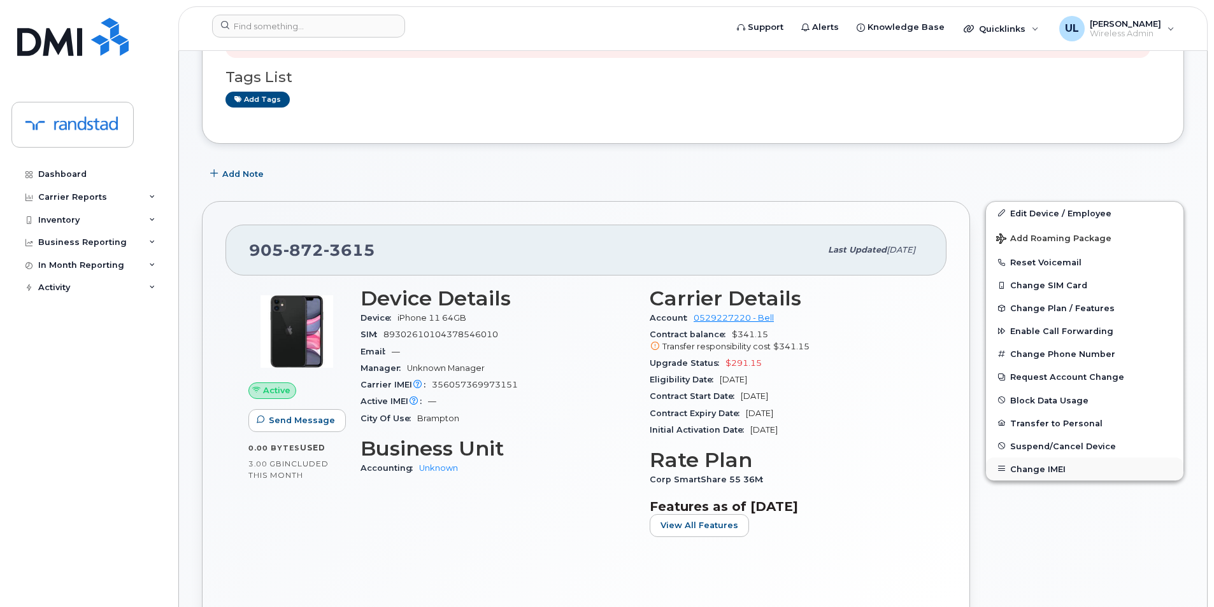
click at [1053, 471] on button "Change IMEI" at bounding box center [1084, 469] width 197 height 23
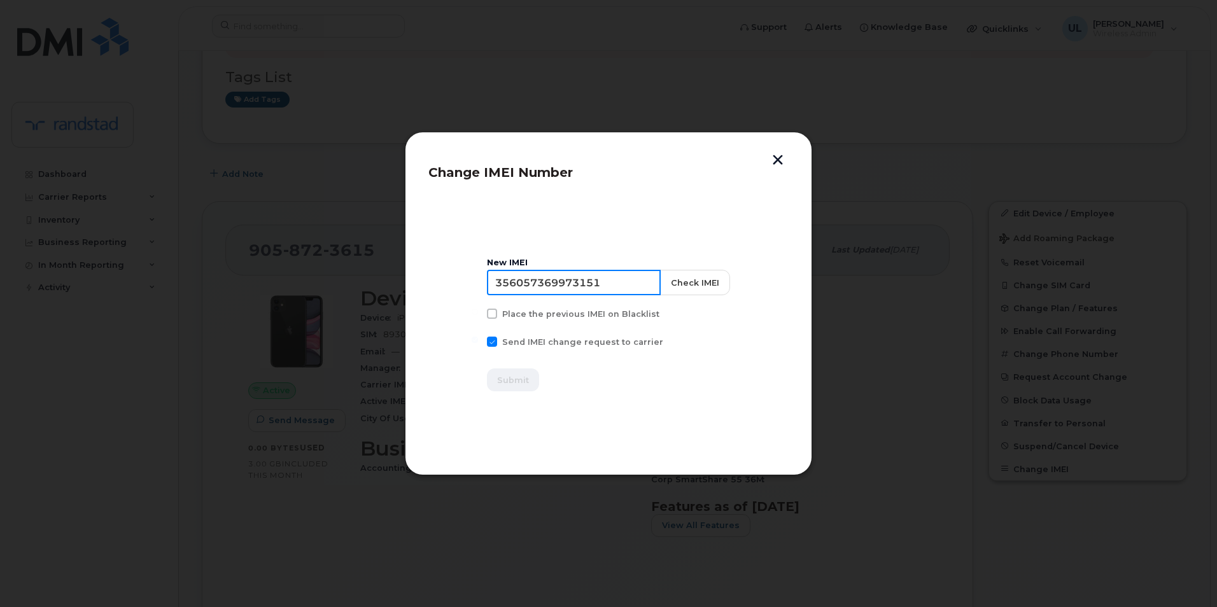
click at [594, 280] on input "356057369973151" at bounding box center [574, 282] width 174 height 25
paste input "1563856256674"
type input "351563856256674"
click at [683, 279] on button "Check IMEI" at bounding box center [695, 282] width 70 height 25
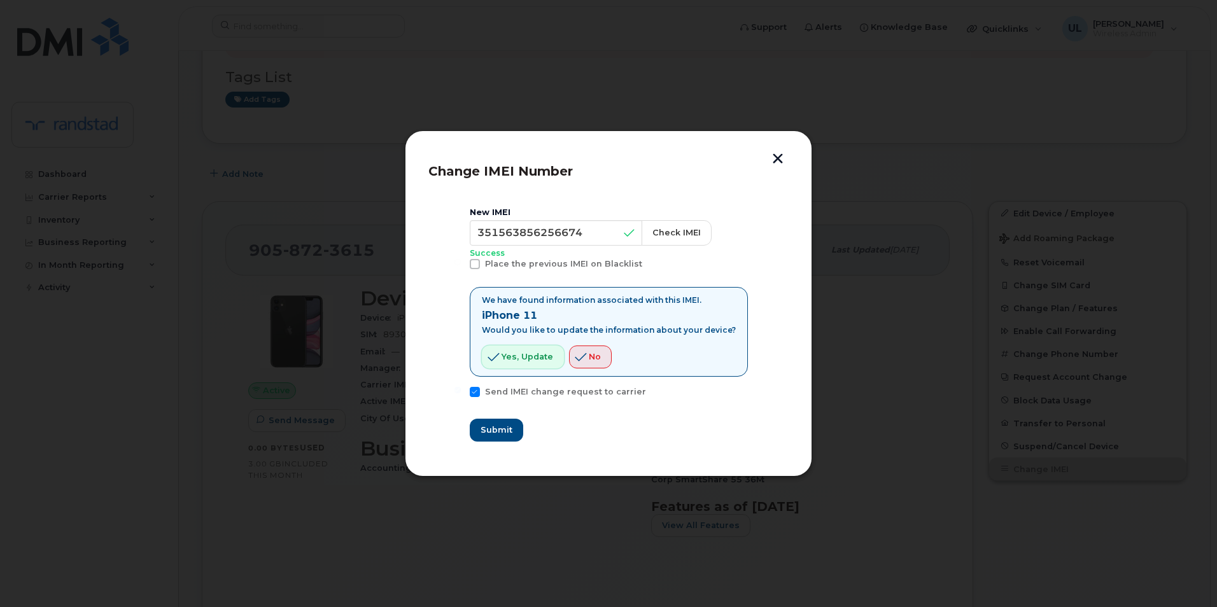
click at [546, 356] on span "Yes, update" at bounding box center [528, 357] width 52 height 12
click at [498, 422] on button "Submit" at bounding box center [496, 430] width 52 height 23
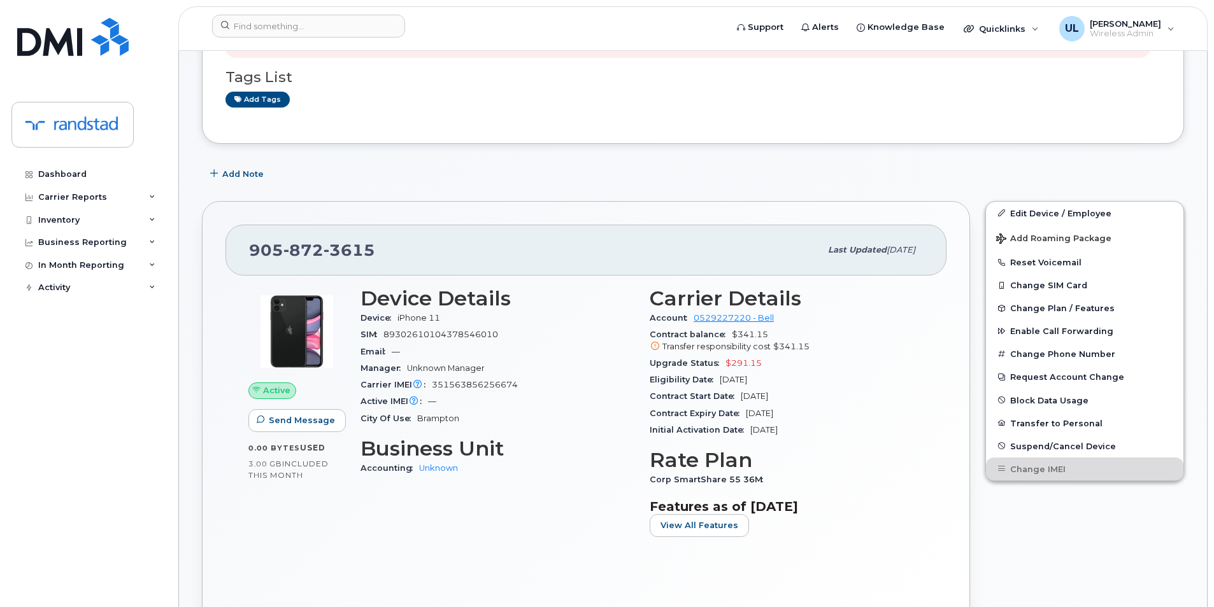
click at [288, 265] on div "905 872 3615 Last updated Oct 01, 2025" at bounding box center [585, 250] width 721 height 51
copy span "905 872 3615"
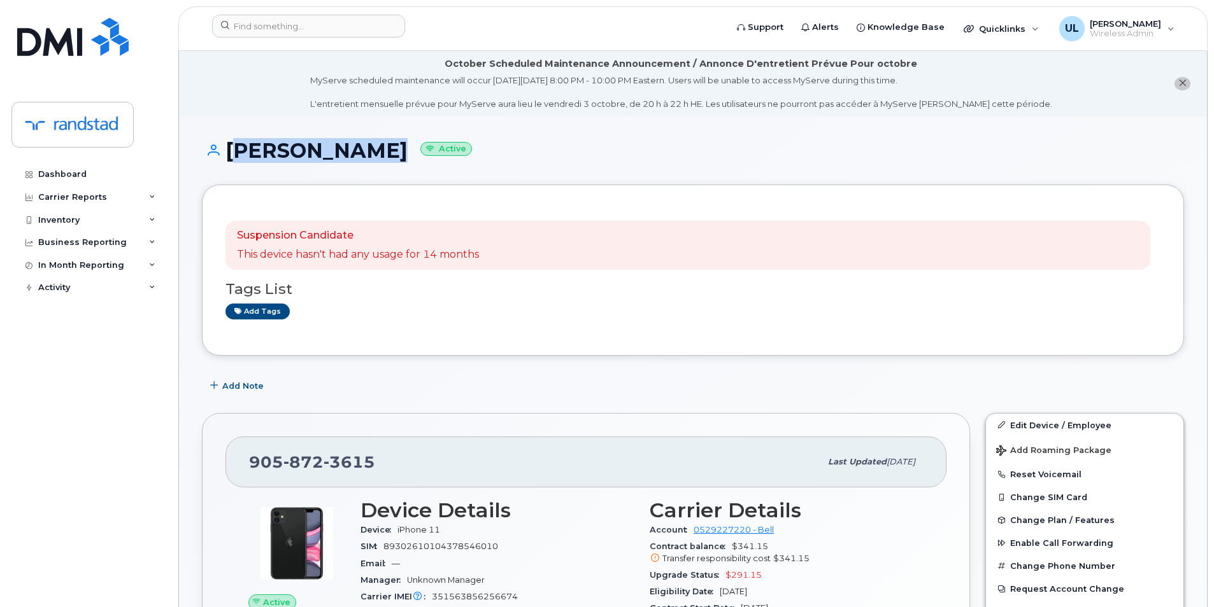
drag, startPoint x: 228, startPoint y: 155, endPoint x: 356, endPoint y: 166, distance: 128.4
click at [356, 166] on div "Lily Carubba Active" at bounding box center [693, 161] width 982 height 45
copy h1 "Lily Carubba"
click at [320, 476] on div "905 872 3615" at bounding box center [534, 462] width 571 height 27
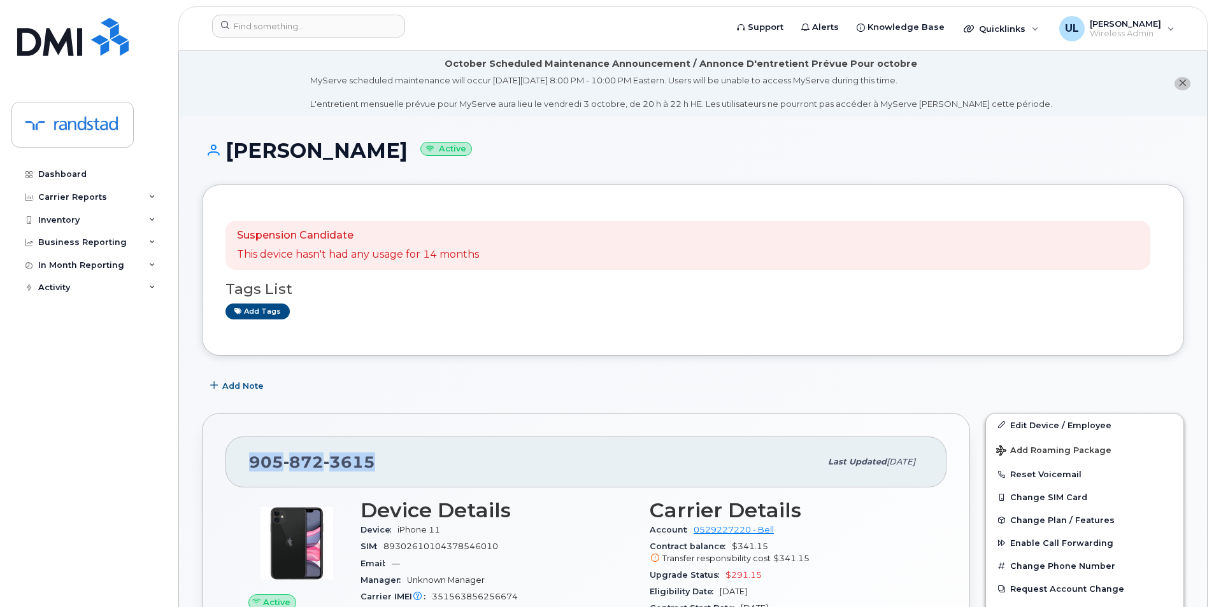
click at [320, 476] on div "905 872 3615" at bounding box center [534, 462] width 571 height 27
copy span "905 872 3615"
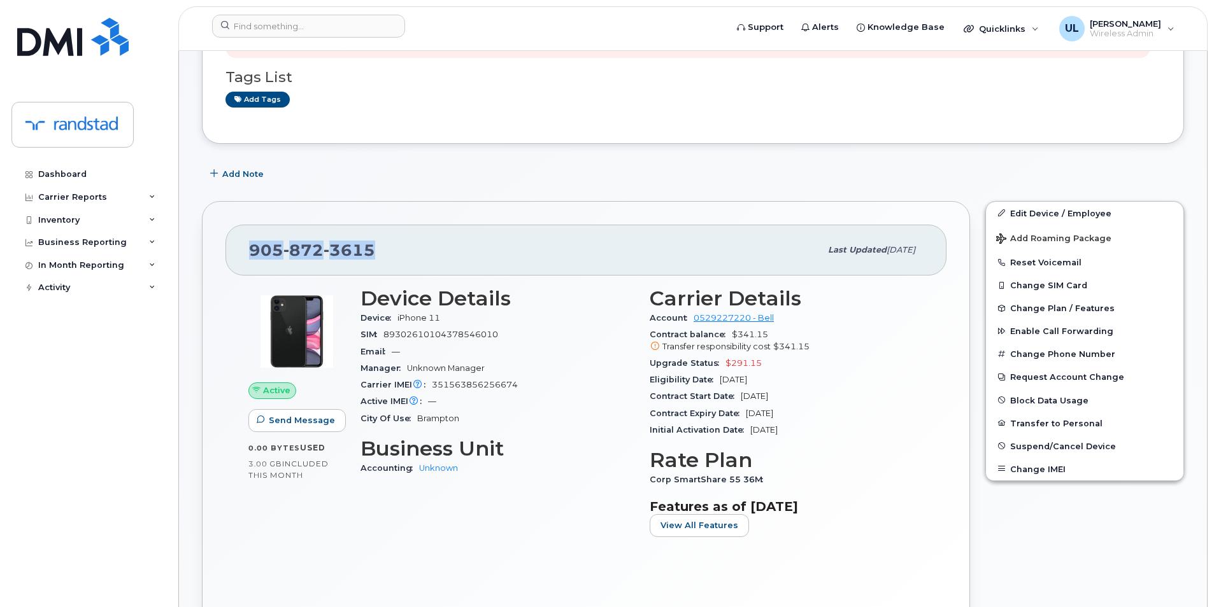
drag, startPoint x: 812, startPoint y: 417, endPoint x: 744, endPoint y: 409, distance: 68.6
click at [744, 409] on div "Contract Expiry Date Dec 06, 2026" at bounding box center [786, 414] width 274 height 17
copy span "Dec 06, 2026"
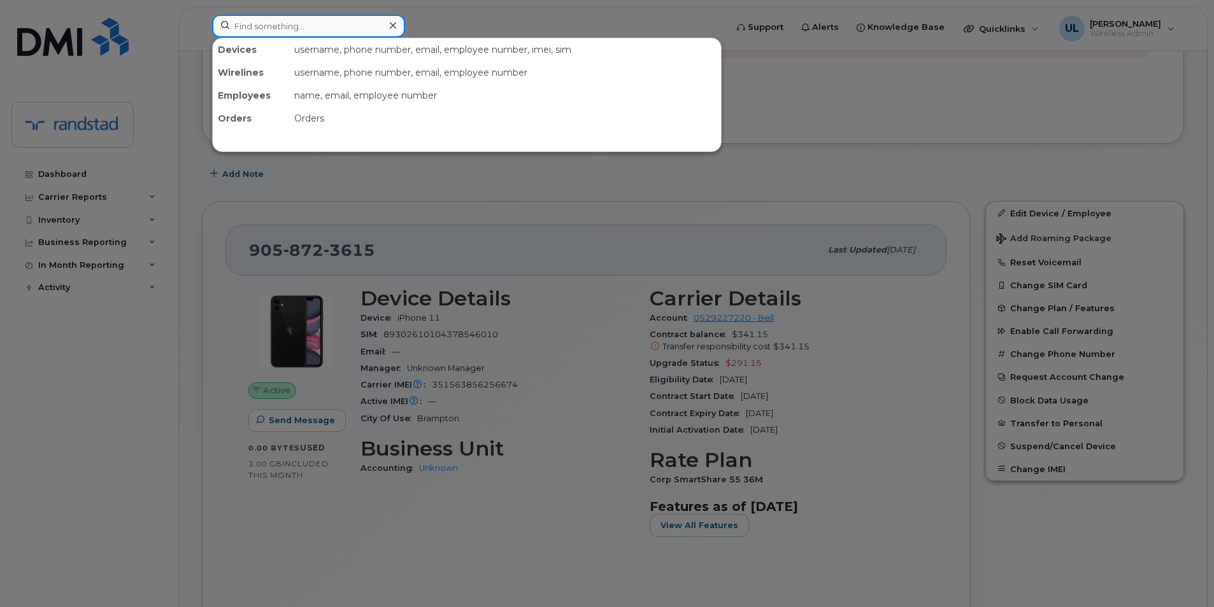
click at [281, 34] on input at bounding box center [308, 26] width 193 height 23
paste input "351835925497756"
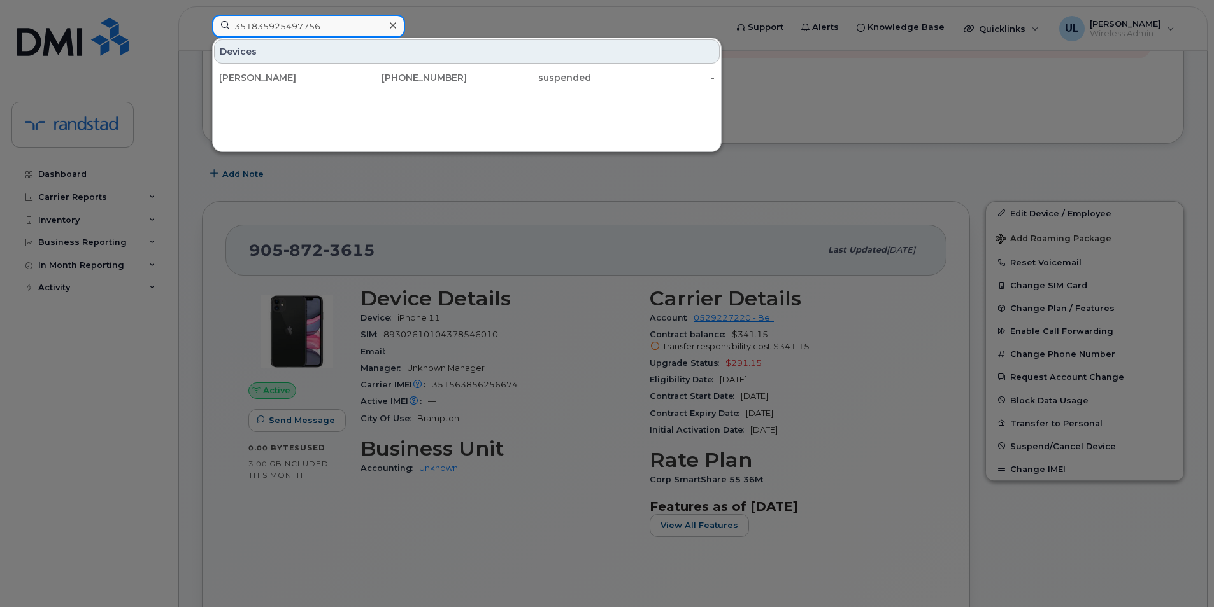
type input "351835925497756"
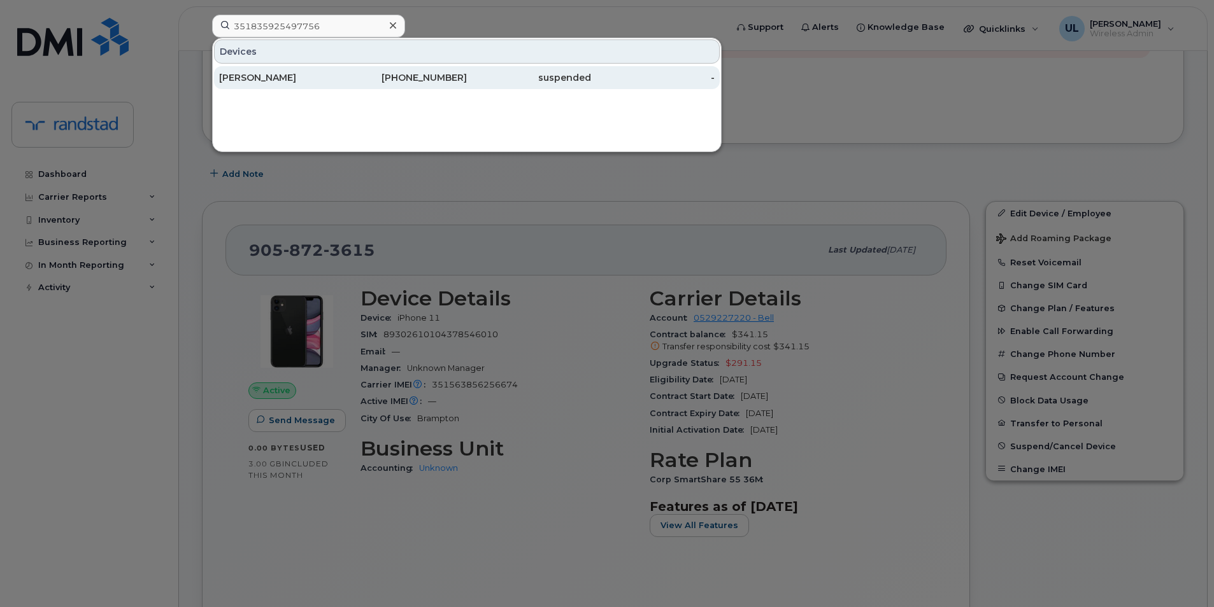
drag, startPoint x: 306, startPoint y: 66, endPoint x: 313, endPoint y: 76, distance: 11.8
click at [309, 72] on div "[PERSON_NAME]" at bounding box center [281, 77] width 124 height 13
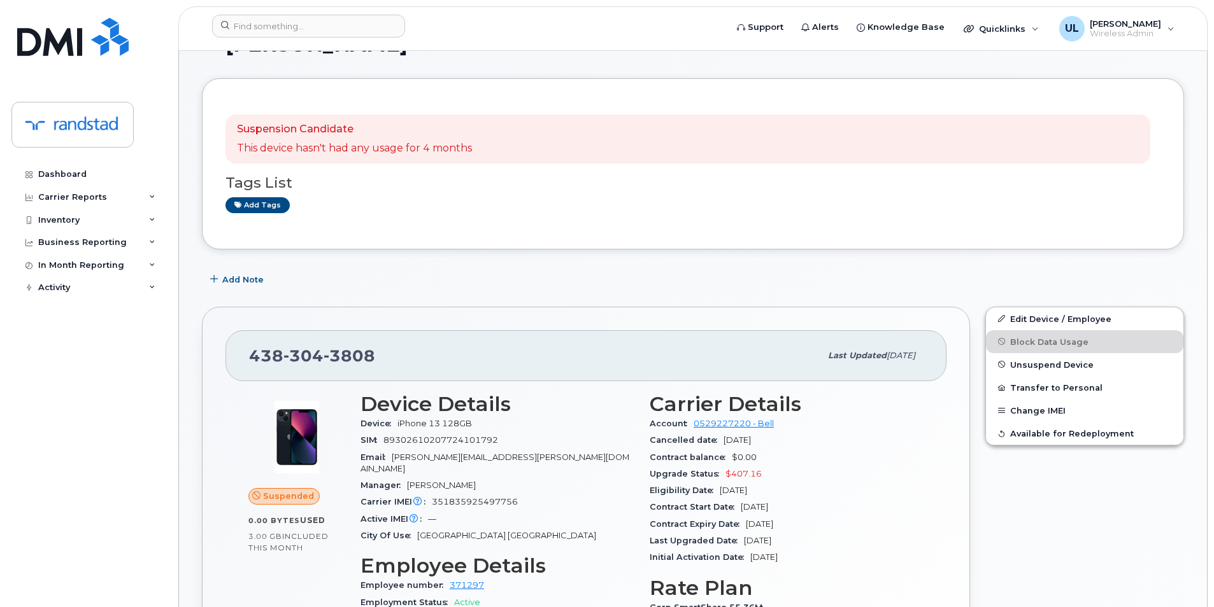
scroll to position [212, 0]
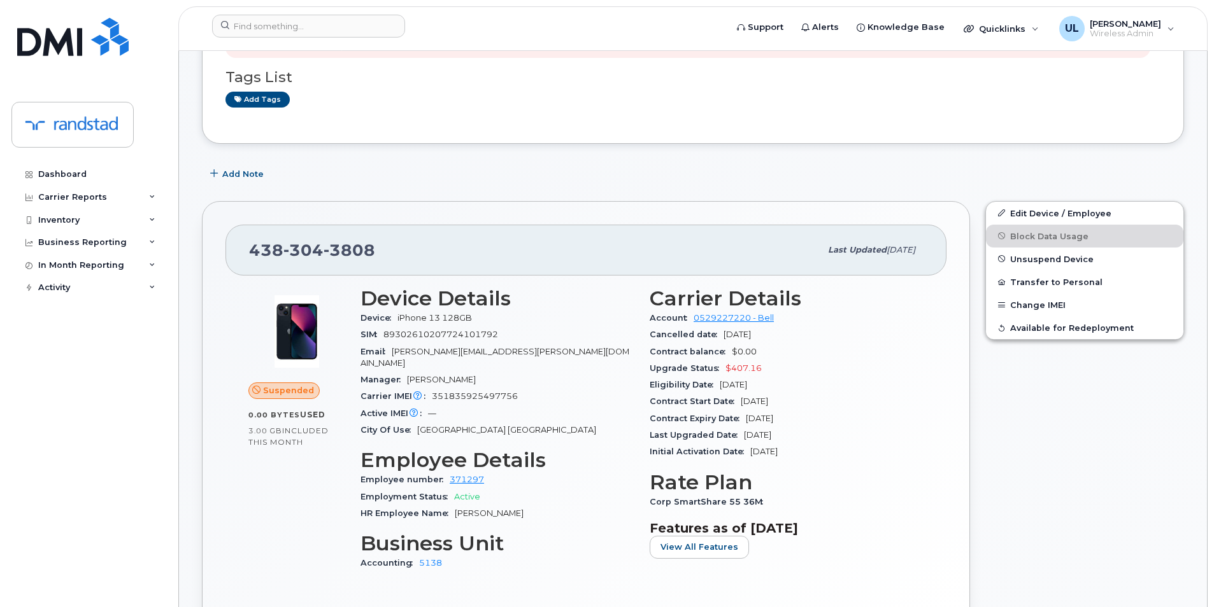
click at [334, 264] on div "[PHONE_NUMBER] Last updated [DATE]" at bounding box center [585, 250] width 721 height 51
copy span "[PHONE_NUMBER]"
drag, startPoint x: 817, startPoint y: 420, endPoint x: 746, endPoint y: 422, distance: 70.7
click at [746, 422] on div "Contract Expiry Date Aug 27, 2027" at bounding box center [786, 419] width 274 height 17
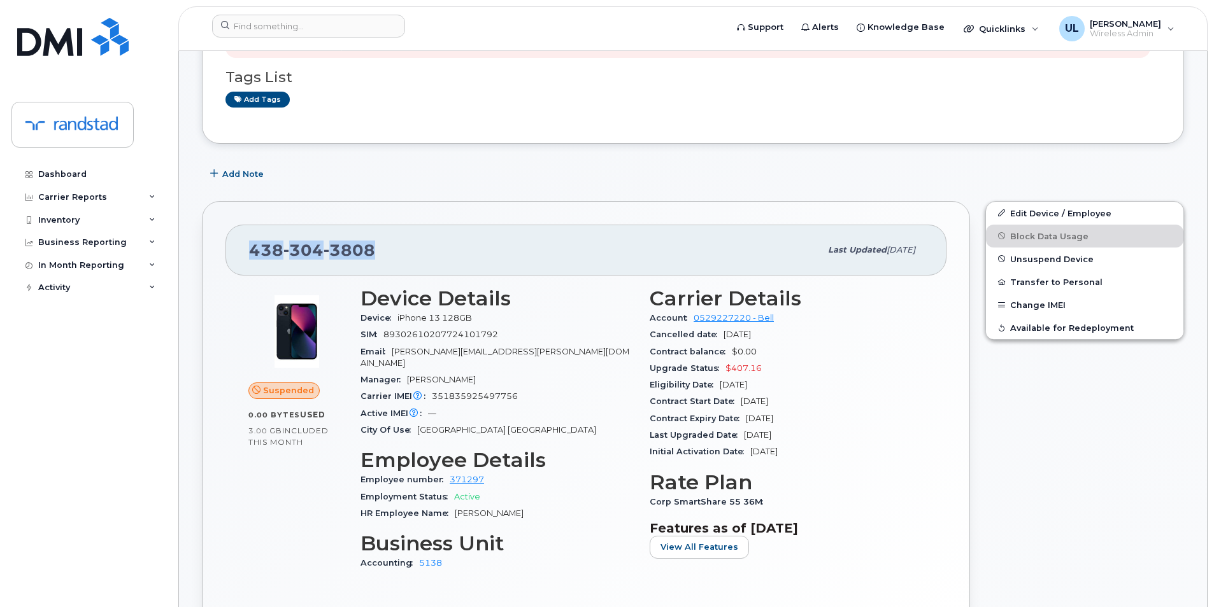
copy span "Aug 27, 2027"
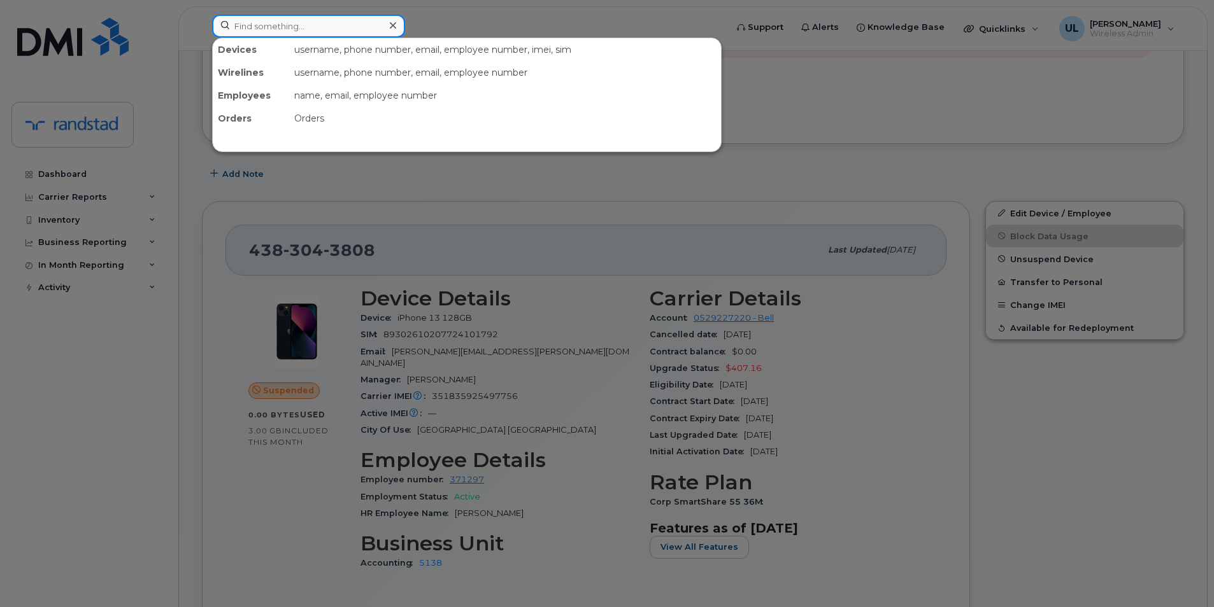
click at [337, 25] on input at bounding box center [308, 26] width 193 height 23
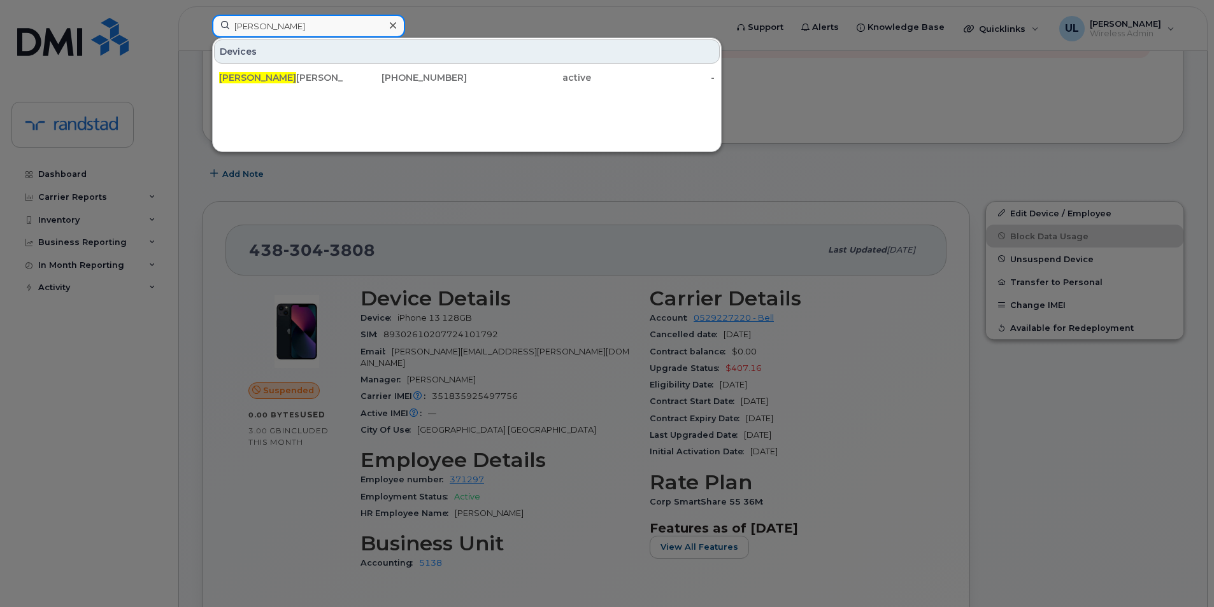
type input "tanisha"
click at [360, 61] on div "Devices" at bounding box center [467, 51] width 506 height 24
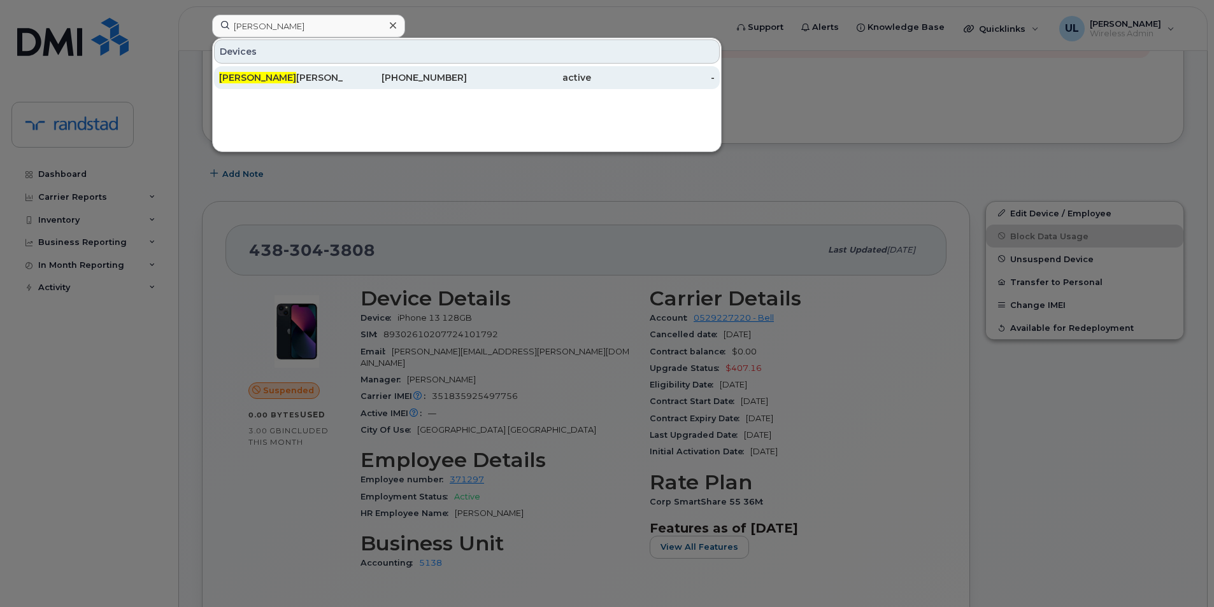
click at [368, 74] on div "403-437-6438" at bounding box center [405, 77] width 124 height 13
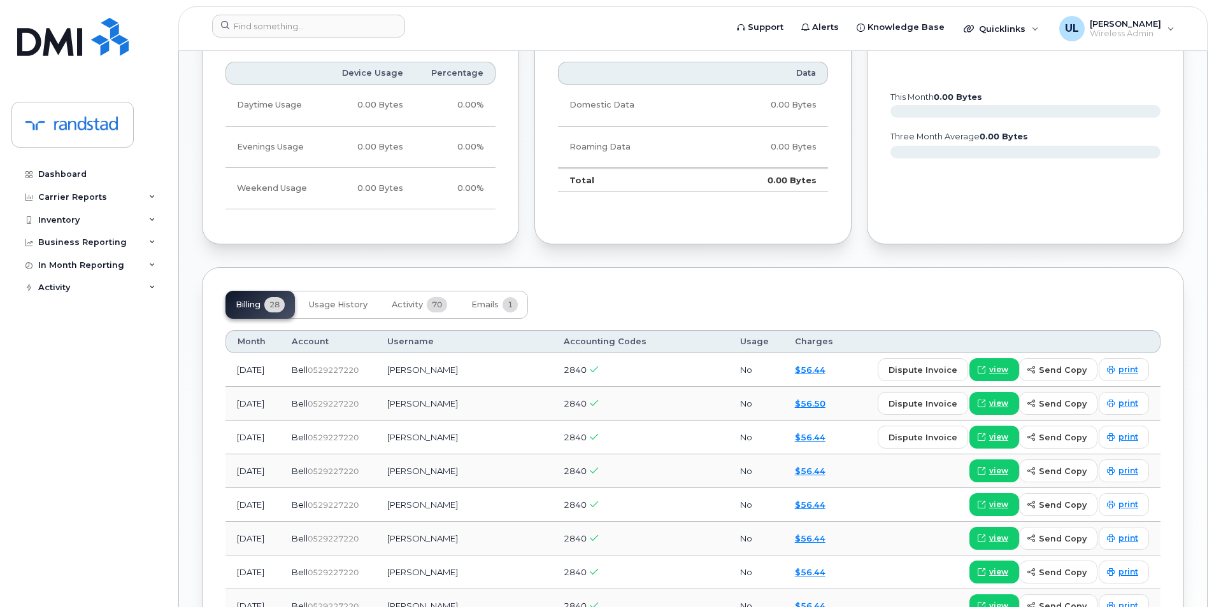
scroll to position [955, 0]
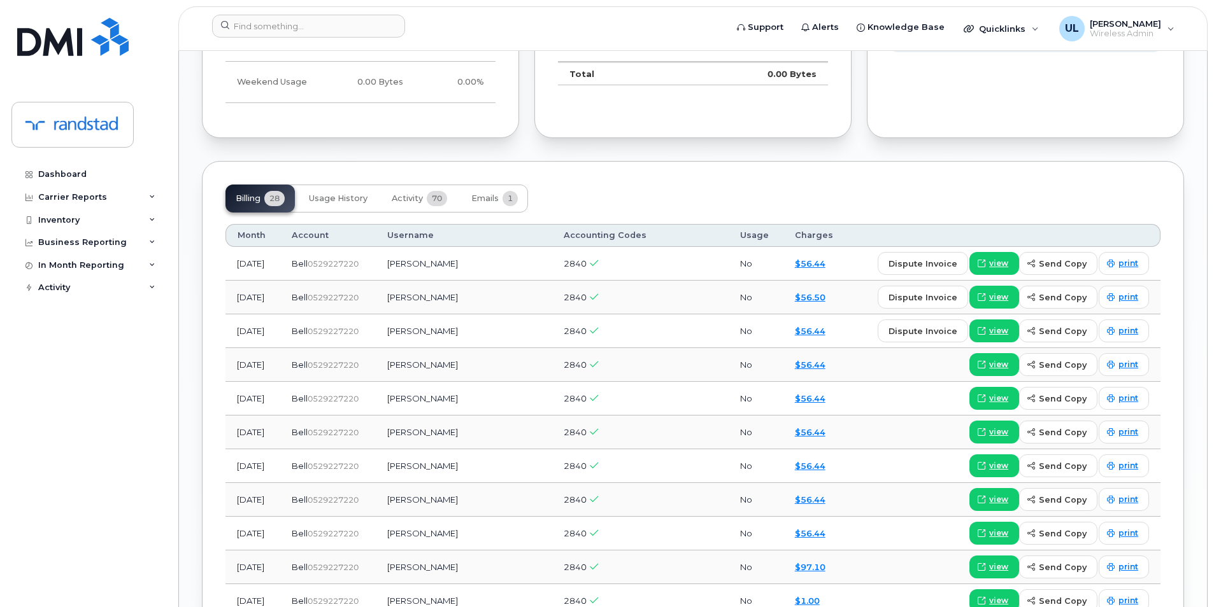
click at [457, 399] on td "Blair Patton" at bounding box center [464, 399] width 176 height 34
copy td "Blair Patton"
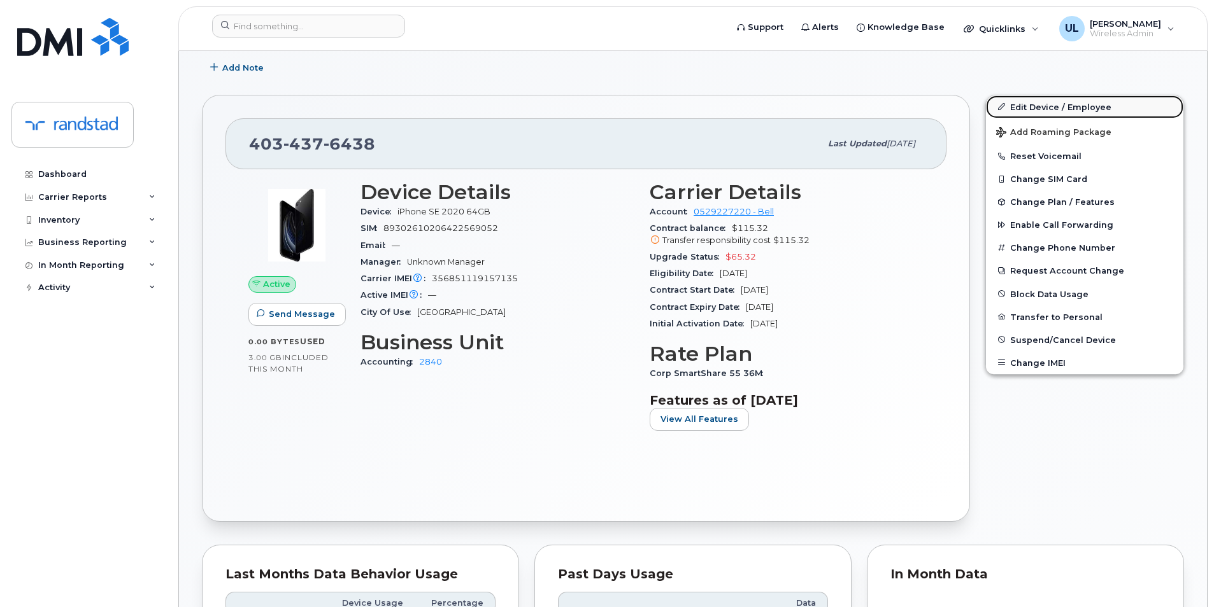
click at [1041, 103] on link "Edit Device / Employee" at bounding box center [1084, 107] width 197 height 23
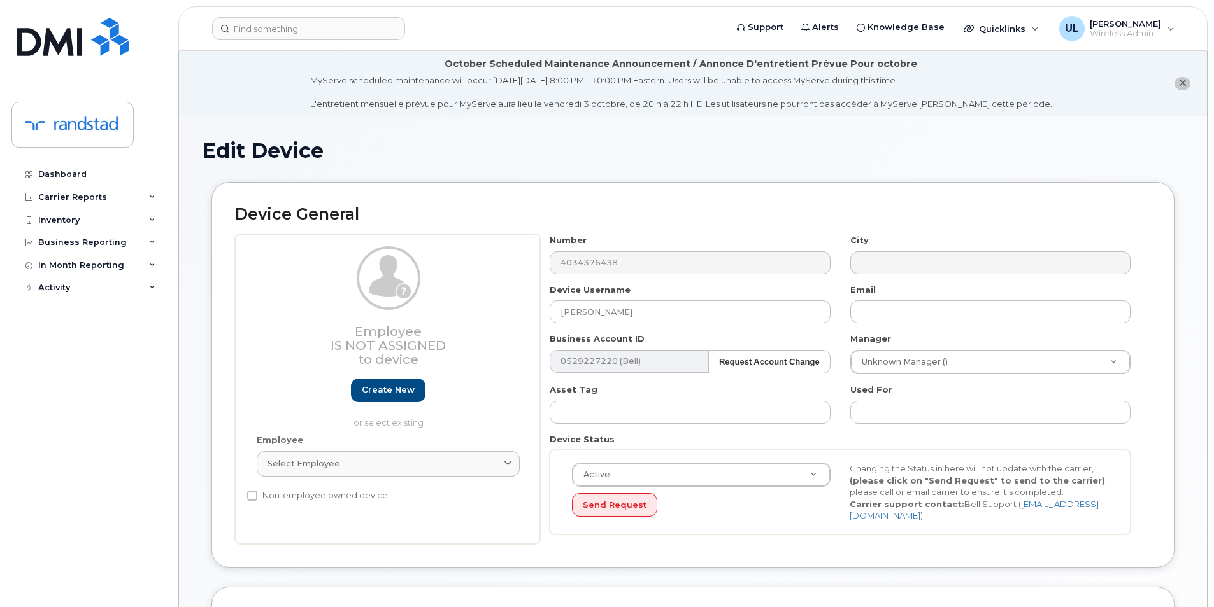
click at [682, 295] on div "Device Username [PERSON_NAME]" at bounding box center [690, 304] width 300 height 40
click at [697, 315] on input "[PERSON_NAME]" at bounding box center [690, 312] width 280 height 23
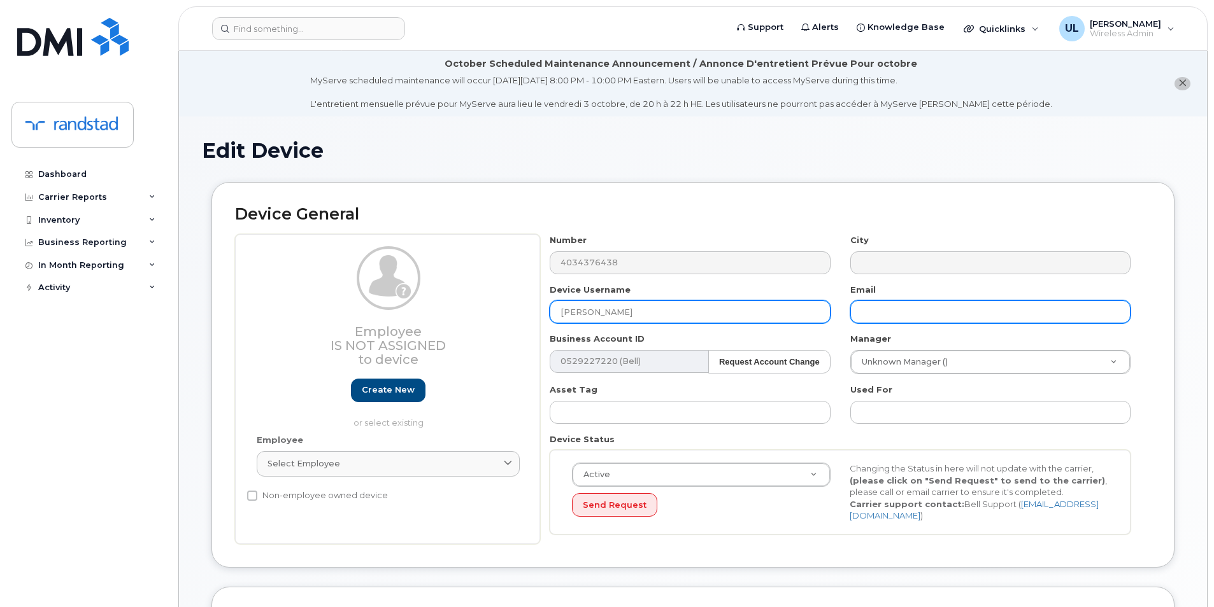
paste input "[PERSON_NAME]"
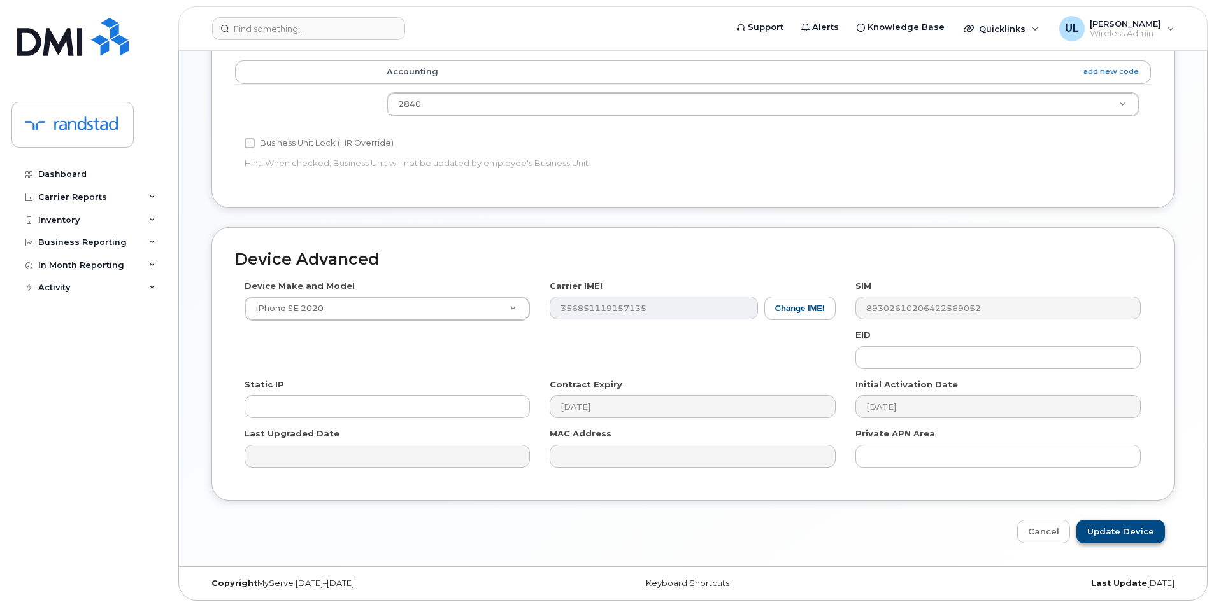
type input "[PERSON_NAME]"
click at [1123, 540] on input "Update Device" at bounding box center [1120, 532] width 89 height 24
type input "Saving..."
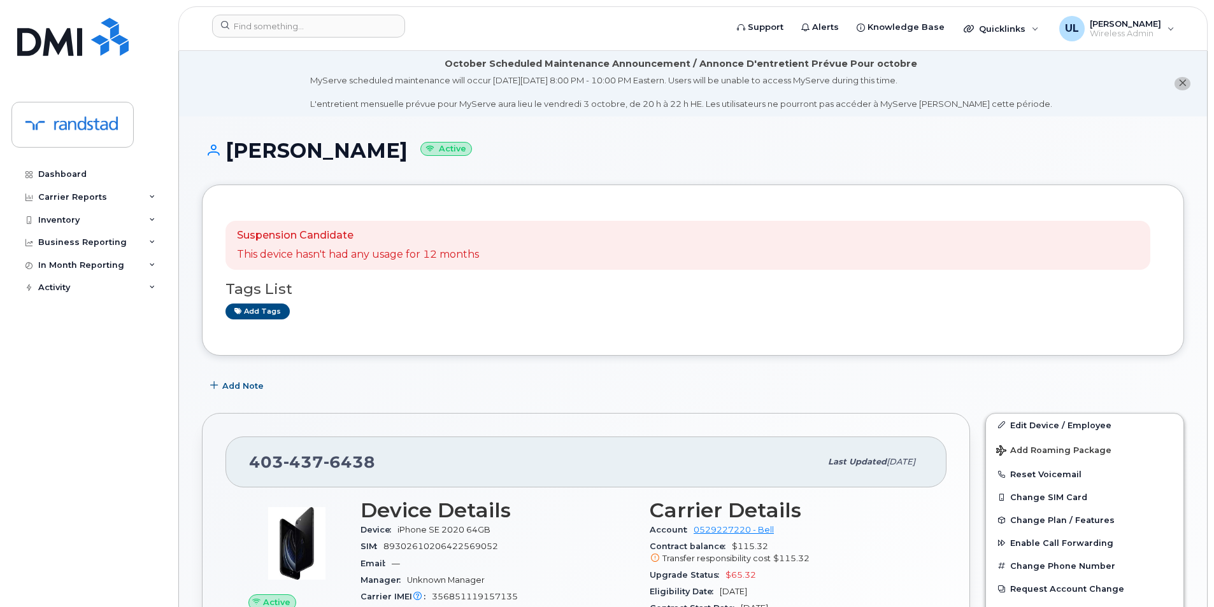
click at [316, 449] on div "403 437 6438" at bounding box center [534, 462] width 571 height 27
copy span "403 437 6438"
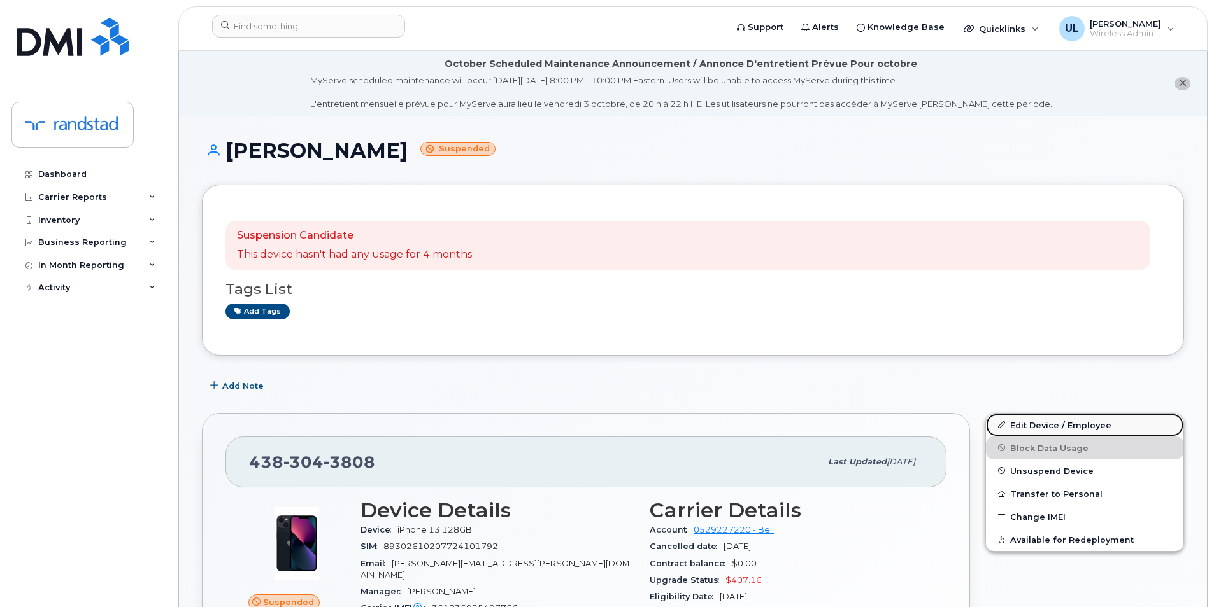
click at [1060, 414] on link "Edit Device / Employee" at bounding box center [1084, 425] width 197 height 23
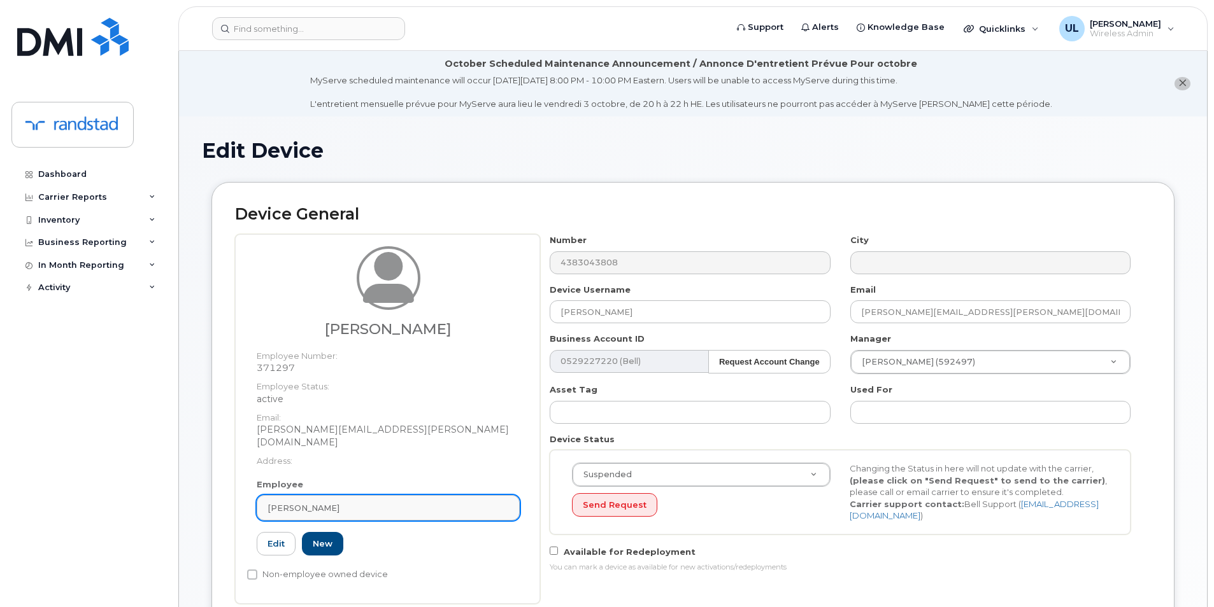
click at [505, 495] on link "[PERSON_NAME]" at bounding box center [388, 507] width 263 height 25
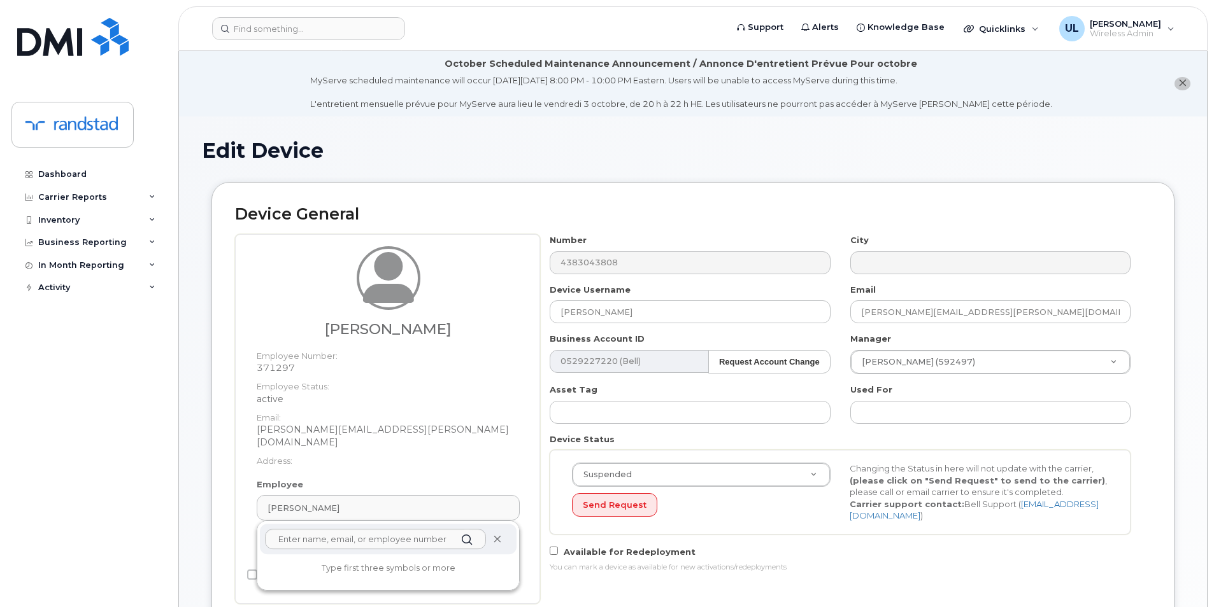
click at [500, 536] on icon at bounding box center [497, 540] width 8 height 8
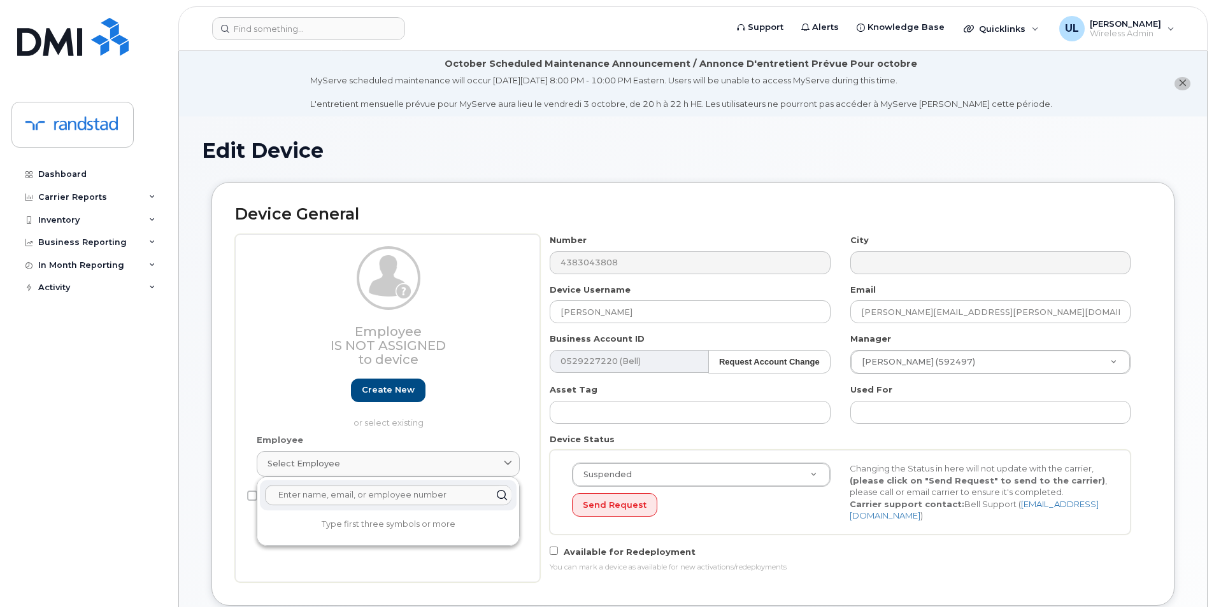
click at [977, 330] on div "Number 4383043808 City Device Username Mathieu Desbiens Email Mathieu.Desbiens@…" at bounding box center [840, 408] width 600 height 348
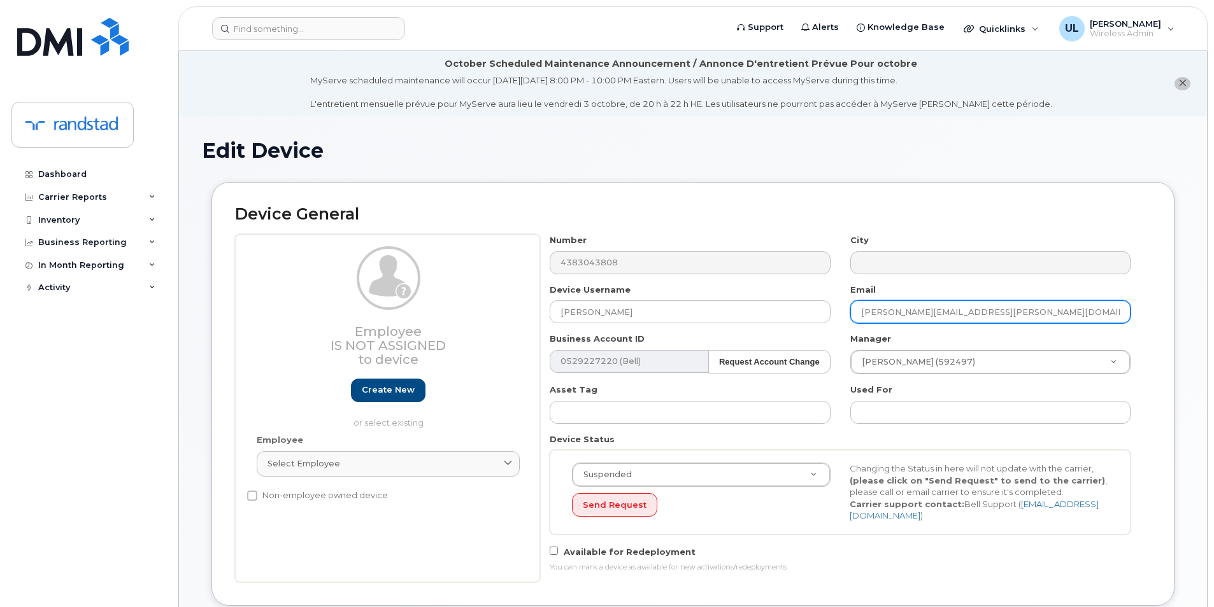
click at [963, 316] on input "Mathieu.Desbiens@randstad.ca" at bounding box center [990, 312] width 280 height 23
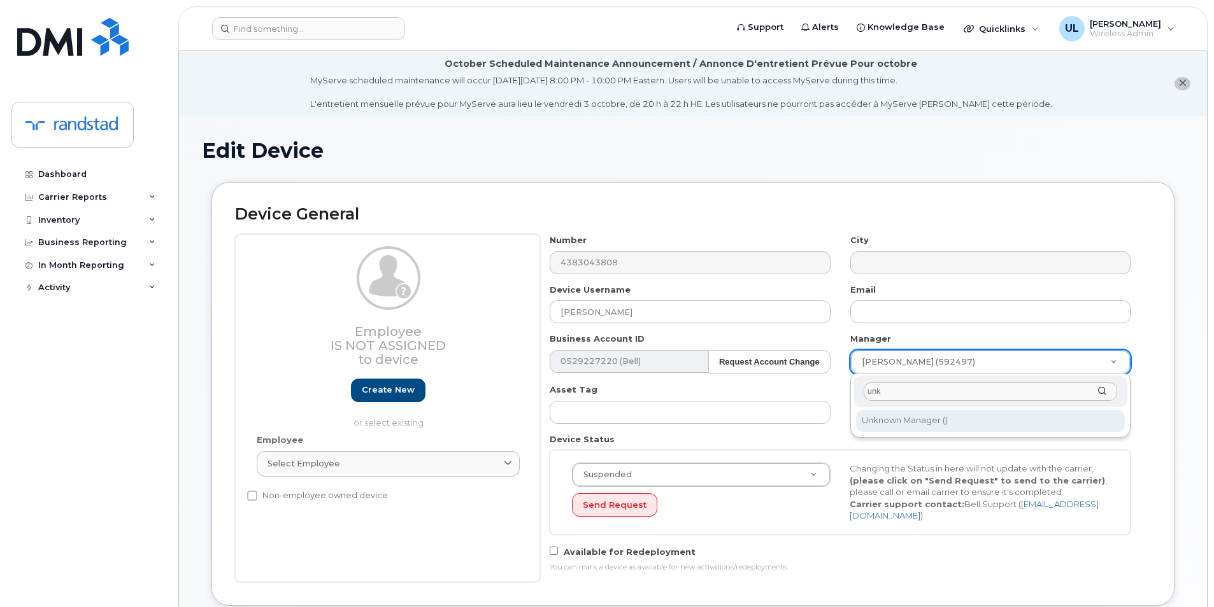
type input "unk"
type input "281330"
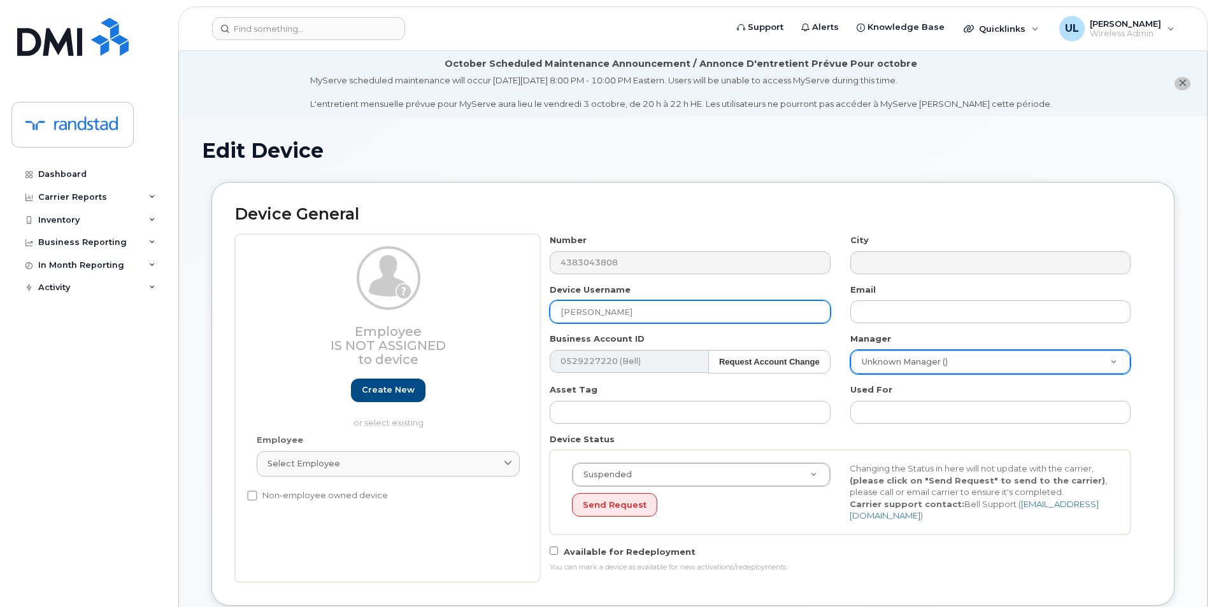
click at [699, 312] on input "[PERSON_NAME]" at bounding box center [690, 312] width 280 height 23
paste input "[PERSON_NAME]"
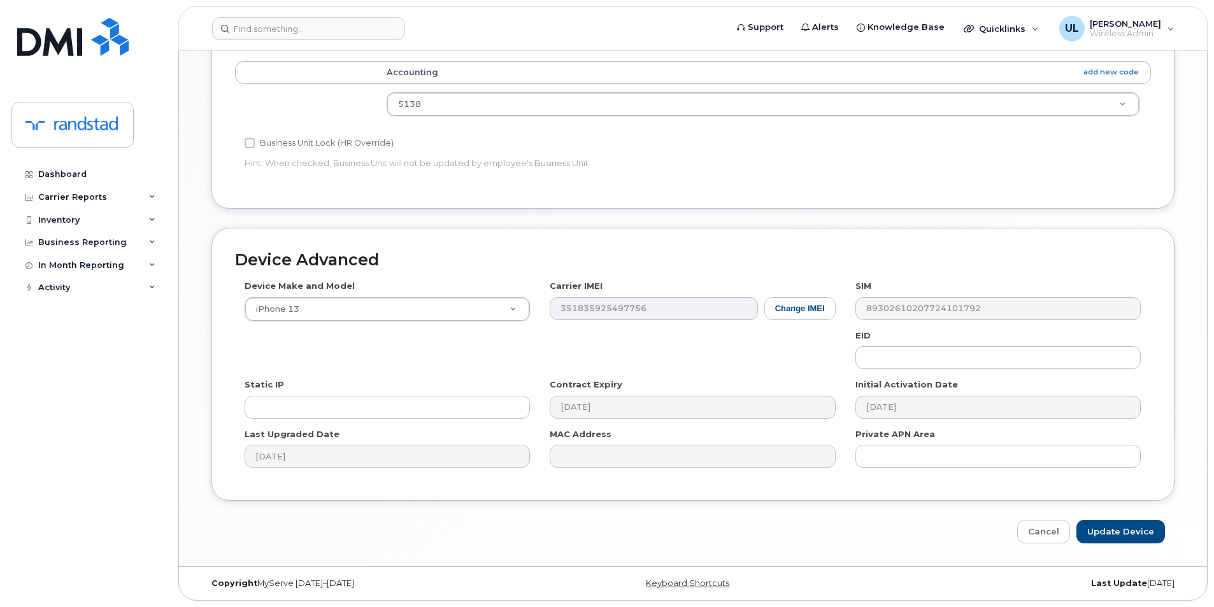
type input "[PERSON_NAME]"
click at [1128, 544] on div "Edit Device Device General Employee Is not assigned to device Create new or sel…" at bounding box center [693, 34] width 1028 height 1068
click at [1124, 532] on input "Update Device" at bounding box center [1120, 532] width 89 height 24
type input "Saving..."
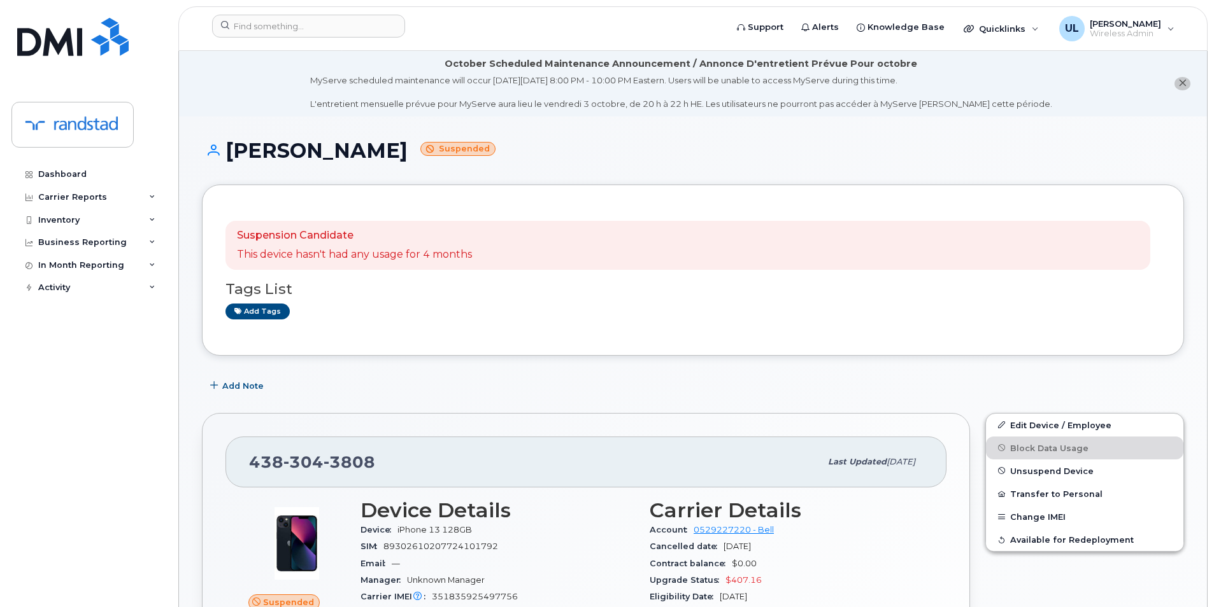
scroll to position [106, 0]
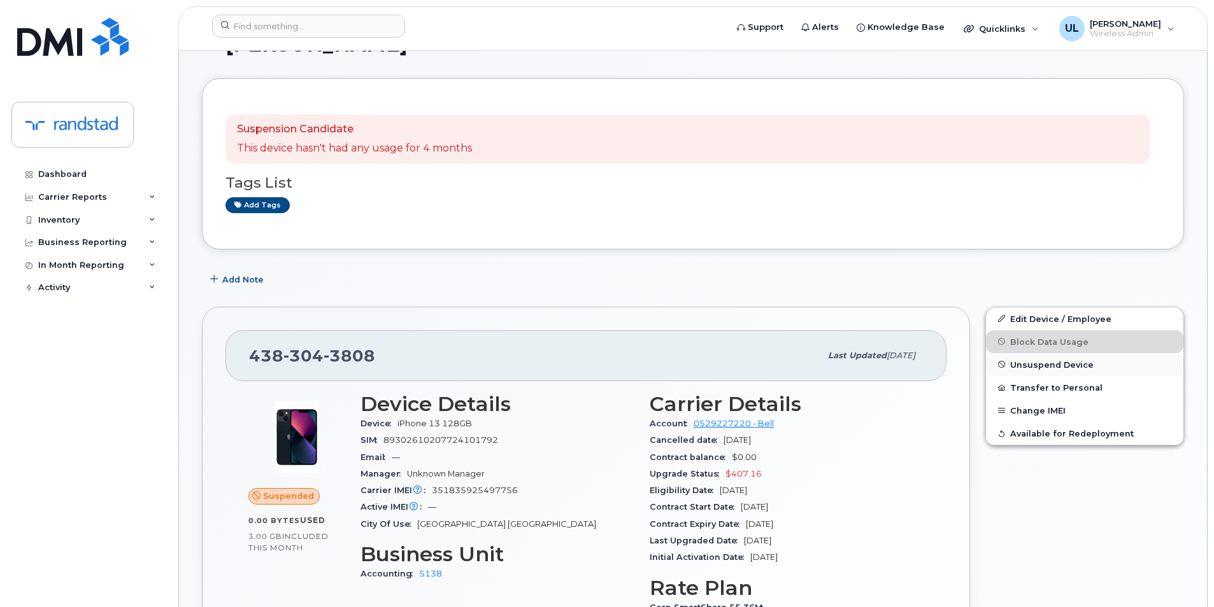
click at [1028, 364] on span "Unsuspend Device" at bounding box center [1051, 365] width 83 height 10
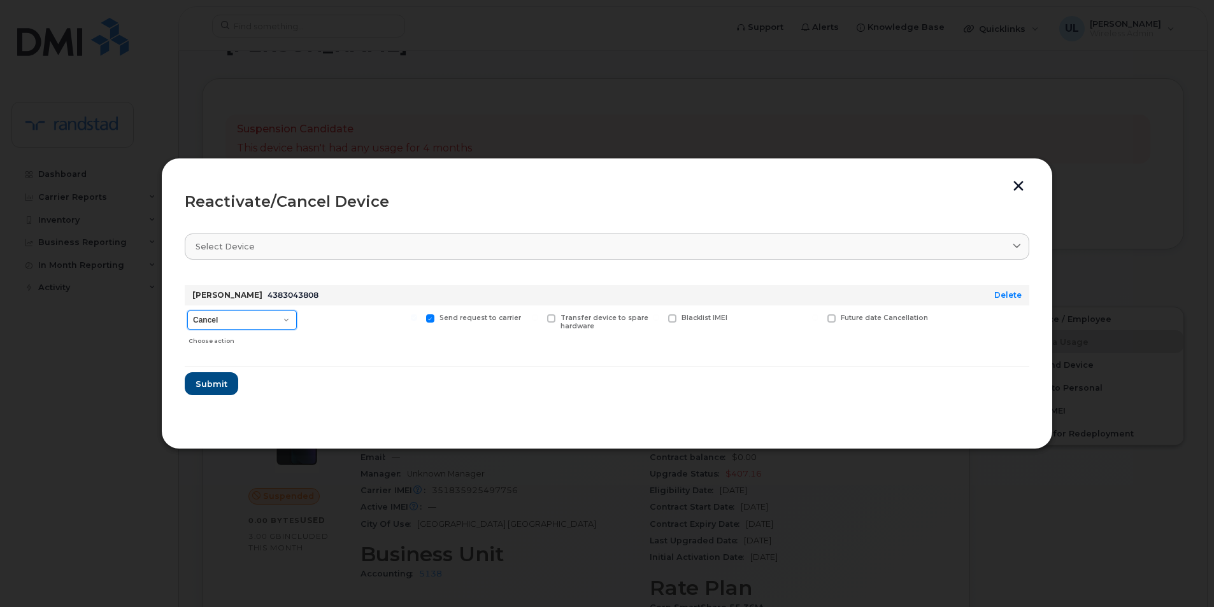
click at [215, 323] on select "Cancel Suspend - Extend Suspension Reactivate" at bounding box center [242, 320] width 110 height 19
select select "[object Object]"
click at [187, 311] on select "Cancel Suspend - Extend Suspension Reactivate" at bounding box center [242, 320] width 110 height 19
click at [227, 376] on button "Submit" at bounding box center [211, 383] width 52 height 23
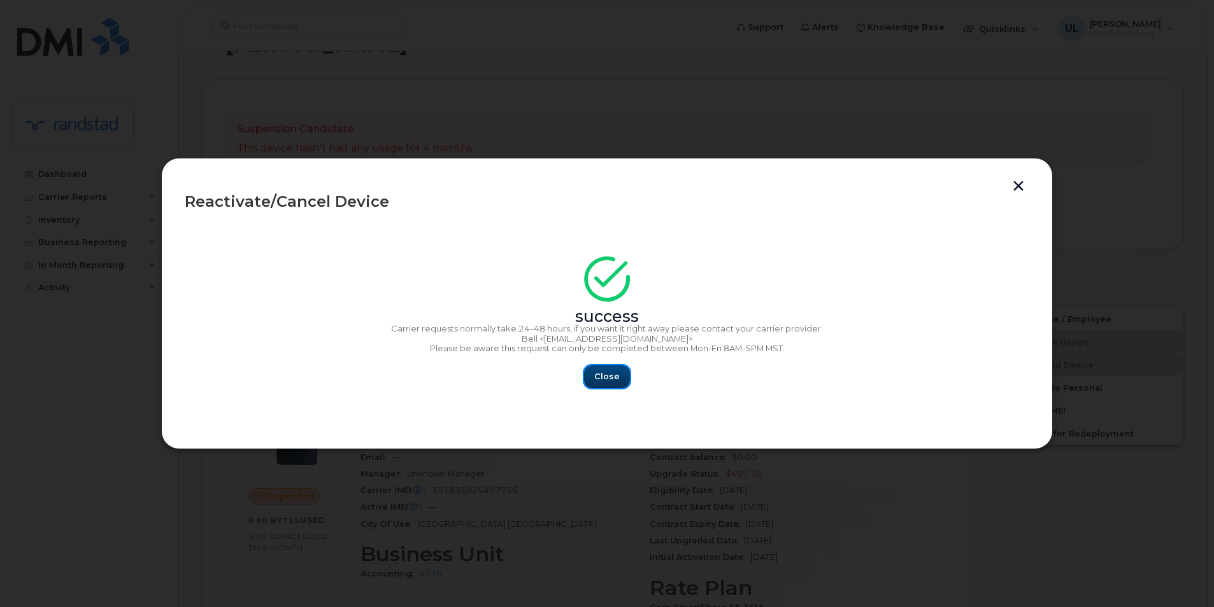
click at [608, 379] on span "Close" at bounding box center [606, 377] width 25 height 12
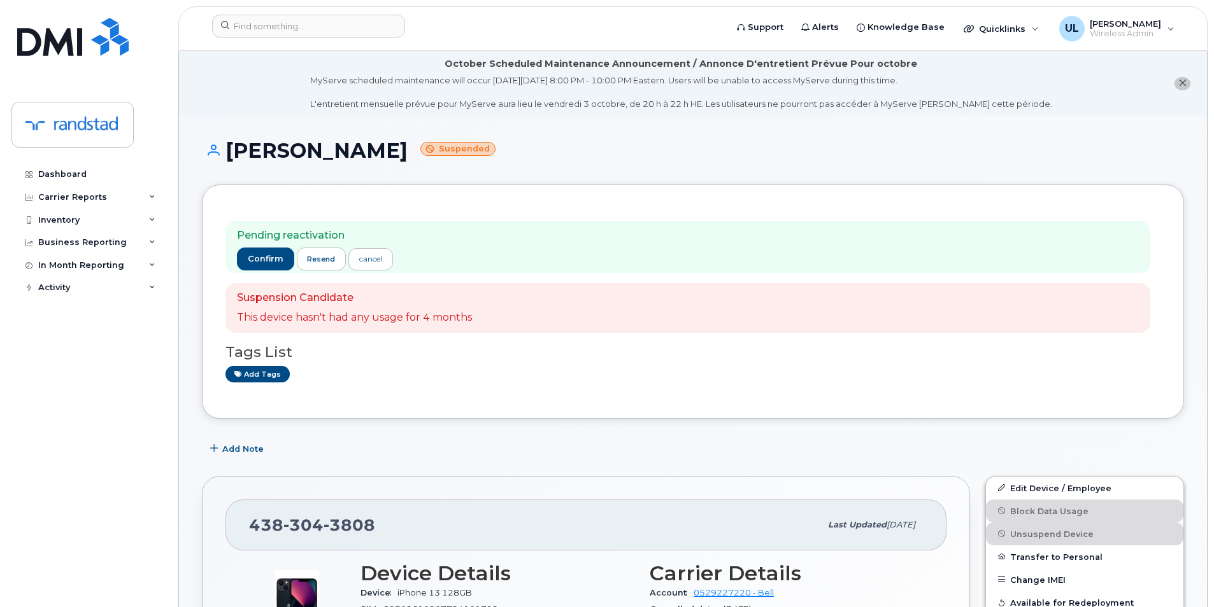
scroll to position [212, 0]
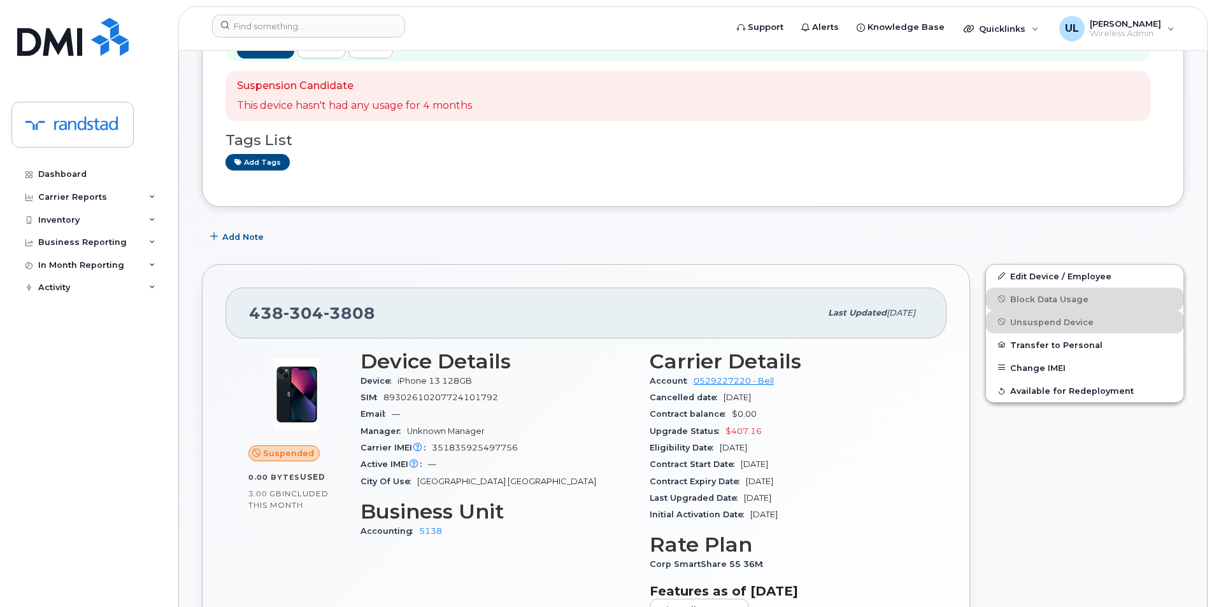
click at [310, 313] on span "304" at bounding box center [303, 313] width 40 height 19
copy span "[PHONE_NUMBER]"
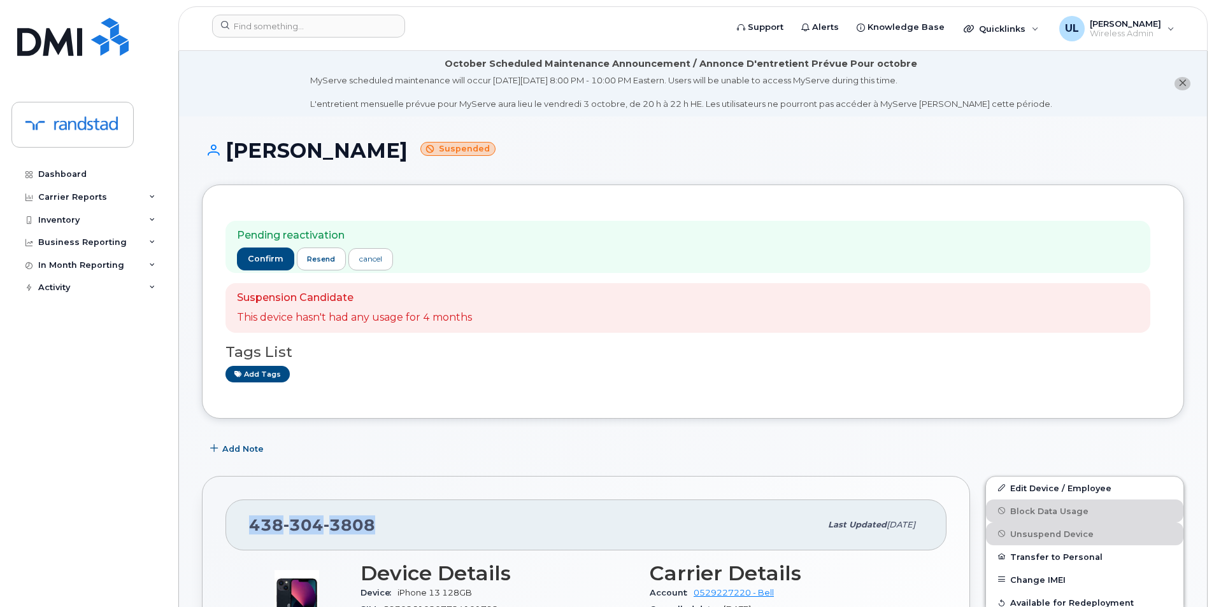
drag, startPoint x: 226, startPoint y: 151, endPoint x: 379, endPoint y: 168, distance: 154.4
click at [379, 168] on div "[PERSON_NAME] Suspended" at bounding box center [693, 161] width 982 height 45
copy h1 "[PERSON_NAME]"
